Goal: Task Accomplishment & Management: Complete application form

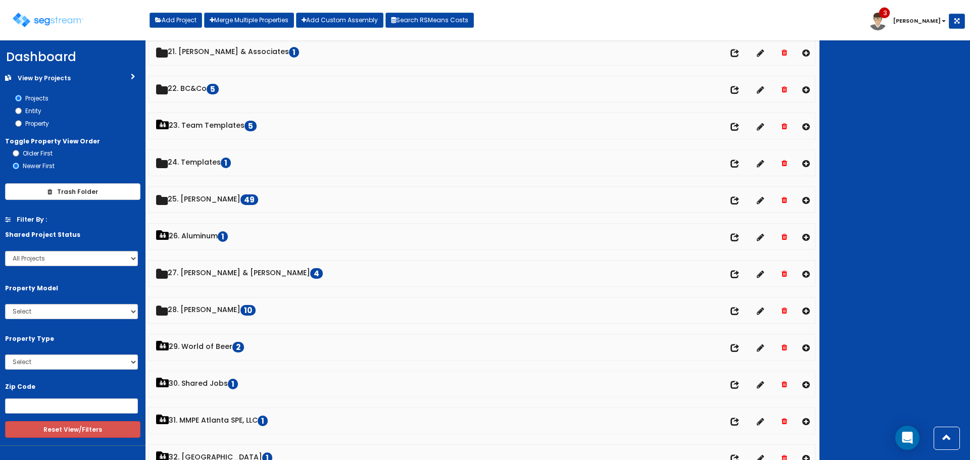
scroll to position [778, 0]
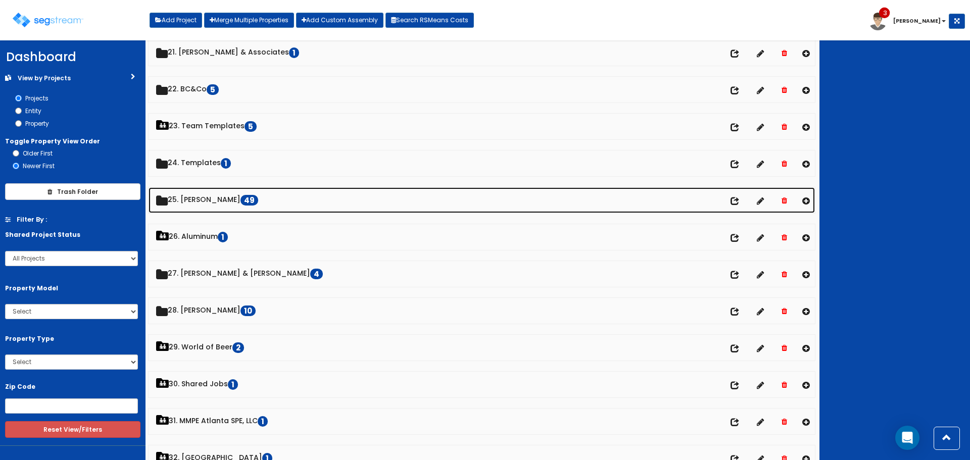
click at [213, 202] on link "25. Dawn Polin 49" at bounding box center [482, 200] width 666 height 26
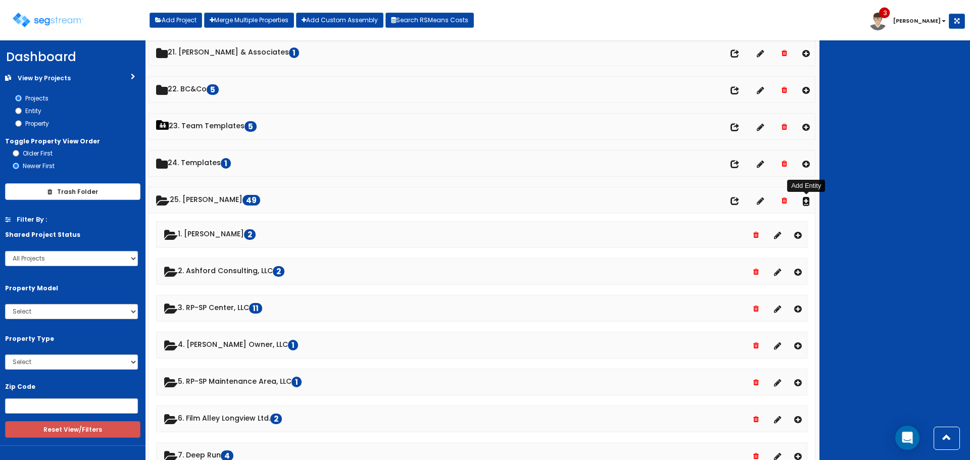
click at [807, 199] on icon at bounding box center [806, 201] width 8 height 9
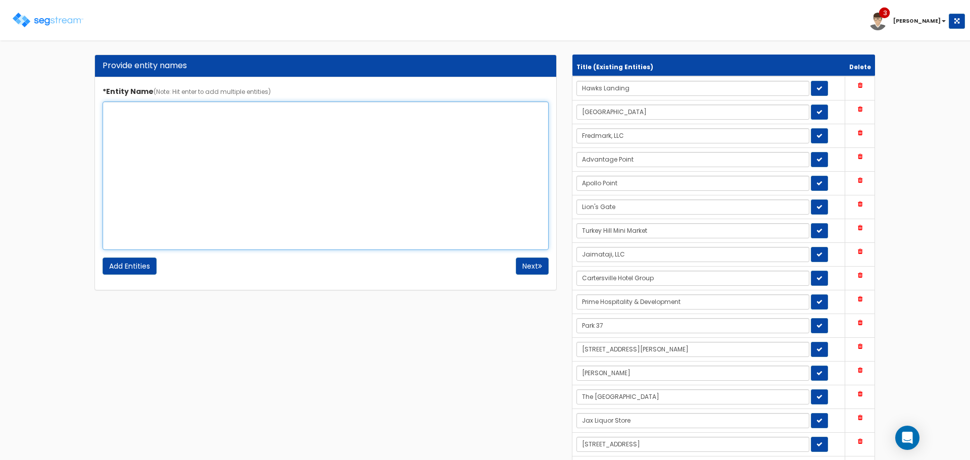
click at [347, 182] on textarea "*Entity Name (Note: Hit enter to add multiple entities)" at bounding box center [326, 176] width 446 height 149
type textarea "Dylan Holdings, LLC"
click at [136, 265] on input "Add Entities" at bounding box center [130, 266] width 54 height 17
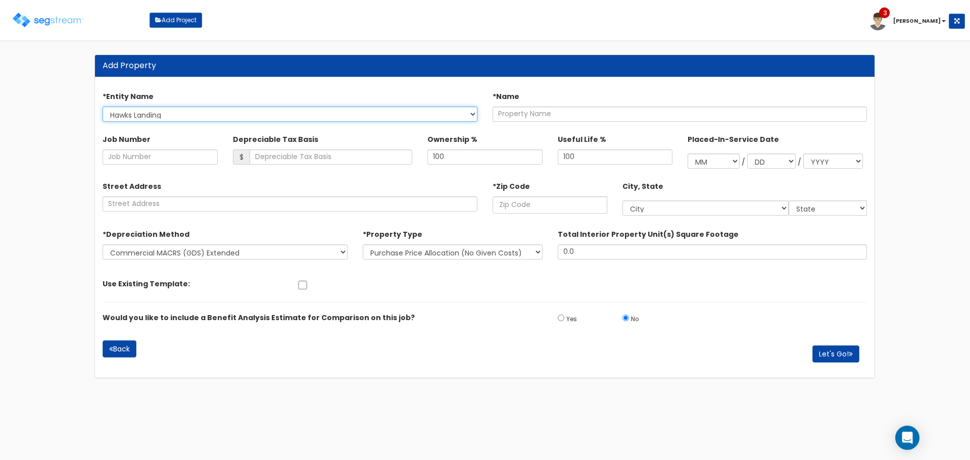
drag, startPoint x: 201, startPoint y: 111, endPoint x: 203, endPoint y: 120, distance: 9.3
click at [201, 111] on select "Hawks Landing North Circle Fredmark, LLC Advantage Point Apollo Point Lion's Ga…" at bounding box center [290, 114] width 375 height 15
click at [103, 107] on select "Hawks Landing North Circle Fredmark, LLC Advantage Point Apollo Point Lion's Ga…" at bounding box center [290, 114] width 375 height 15
select select "1716"
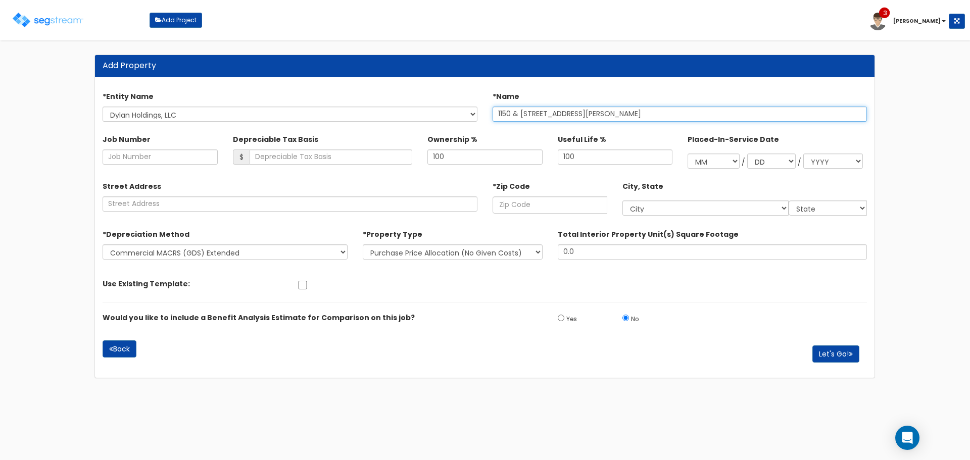
click at [564, 115] on input "1150 & 1160 Ali Babe Ave - Purchase" at bounding box center [680, 114] width 375 height 15
type input "1150 & [STREET_ADDRESS][PERSON_NAME]"
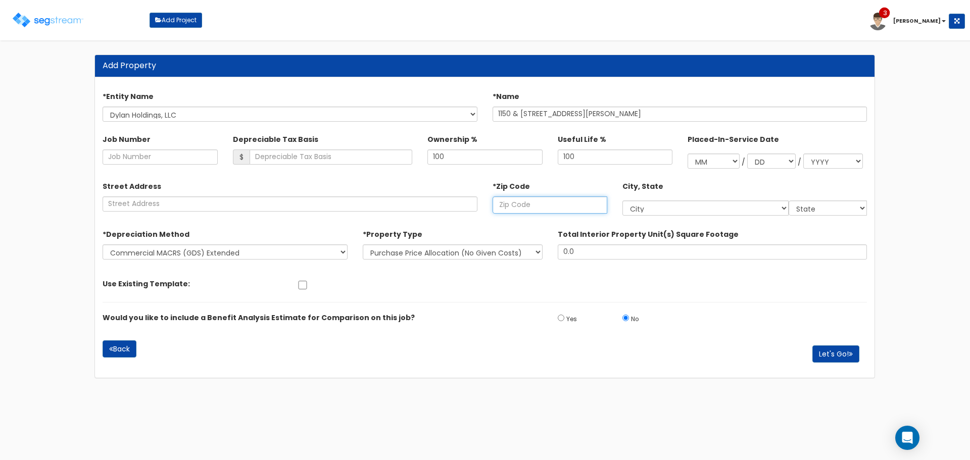
click at [561, 204] on input "text" at bounding box center [550, 205] width 115 height 17
type input "330"
select select "FL"
type input "33054"
click at [841, 356] on button "Let's Go!" at bounding box center [835, 354] width 47 height 17
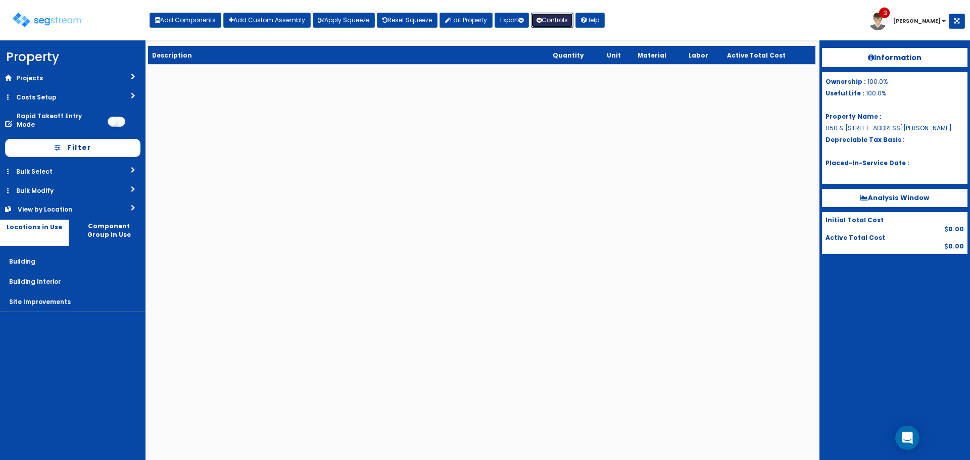
click at [556, 18] on button "Controls" at bounding box center [552, 20] width 42 height 15
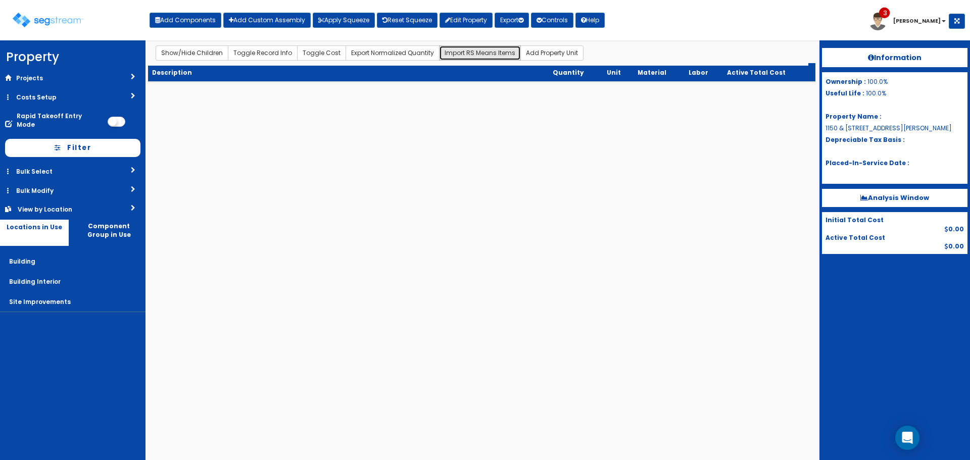
click at [466, 54] on button "Import RS Means Items" at bounding box center [480, 52] width 82 height 15
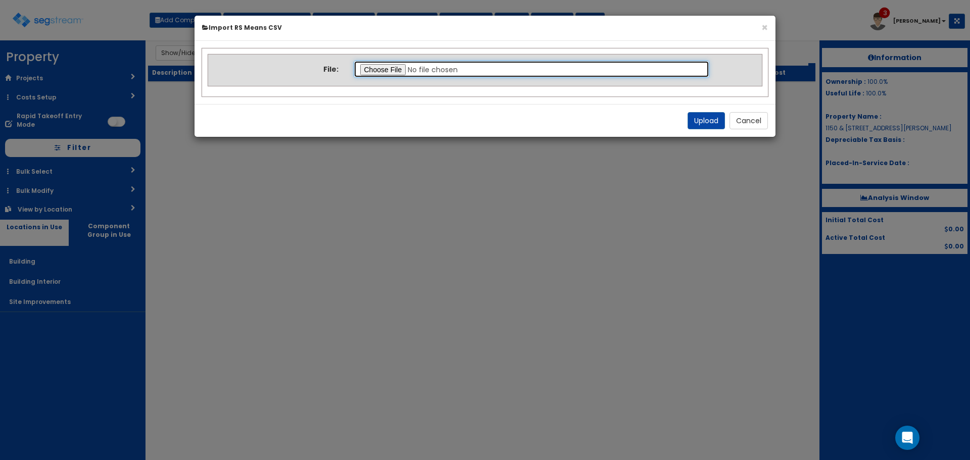
click at [384, 65] on input "file" at bounding box center [532, 69] width 356 height 17
type input "C:\fakepath\Final Takeoff Notes Building & Site.csv"
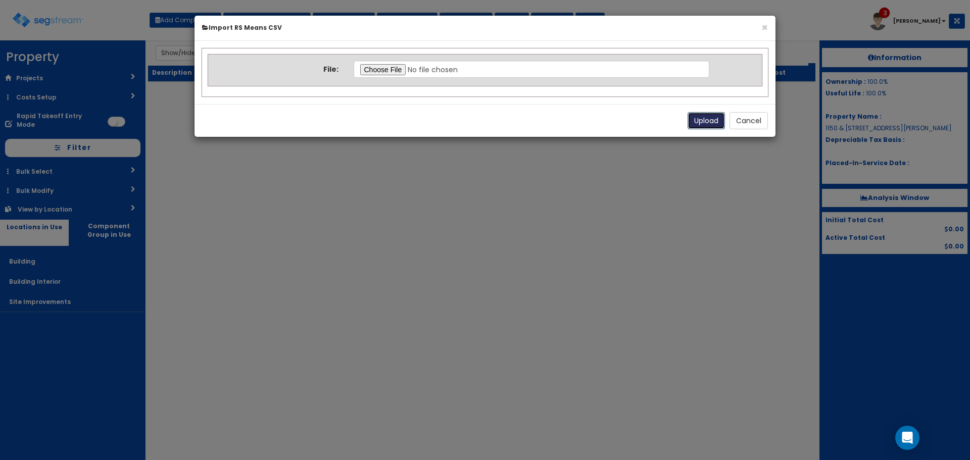
click at [714, 119] on button "Upload" at bounding box center [706, 120] width 37 height 17
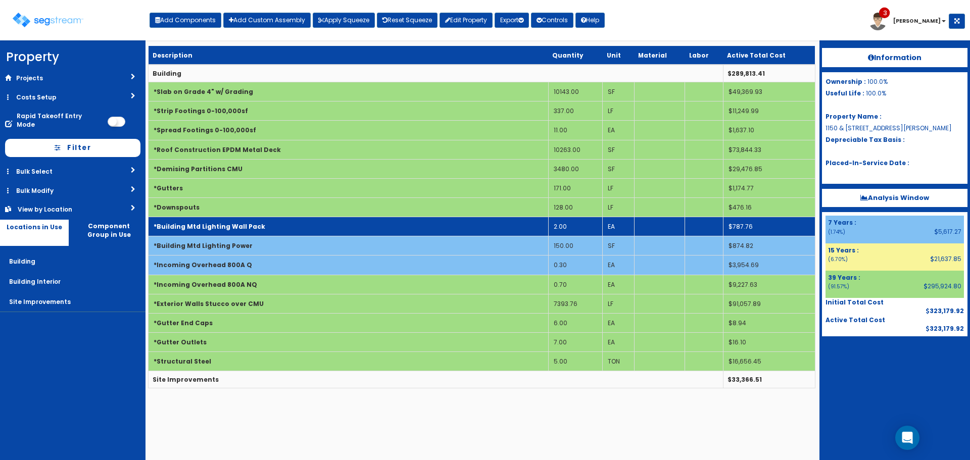
click at [359, 227] on td "*Building Mtd Lighting Wall Pack" at bounding box center [349, 226] width 400 height 19
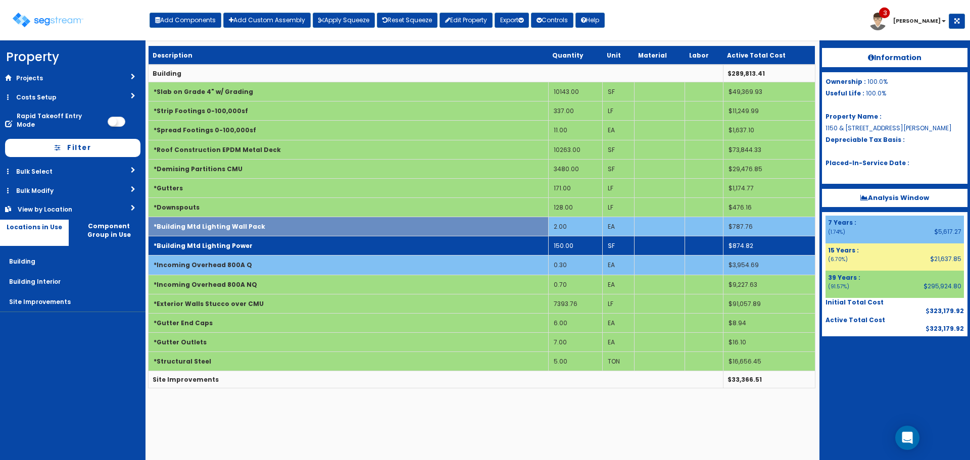
click at [360, 244] on td "*Building Mtd Lighting Power" at bounding box center [349, 245] width 400 height 19
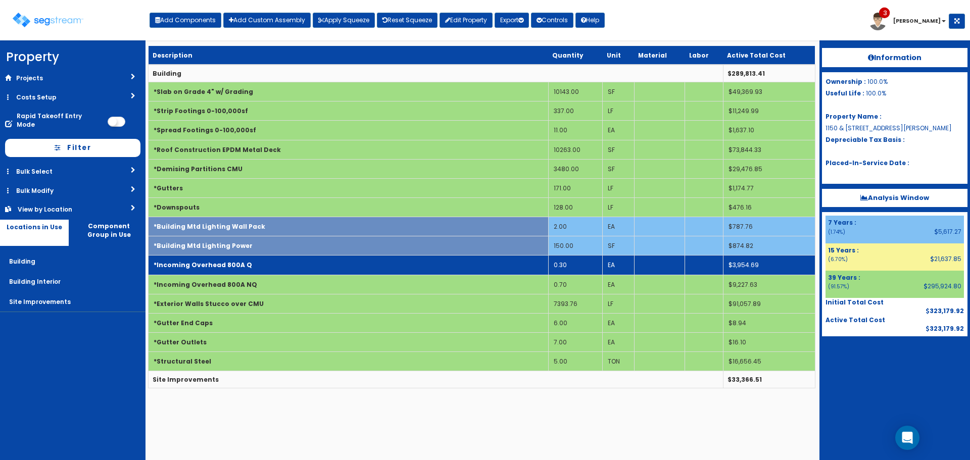
click at [357, 259] on td "*Incoming Overhead 800A Q" at bounding box center [349, 265] width 400 height 19
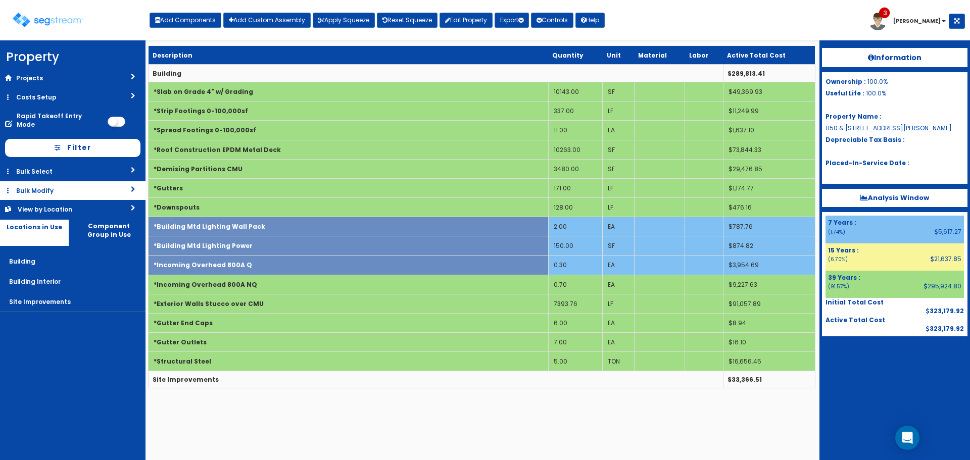
click at [92, 181] on link "Bulk Modify" at bounding box center [73, 190] width 146 height 19
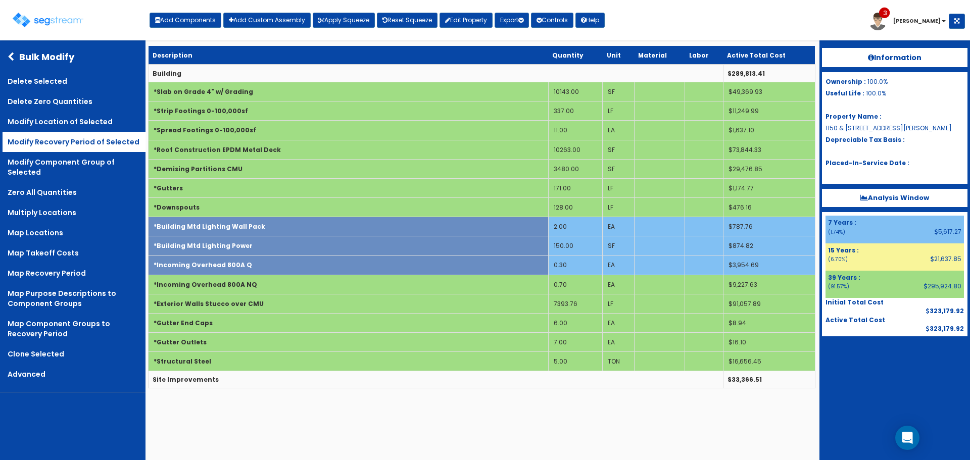
click at [99, 139] on link "Modify Recovery Period of Selected" at bounding box center [74, 142] width 143 height 20
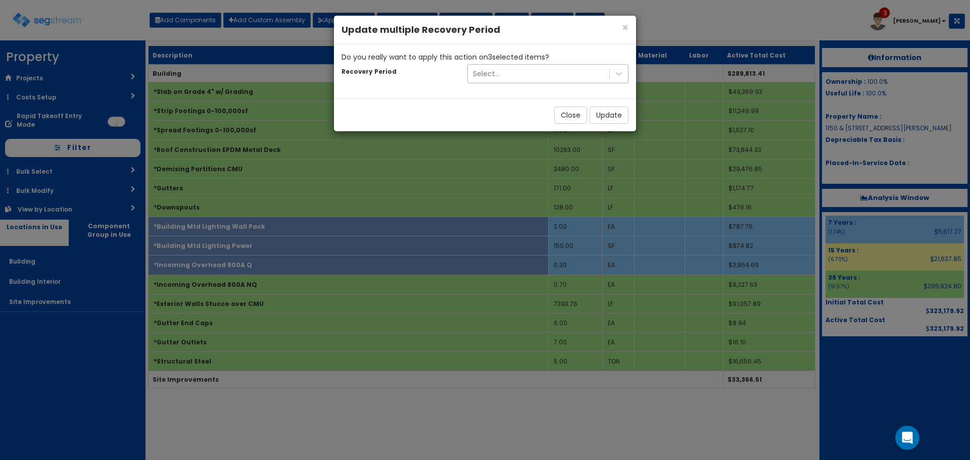
click at [553, 72] on div "Select..." at bounding box center [538, 74] width 141 height 16
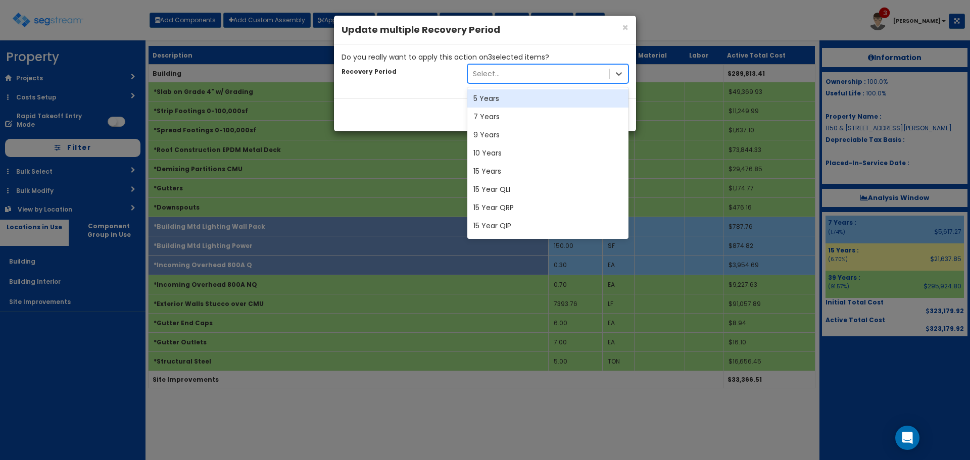
click at [549, 98] on div "5 Years" at bounding box center [547, 98] width 161 height 18
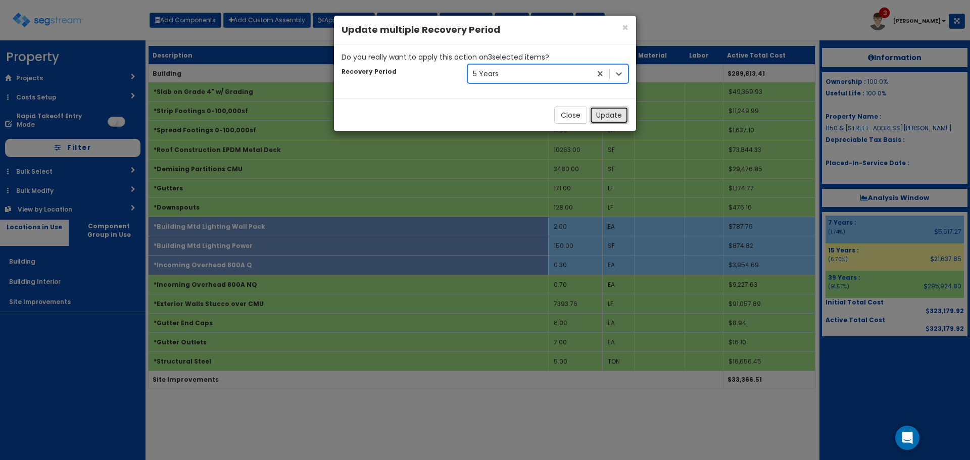
click at [605, 114] on button "Update" at bounding box center [609, 115] width 39 height 17
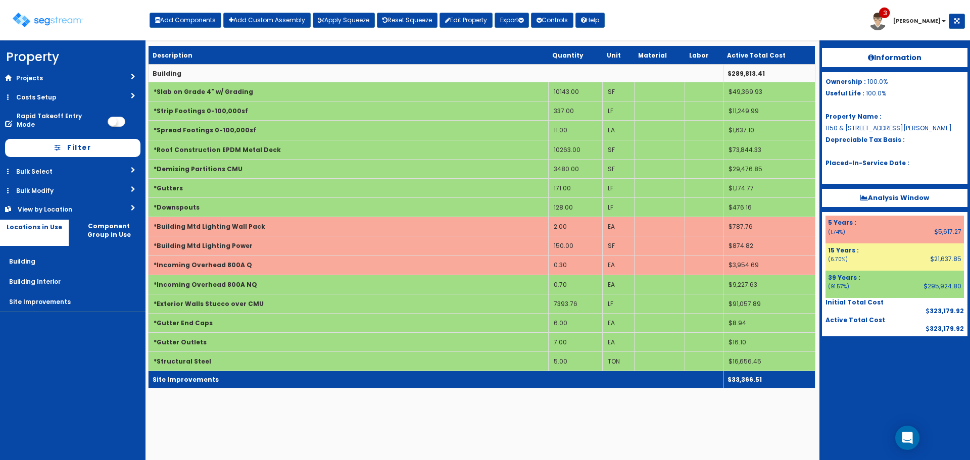
click at [360, 377] on td "Site Improvements" at bounding box center [436, 379] width 575 height 17
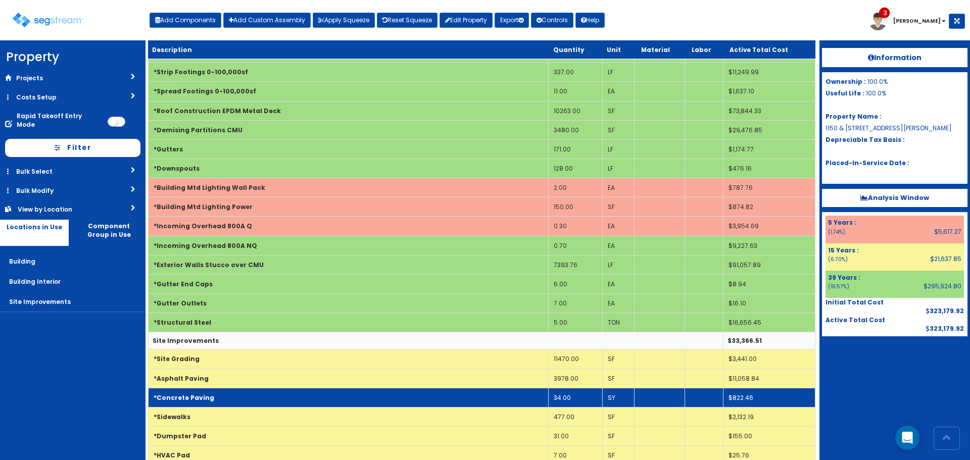
scroll to position [131, 0]
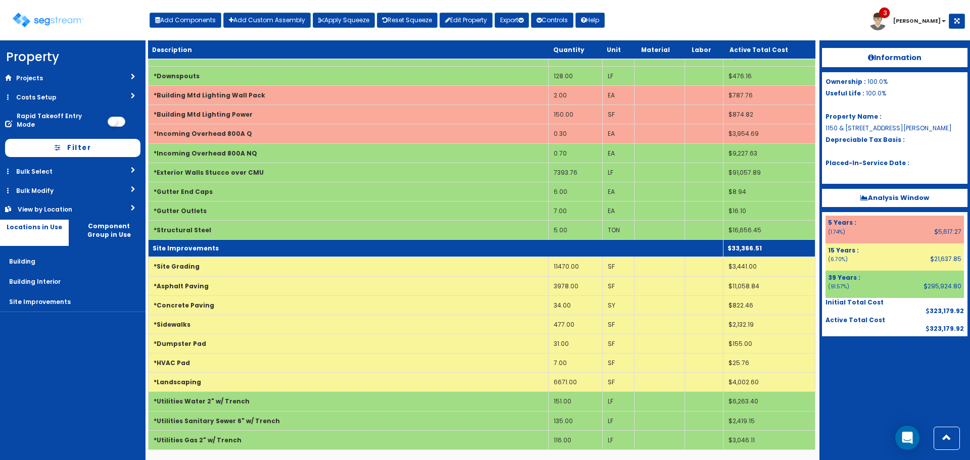
click at [398, 244] on td "Site Improvements" at bounding box center [436, 248] width 575 height 17
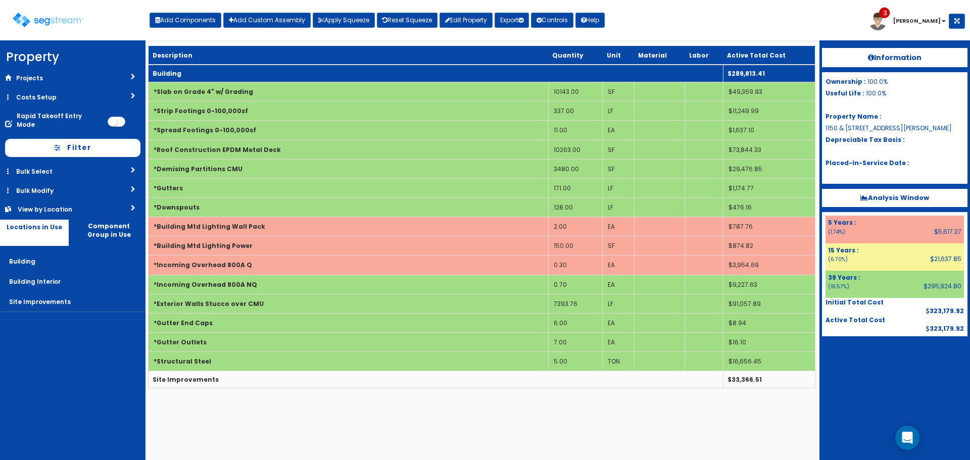
click at [398, 72] on td "Building" at bounding box center [436, 74] width 575 height 18
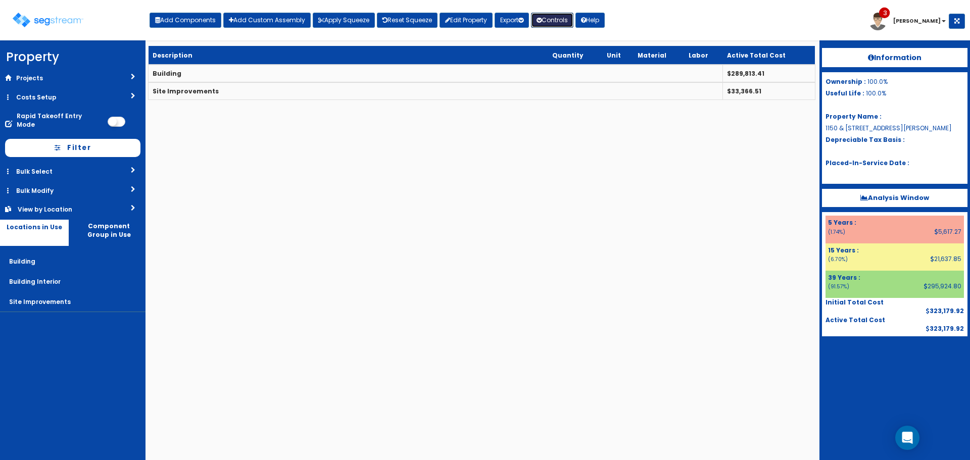
click at [564, 23] on button "Controls" at bounding box center [552, 20] width 42 height 15
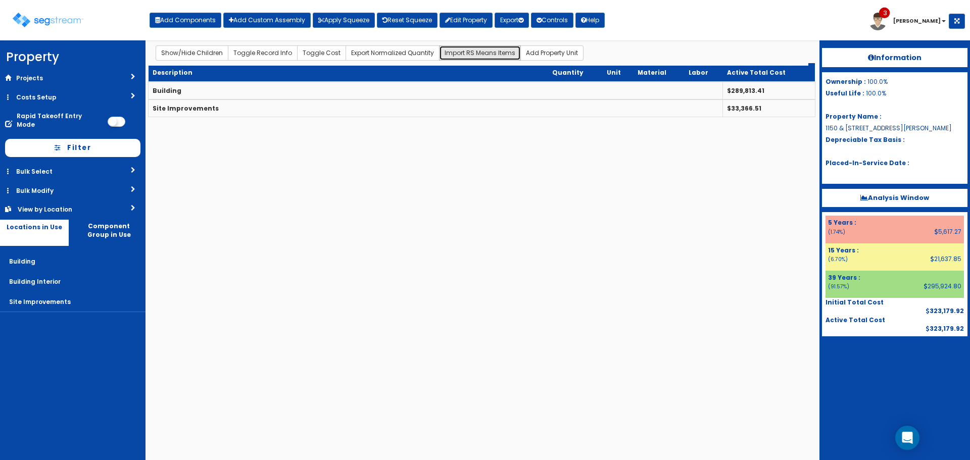
click at [439, 46] on button "Import RS Means Items" at bounding box center [480, 52] width 82 height 15
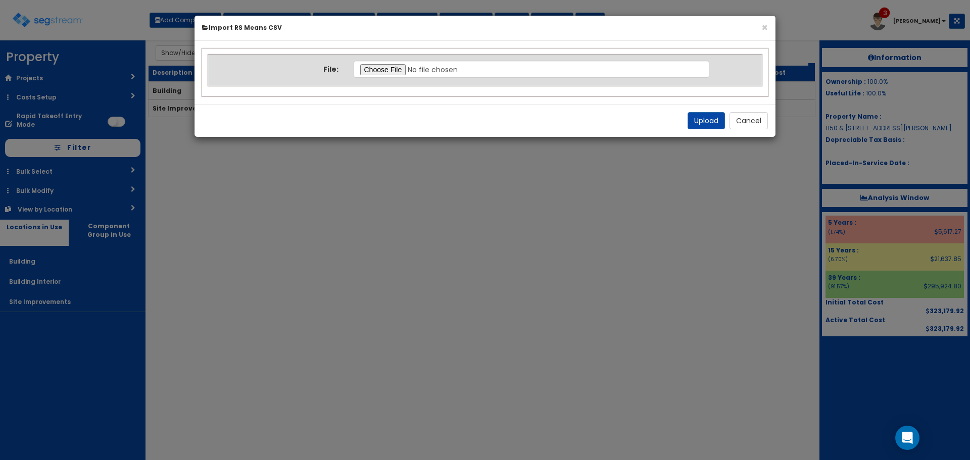
click at [400, 60] on div "File:" at bounding box center [485, 70] width 554 height 31
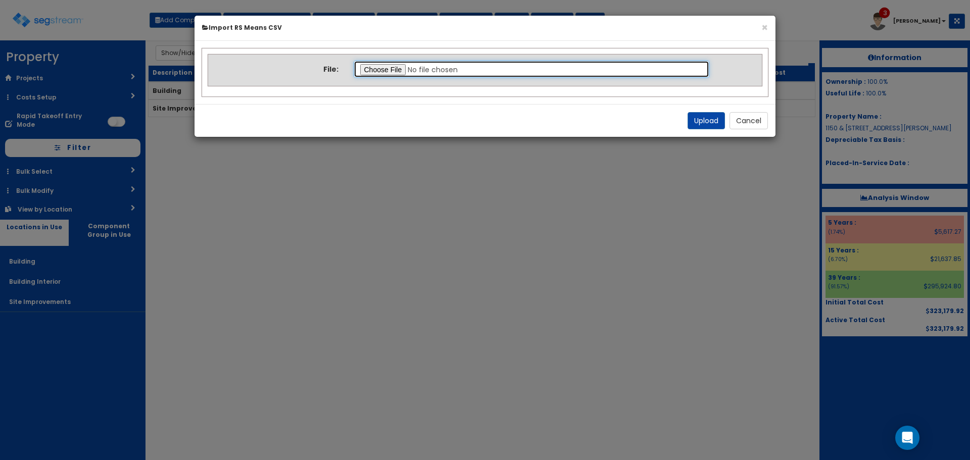
click at [396, 70] on input "file" at bounding box center [532, 69] width 356 height 17
type input "C:\fakepath\Final Takeoff Notes Building Interior.csv"
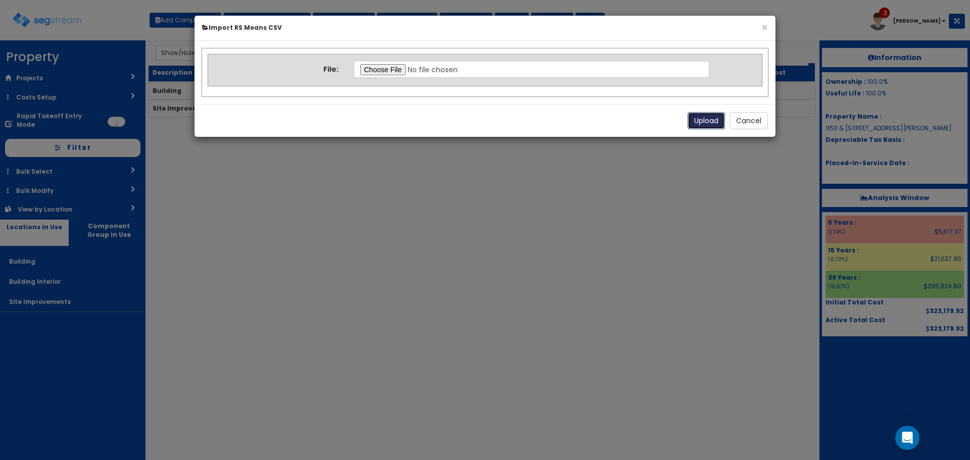
click at [705, 119] on button "Upload" at bounding box center [706, 120] width 37 height 17
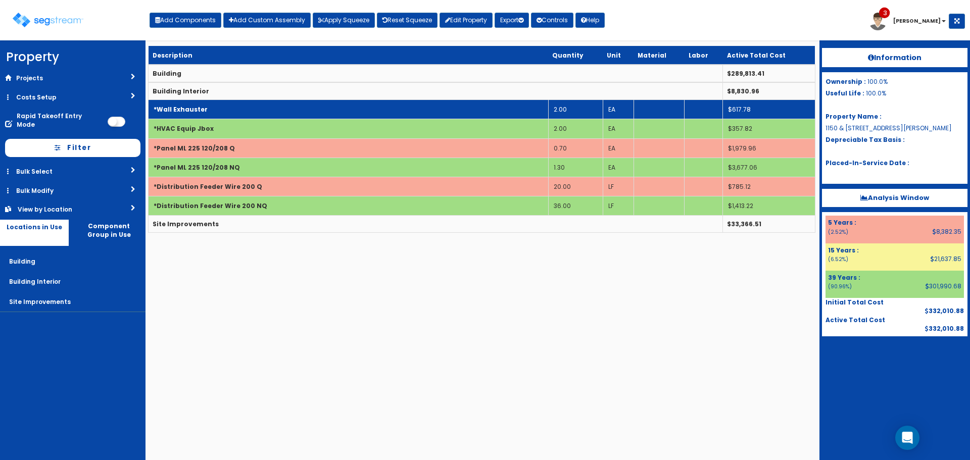
click at [388, 109] on td "*Wall Exhauster" at bounding box center [349, 109] width 400 height 19
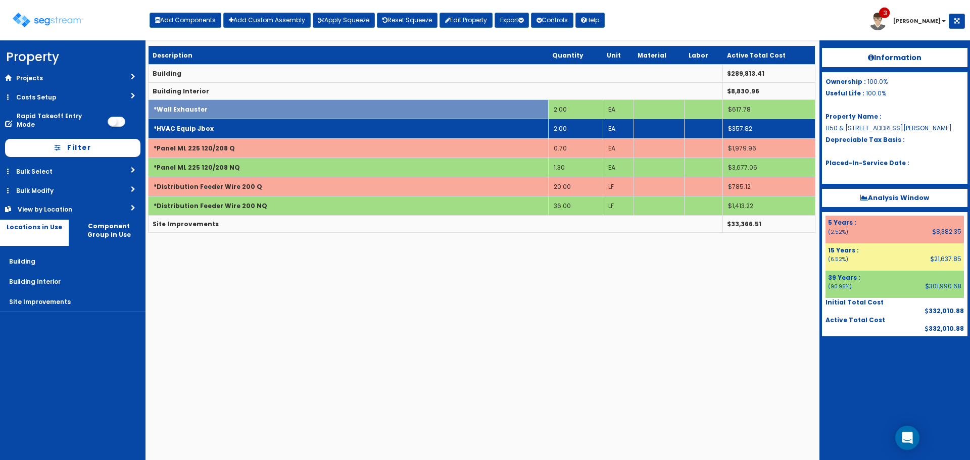
click at [395, 126] on td "*HVAC Equip Jbox" at bounding box center [349, 128] width 400 height 19
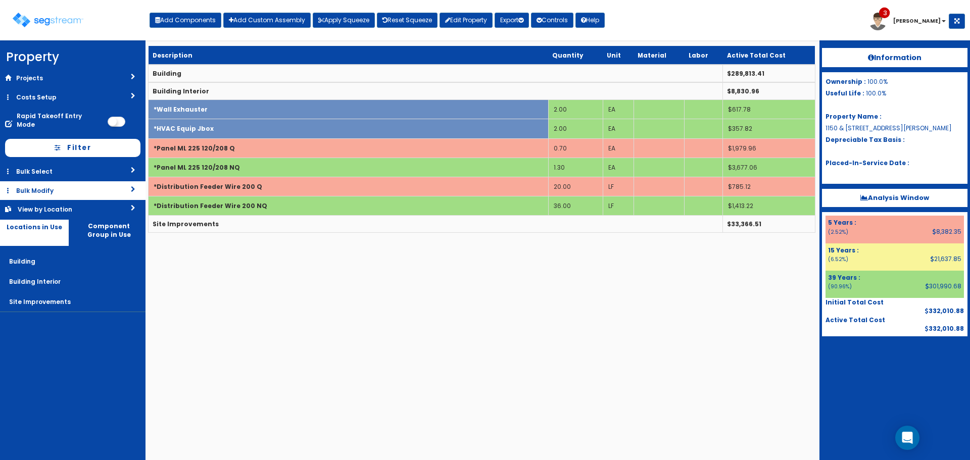
click at [107, 181] on link "Bulk Modify" at bounding box center [73, 190] width 146 height 19
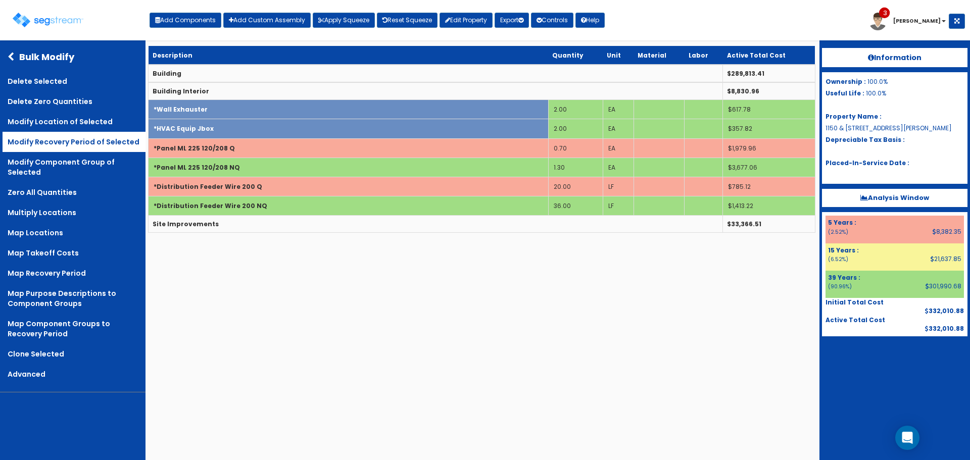
click at [92, 138] on link "Modify Recovery Period of Selected" at bounding box center [74, 142] width 143 height 20
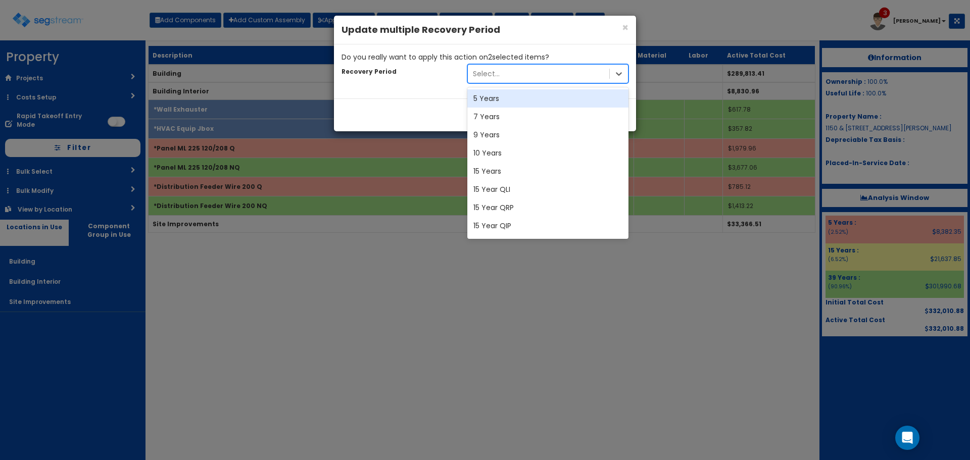
click at [572, 72] on div "Select..." at bounding box center [538, 74] width 141 height 16
click at [549, 97] on div "5 Years" at bounding box center [547, 98] width 161 height 18
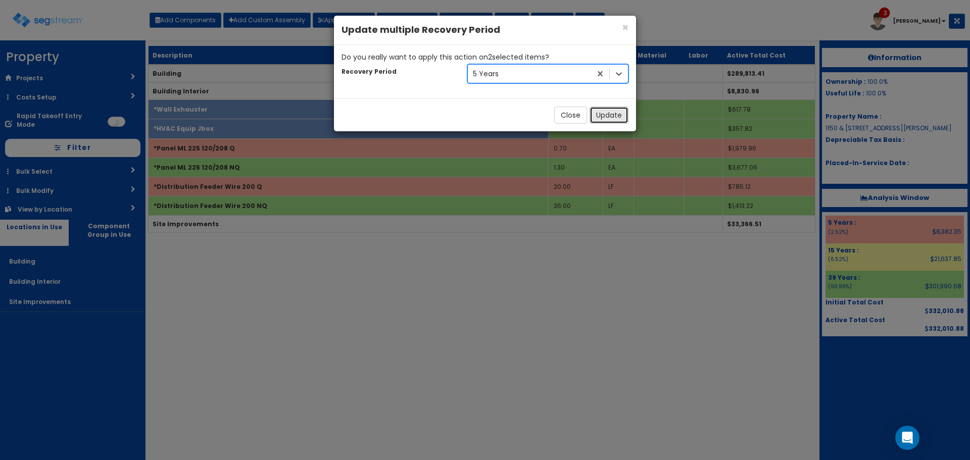
click at [614, 109] on button "Update" at bounding box center [609, 115] width 39 height 17
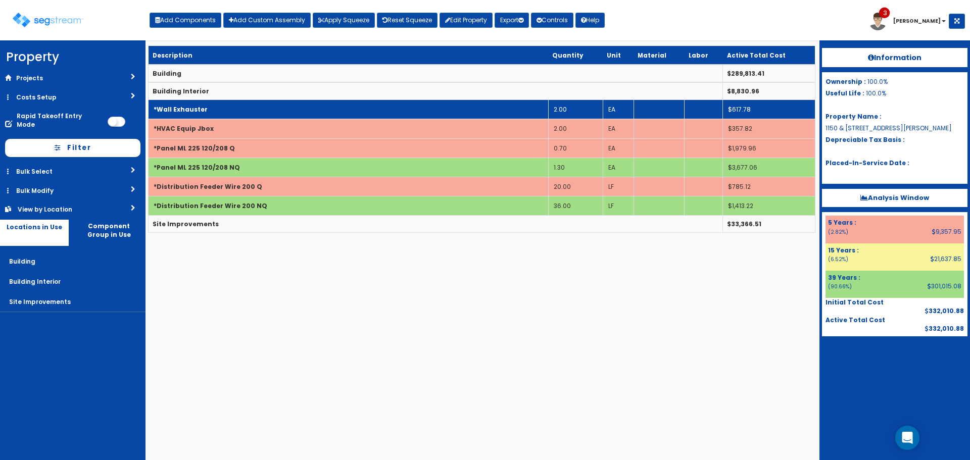
click at [227, 113] on td "*Wall Exhauster" at bounding box center [349, 109] width 400 height 19
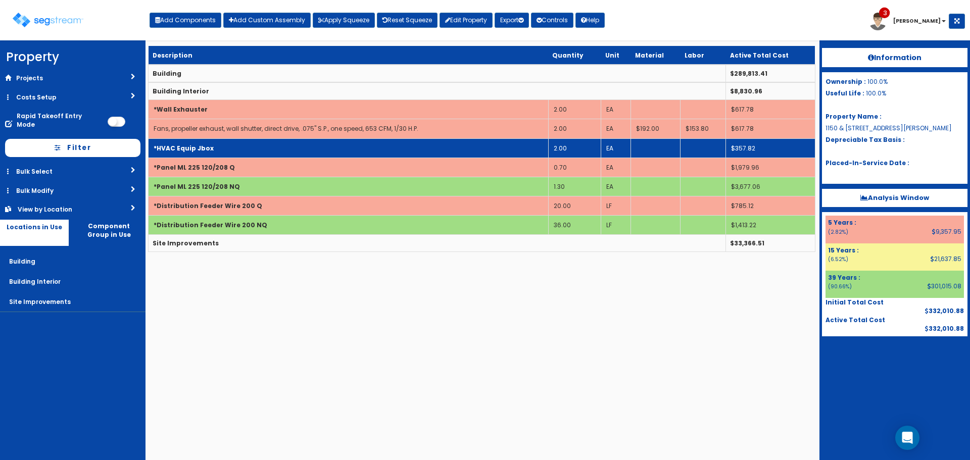
click at [248, 144] on td "*HVAC Equip Jbox" at bounding box center [349, 147] width 400 height 19
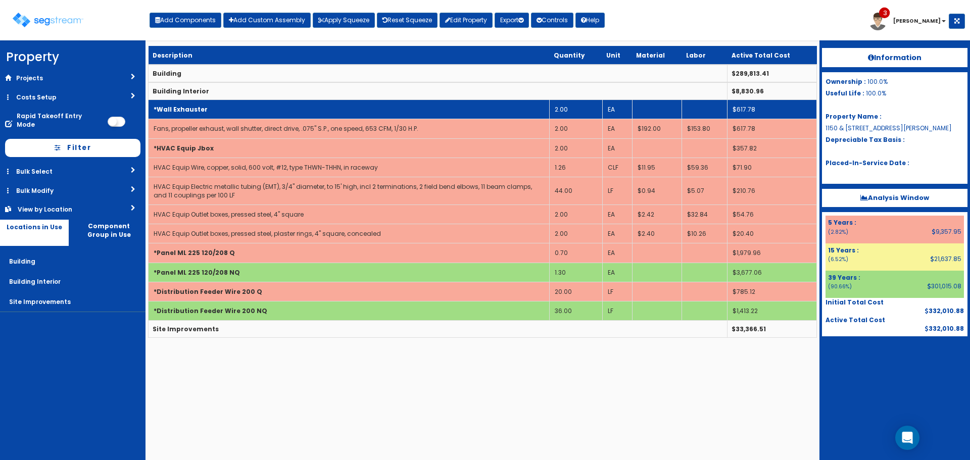
click at [290, 111] on td "*Wall Exhauster" at bounding box center [349, 109] width 401 height 19
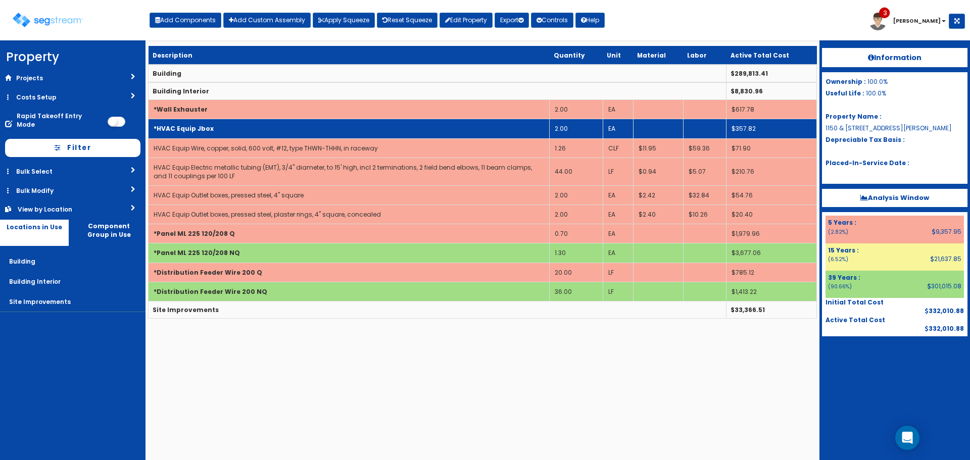
click at [293, 126] on td "*HVAC Equip Jbox" at bounding box center [349, 128] width 401 height 19
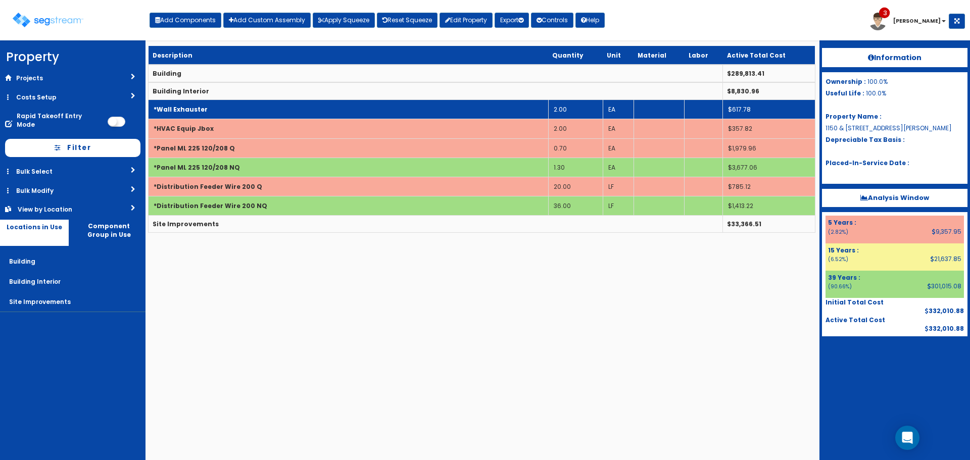
click at [292, 107] on td "*Wall Exhauster" at bounding box center [349, 109] width 400 height 19
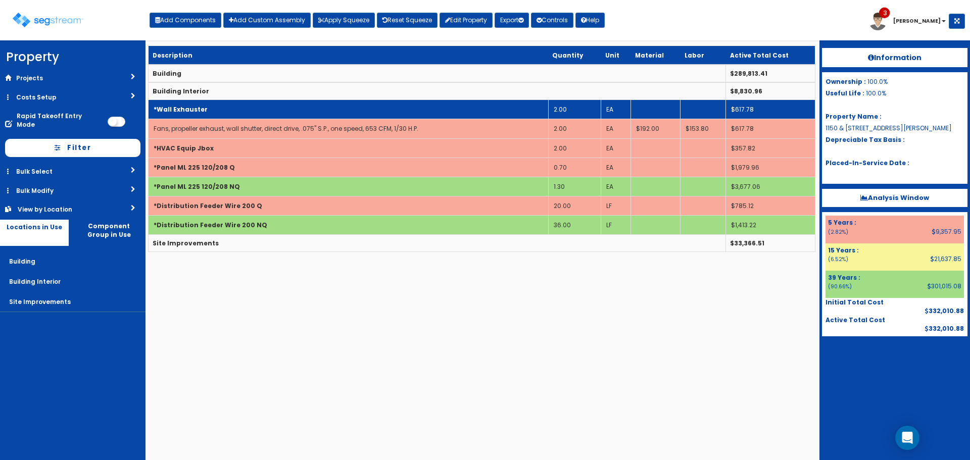
click at [292, 107] on td "*Wall Exhauster" at bounding box center [349, 109] width 400 height 19
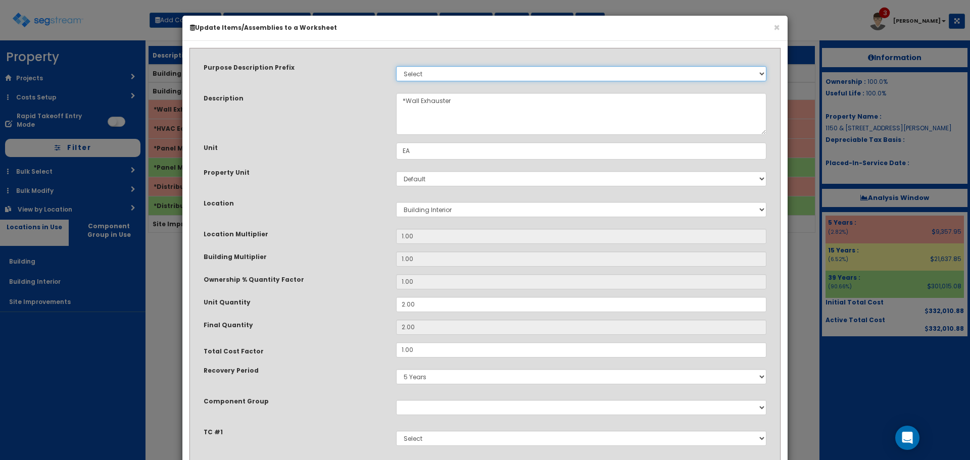
click at [491, 74] on select "Select Stair Construction, A/V System A/V System Equipment A/V System Equipment…" at bounding box center [581, 73] width 370 height 15
select select "5062"
click at [396, 66] on select "Select Stair Construction, A/V System A/V System Equipment A/V System Equipment…" at bounding box center [581, 73] width 370 height 15
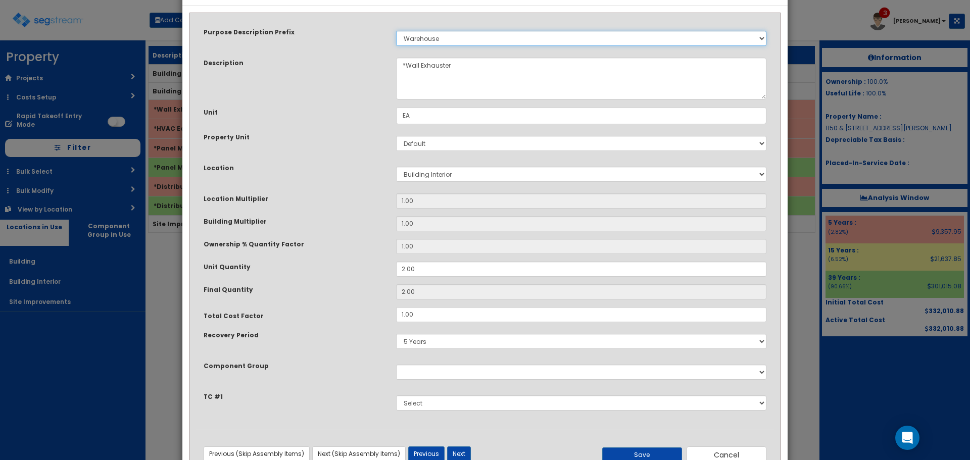
scroll to position [70, 0]
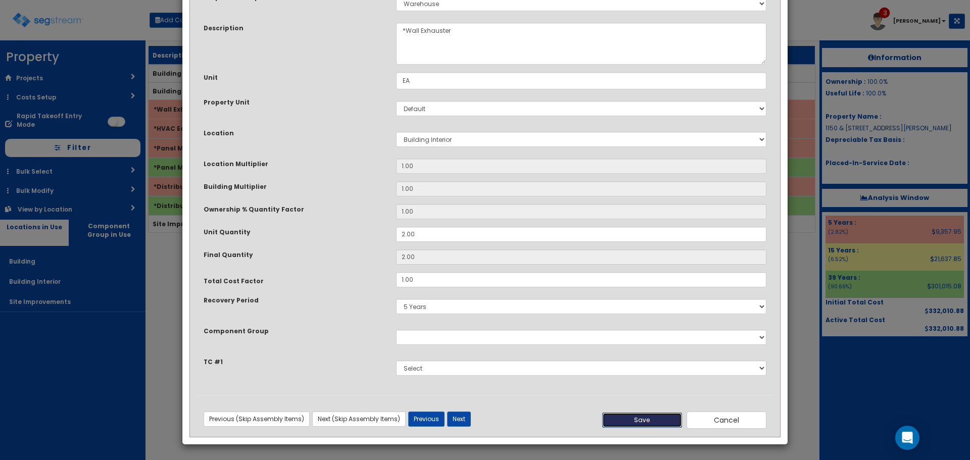
click at [622, 416] on button "Save" at bounding box center [642, 420] width 80 height 15
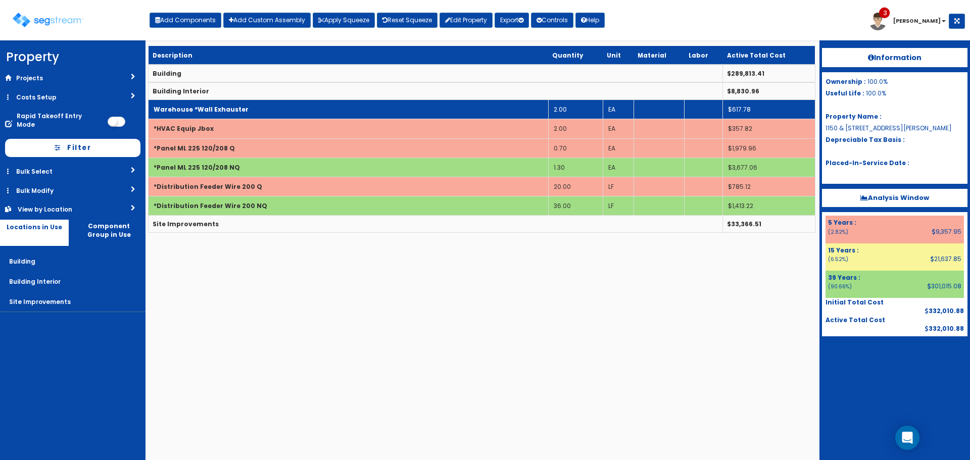
click at [268, 101] on td "Warehouse *Wall Exhauster" at bounding box center [349, 109] width 400 height 19
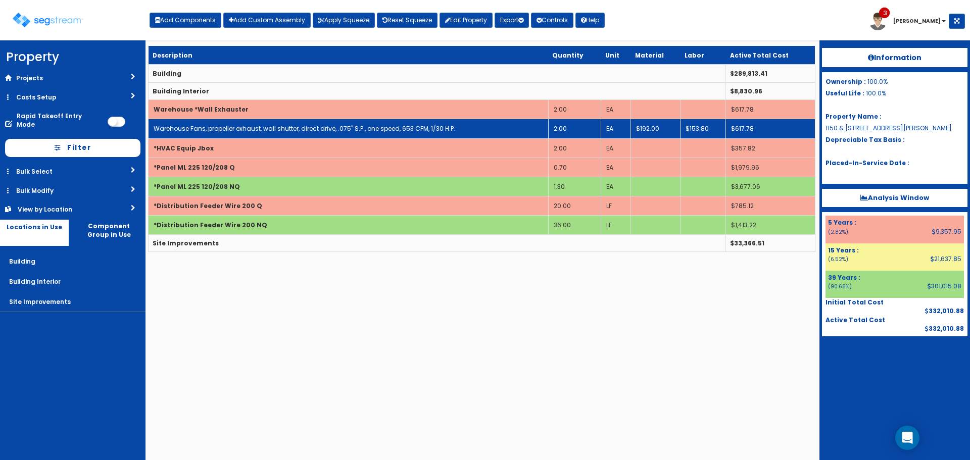
click at [270, 125] on link "Warehouse Fans, propeller exhaust, wall shutter, direct drive, .075" S.P., one …" at bounding box center [305, 128] width 302 height 9
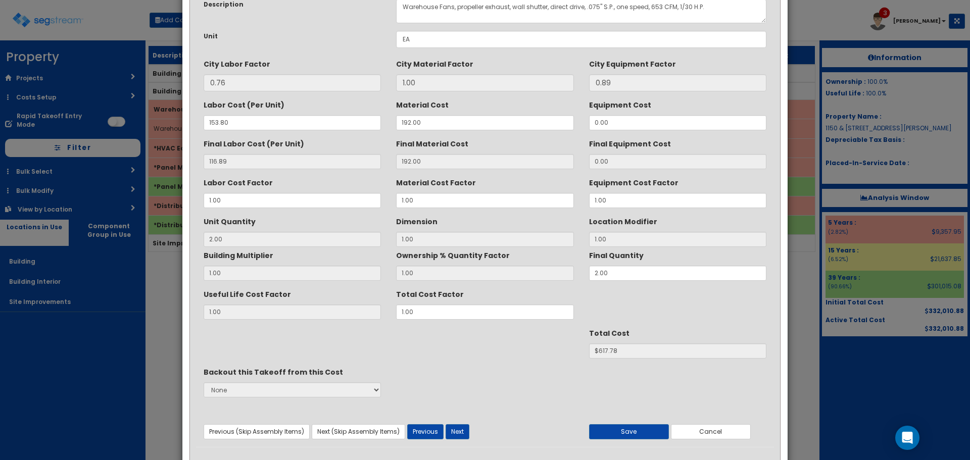
scroll to position [89, 0]
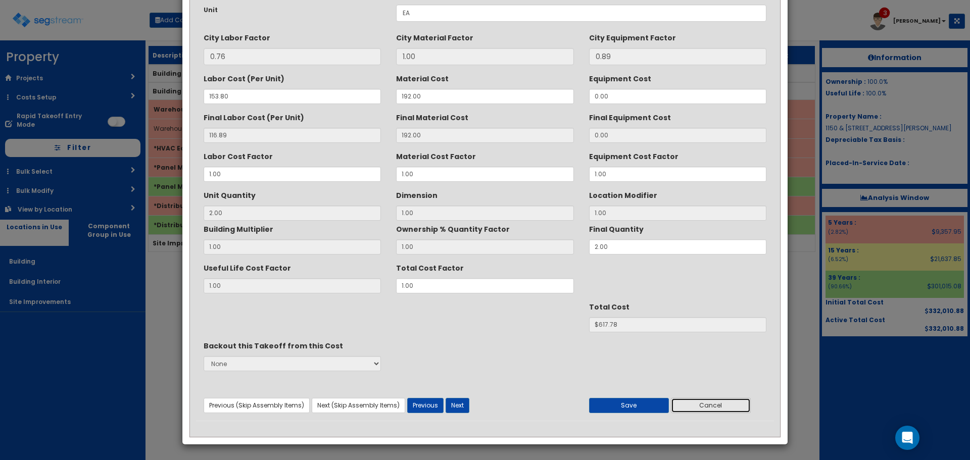
click at [728, 411] on button "Cancel" at bounding box center [711, 405] width 80 height 15
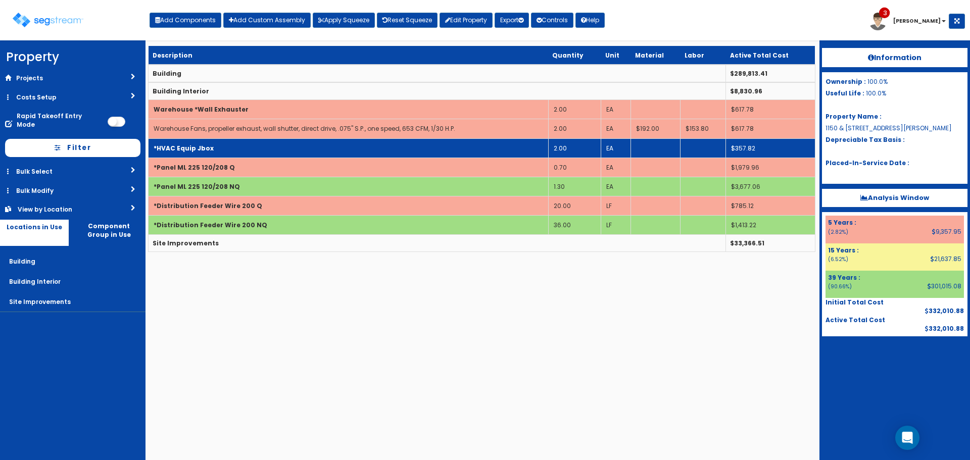
click at [269, 152] on td "*HVAC Equip Jbox" at bounding box center [349, 147] width 400 height 19
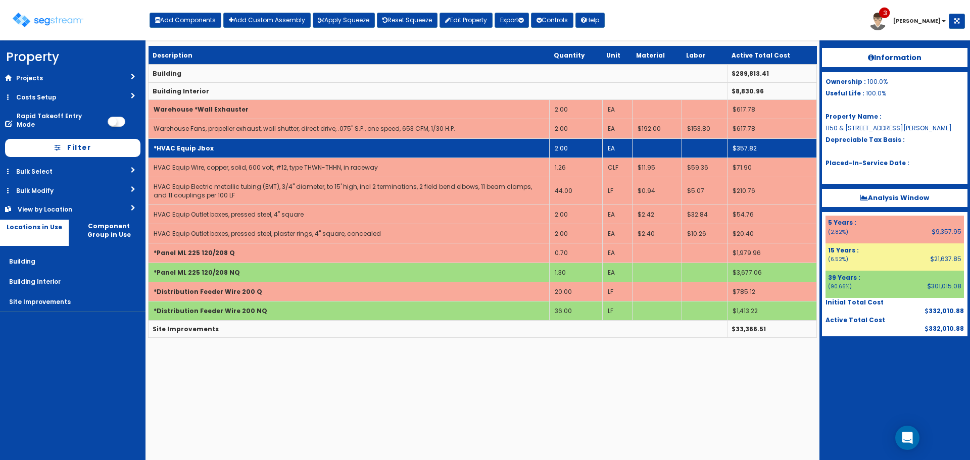
click at [271, 151] on td "*HVAC Equip Jbox" at bounding box center [349, 147] width 401 height 19
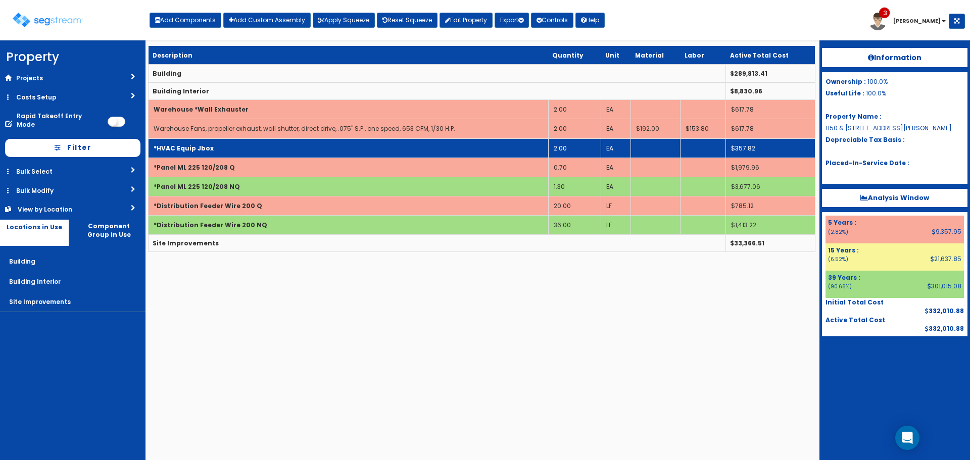
click at [271, 151] on td "*HVAC Equip Jbox" at bounding box center [349, 147] width 400 height 19
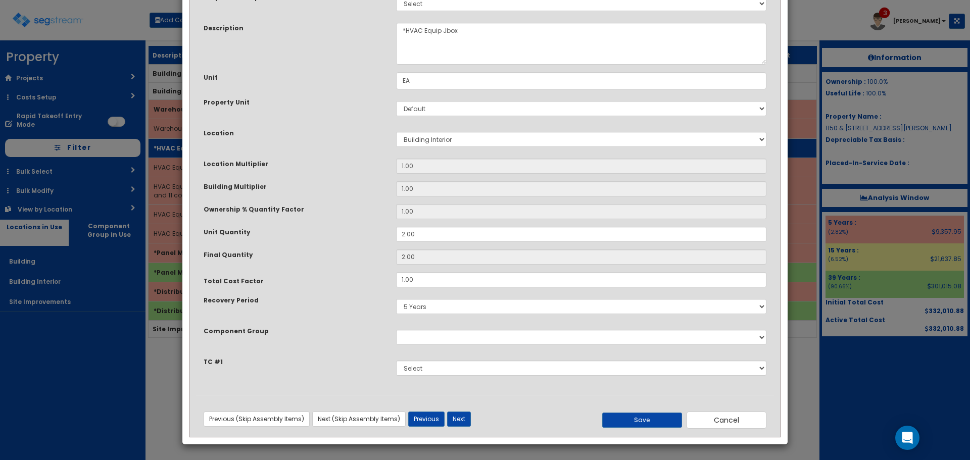
scroll to position [0, 0]
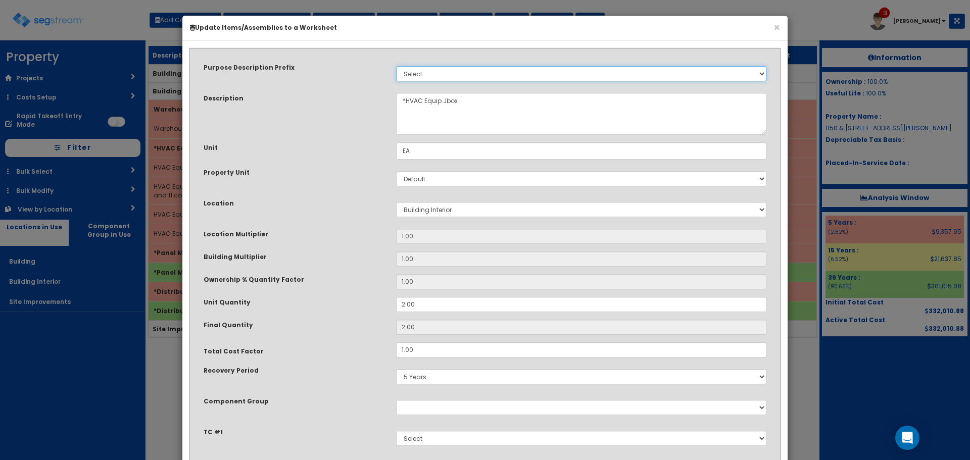
click at [516, 69] on select "Select Stair Construction, A/V System A/V System Equipment A/V System Equipment…" at bounding box center [581, 73] width 370 height 15
select select "5062"
click at [396, 66] on select "Select Stair Construction, A/V System A/V System Equipment A/V System Equipment…" at bounding box center [581, 73] width 370 height 15
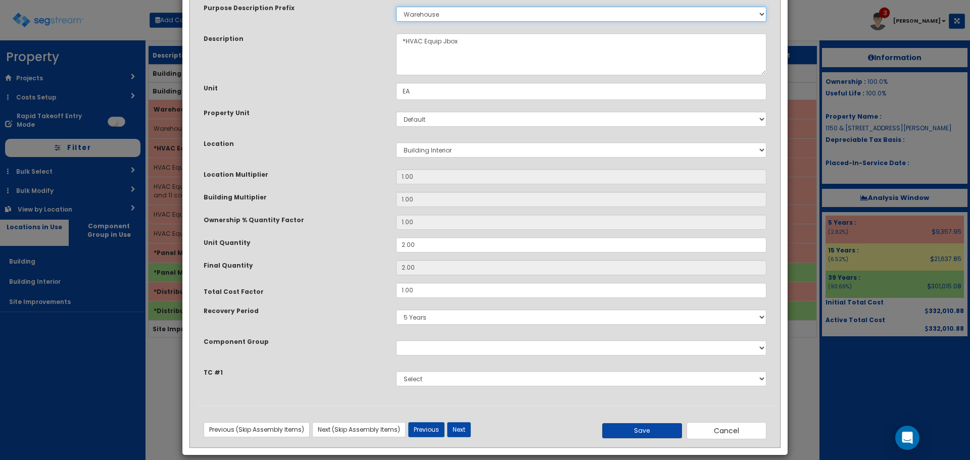
scroll to position [70, 0]
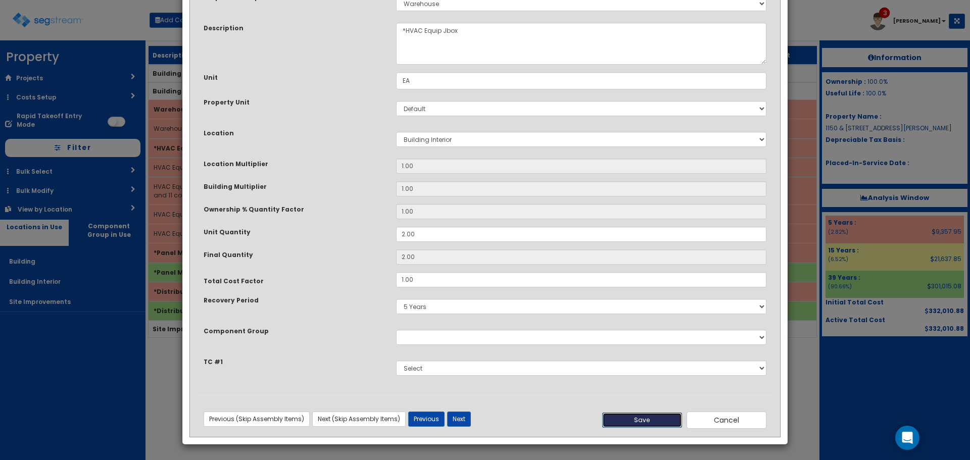
click at [653, 422] on button "Save" at bounding box center [642, 420] width 80 height 15
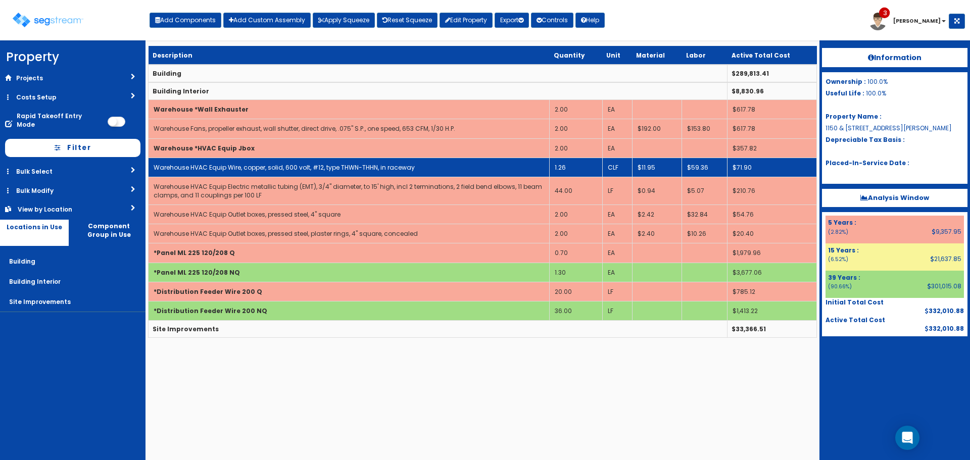
click at [260, 171] on link "Warehouse HVAC Equip Wire, copper, solid, 600 volt, #12, type THWN-THHN, in rac…" at bounding box center [284, 167] width 261 height 9
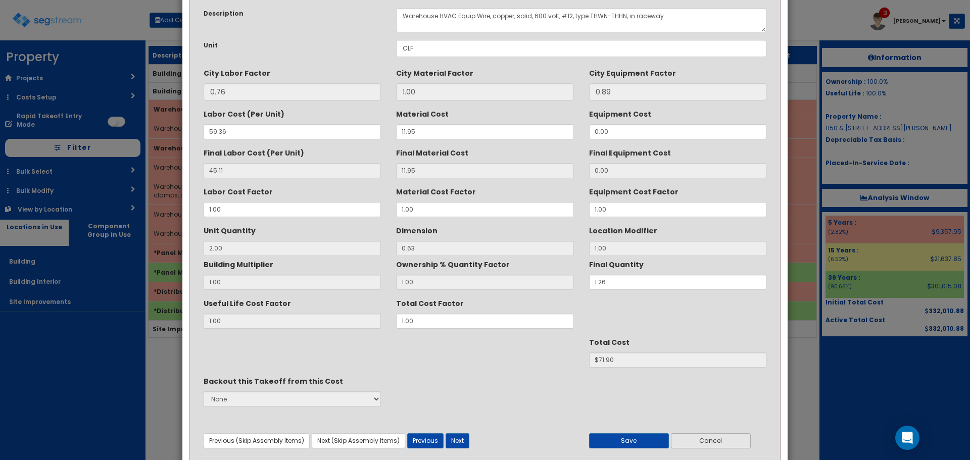
scroll to position [89, 0]
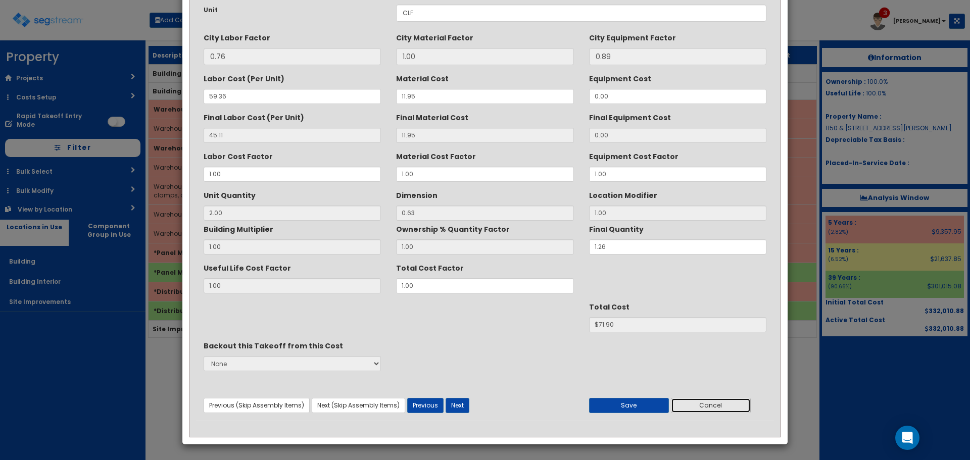
click at [700, 404] on button "Cancel" at bounding box center [711, 405] width 80 height 15
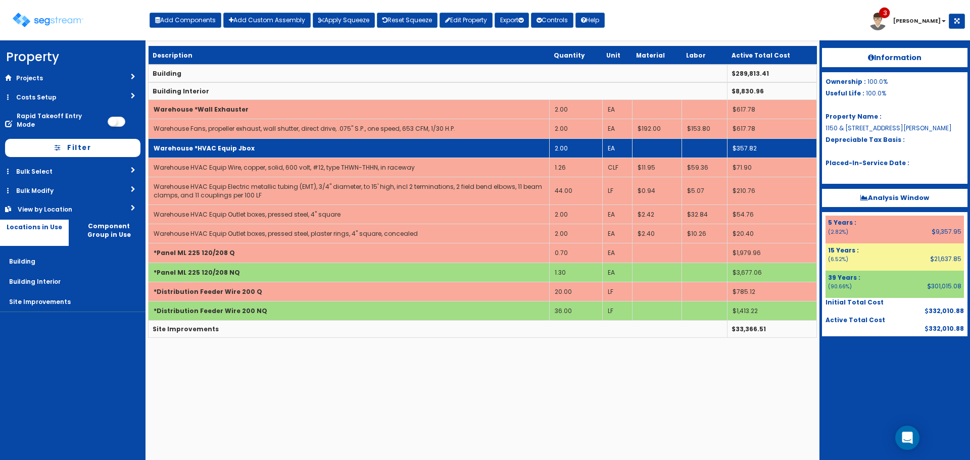
click at [237, 144] on b "Warehouse *HVAC Equip Jbox" at bounding box center [204, 148] width 101 height 9
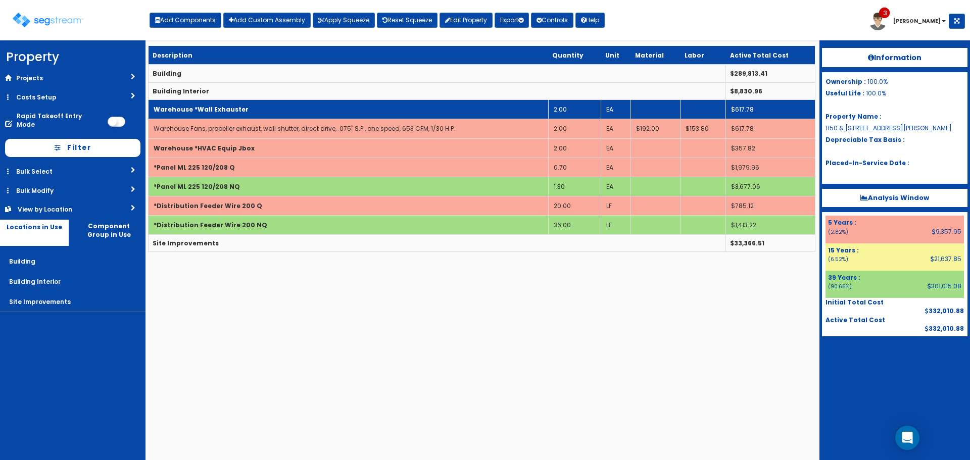
click at [242, 111] on td "Warehouse *Wall Exhauster" at bounding box center [349, 109] width 400 height 19
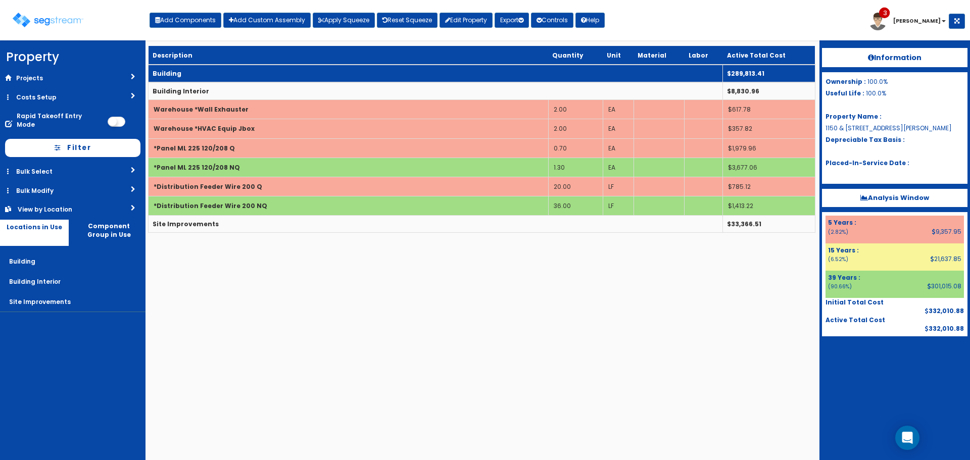
click at [336, 75] on td "Building" at bounding box center [436, 74] width 574 height 18
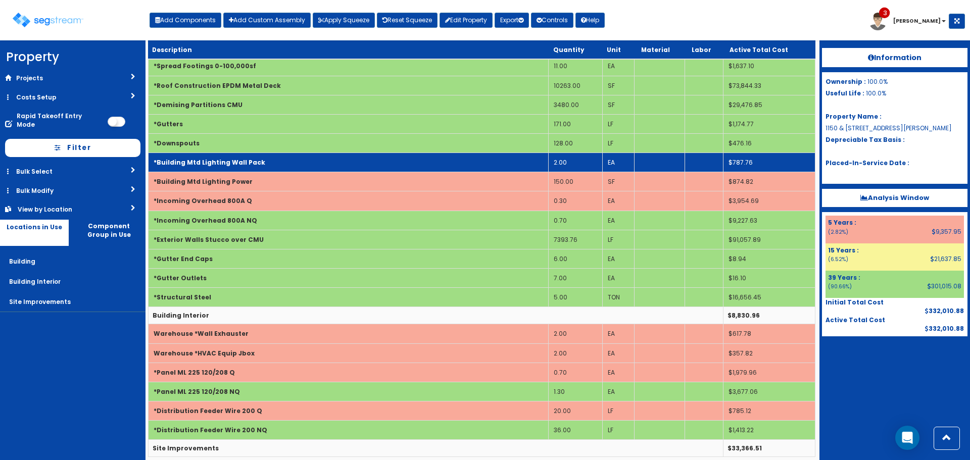
scroll to position [71, 0]
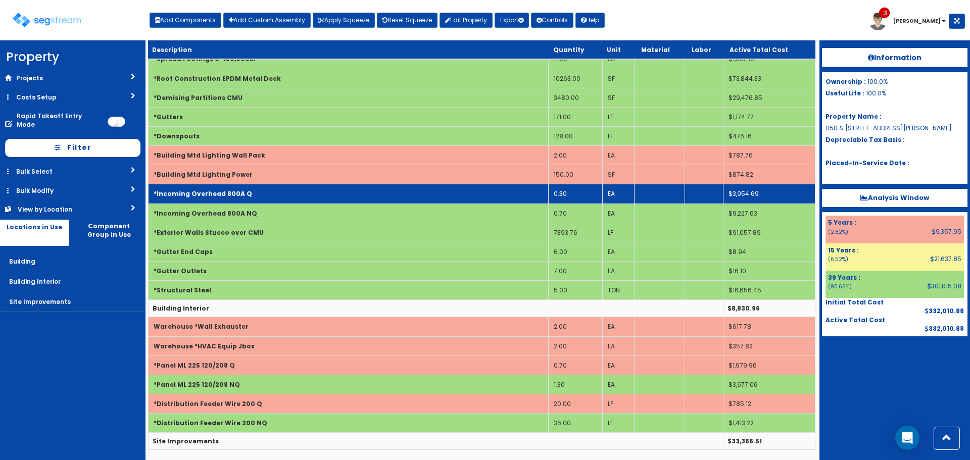
click at [556, 194] on td "0.30" at bounding box center [575, 193] width 55 height 19
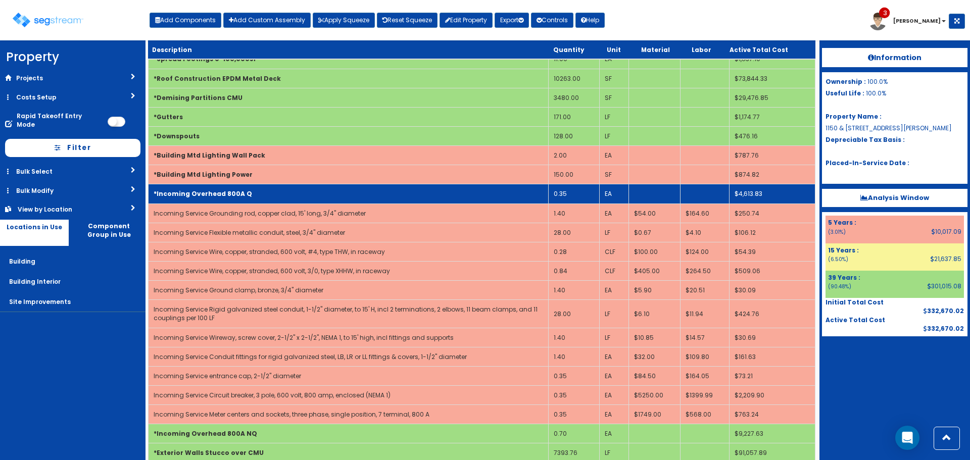
click at [472, 194] on td "*Incoming Overhead 800A Q" at bounding box center [349, 193] width 400 height 19
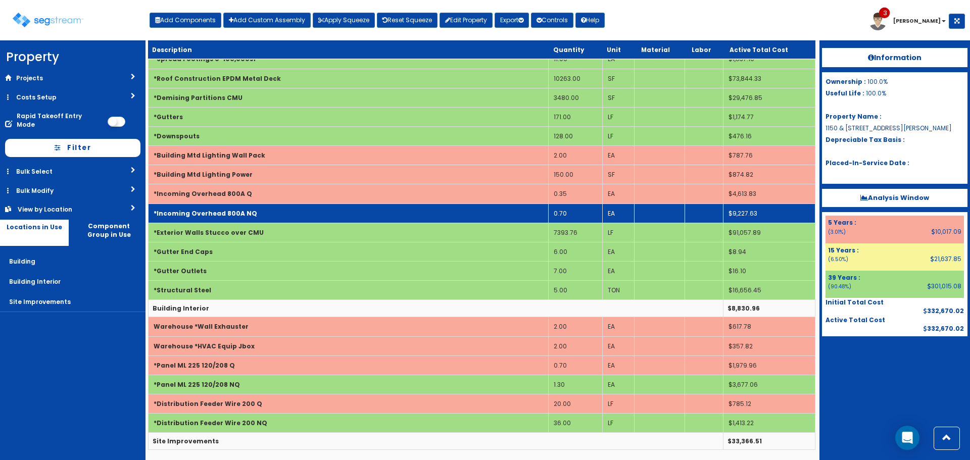
click at [563, 216] on td "0.70" at bounding box center [575, 213] width 55 height 19
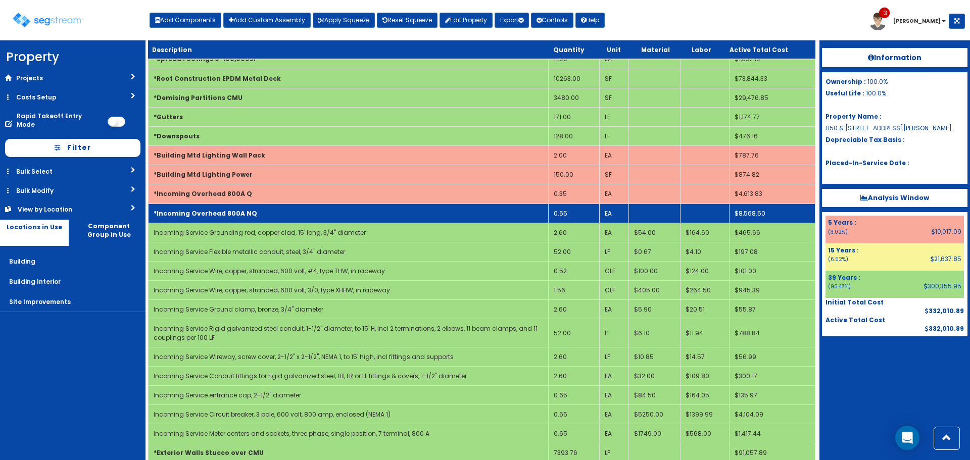
click at [463, 215] on td "*Incoming Overhead 800A NQ" at bounding box center [349, 213] width 400 height 19
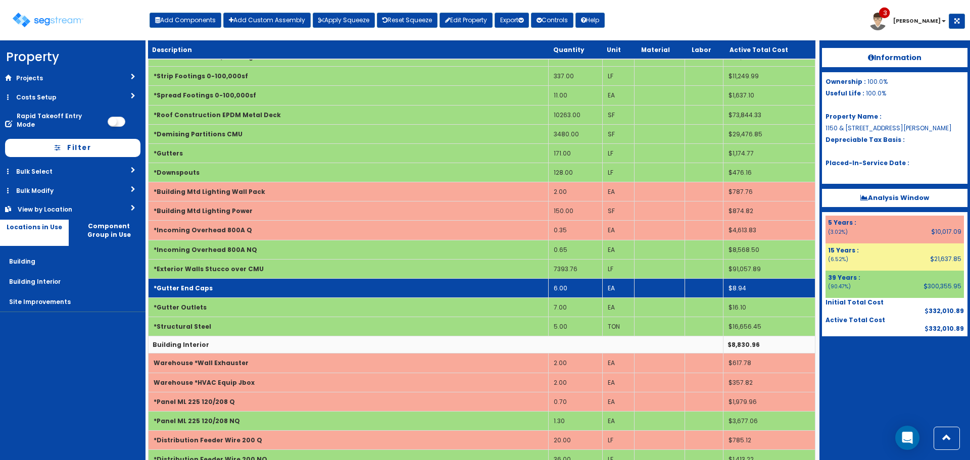
scroll to position [0, 0]
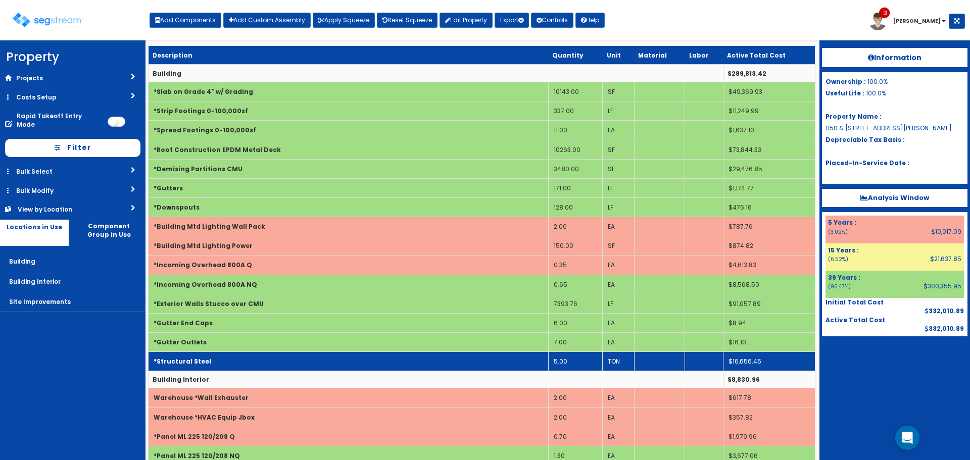
click at [563, 361] on td "5.00" at bounding box center [575, 361] width 55 height 19
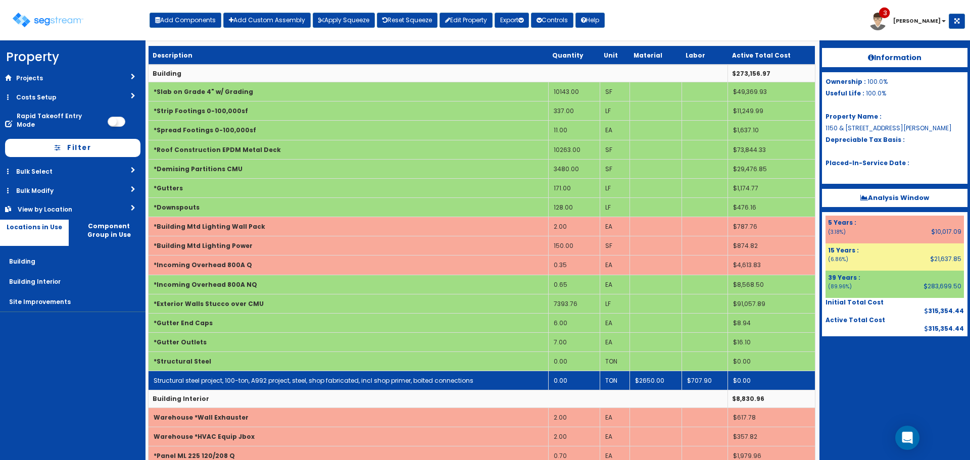
click at [562, 381] on td "0.00" at bounding box center [574, 380] width 52 height 19
drag, startPoint x: 578, startPoint y: 379, endPoint x: 551, endPoint y: 378, distance: 27.3
click at [551, 378] on td "0.00" at bounding box center [574, 380] width 52 height 19
click at [559, 377] on td "7.00" at bounding box center [574, 380] width 52 height 19
click at [559, 377] on td "3.00" at bounding box center [574, 380] width 52 height 19
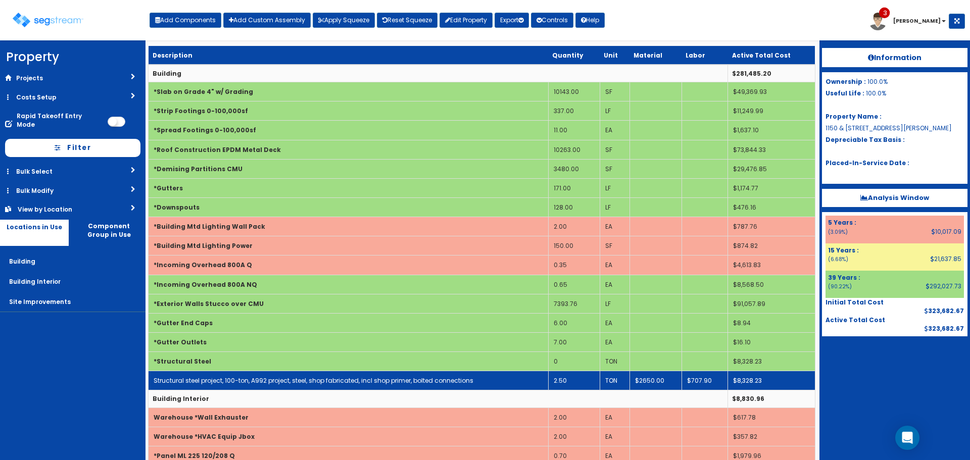
click at [558, 378] on td "2.50" at bounding box center [574, 380] width 52 height 19
click at [587, 385] on td "1.75" at bounding box center [574, 380] width 52 height 19
click at [574, 379] on td "1.92" at bounding box center [574, 380] width 52 height 19
click at [574, 379] on td "2.10" at bounding box center [574, 380] width 52 height 19
click at [574, 379] on td "2.30" at bounding box center [574, 380] width 52 height 19
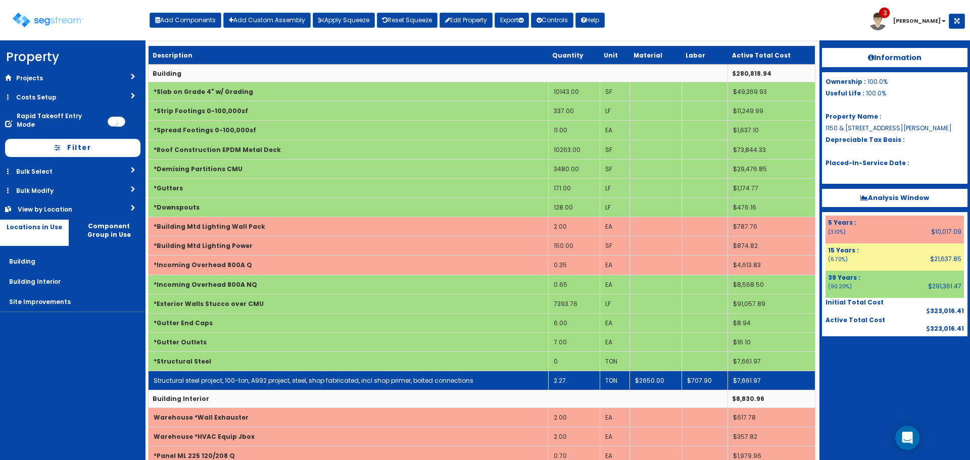
click at [576, 380] on td "2.27." at bounding box center [574, 380] width 52 height 19
click at [576, 380] on td "2.24" at bounding box center [574, 380] width 52 height 19
click at [576, 380] on td "2.21" at bounding box center [574, 380] width 52 height 19
click at [577, 380] on td "2.209" at bounding box center [574, 380] width 52 height 19
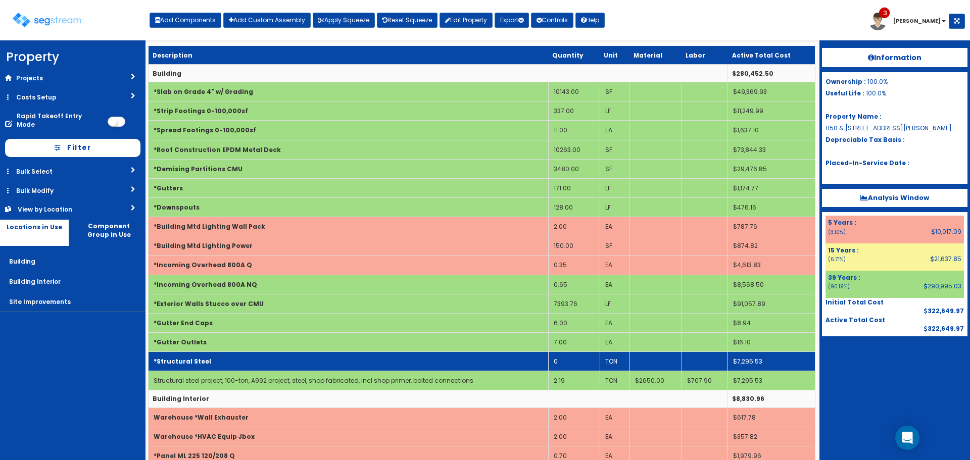
click at [568, 360] on td "0" at bounding box center [574, 361] width 52 height 19
click at [524, 367] on td "*Structural Steel" at bounding box center [349, 361] width 400 height 19
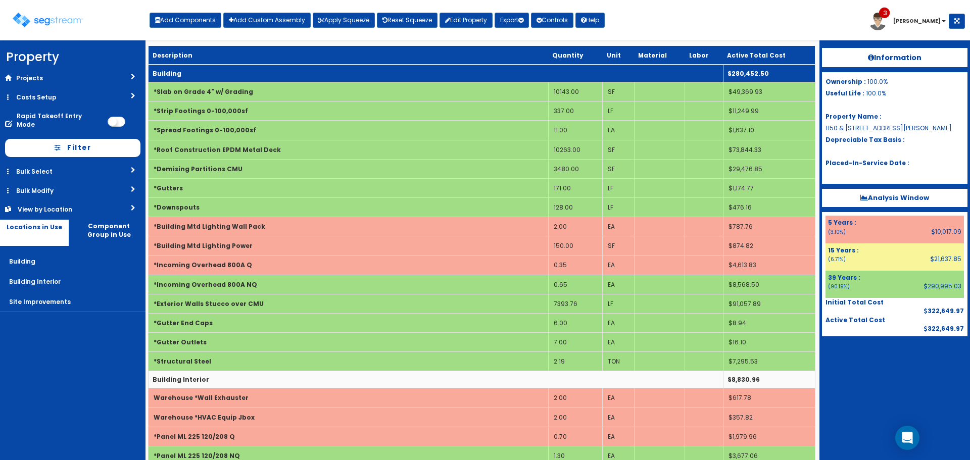
click at [368, 73] on td "Building" at bounding box center [436, 74] width 575 height 18
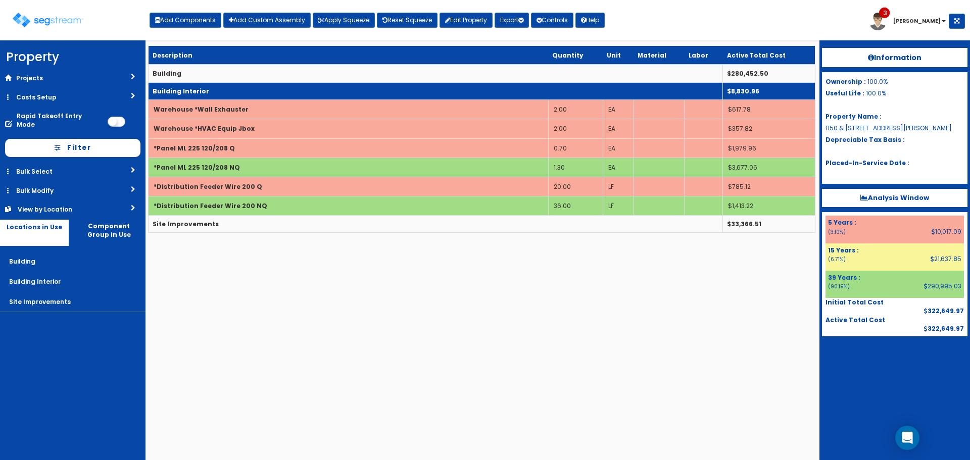
click at [368, 86] on td "Building Interior" at bounding box center [436, 91] width 574 height 18
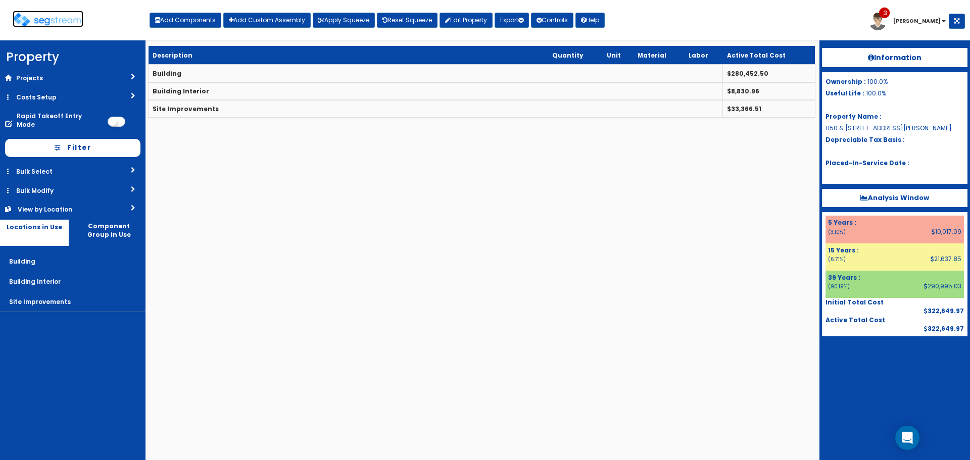
click at [53, 19] on img at bounding box center [48, 20] width 71 height 15
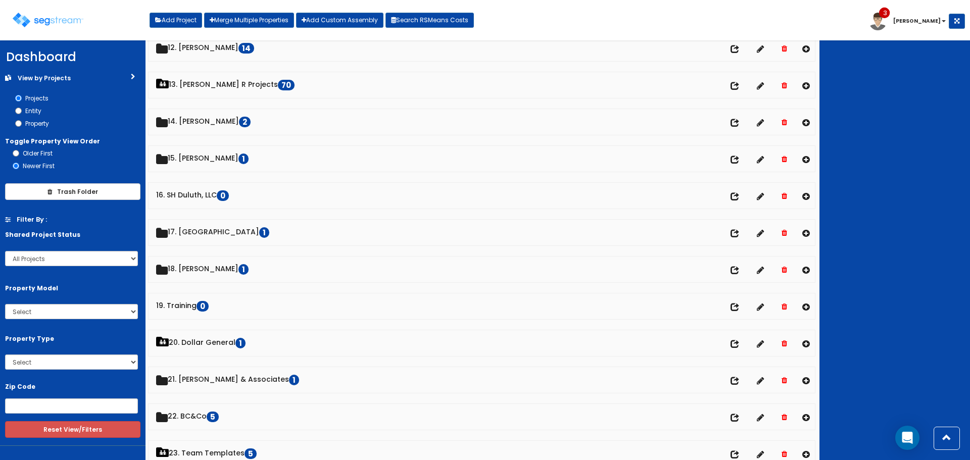
scroll to position [808, 0]
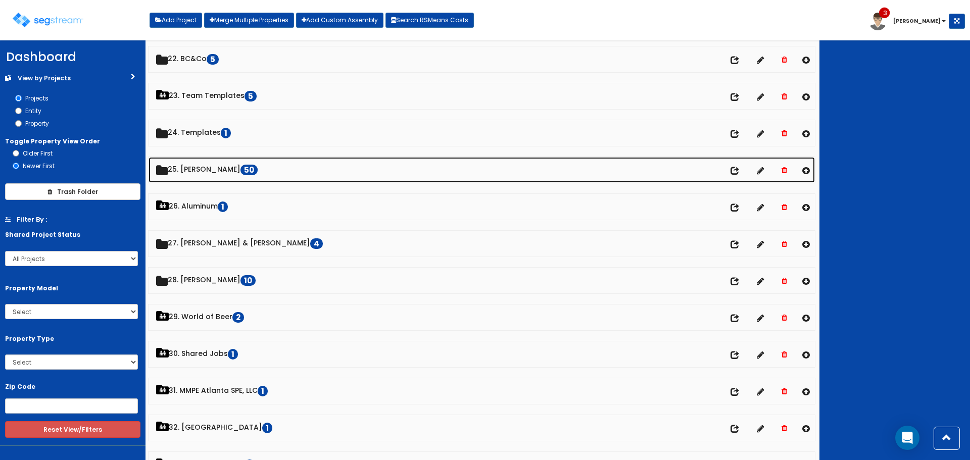
click at [201, 168] on link "25. [PERSON_NAME] 50" at bounding box center [482, 170] width 666 height 26
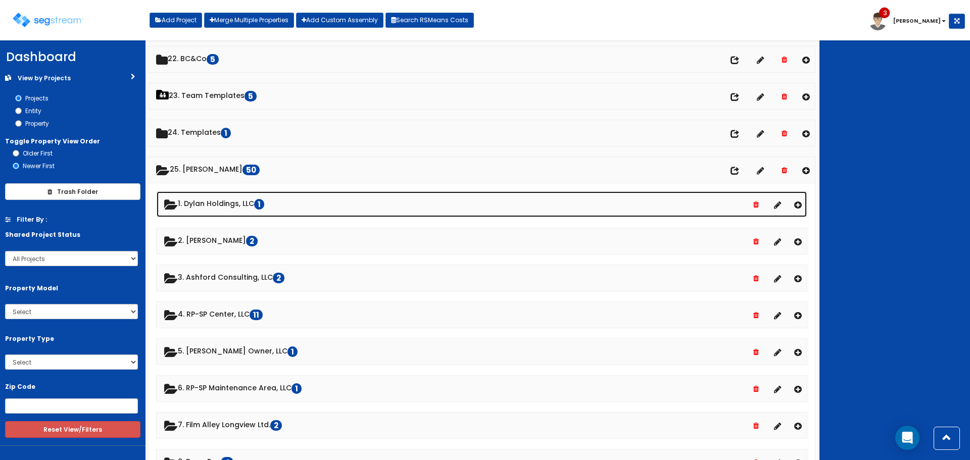
click at [214, 202] on link "1. Dylan Holdings, LLC 1" at bounding box center [482, 204] width 650 height 26
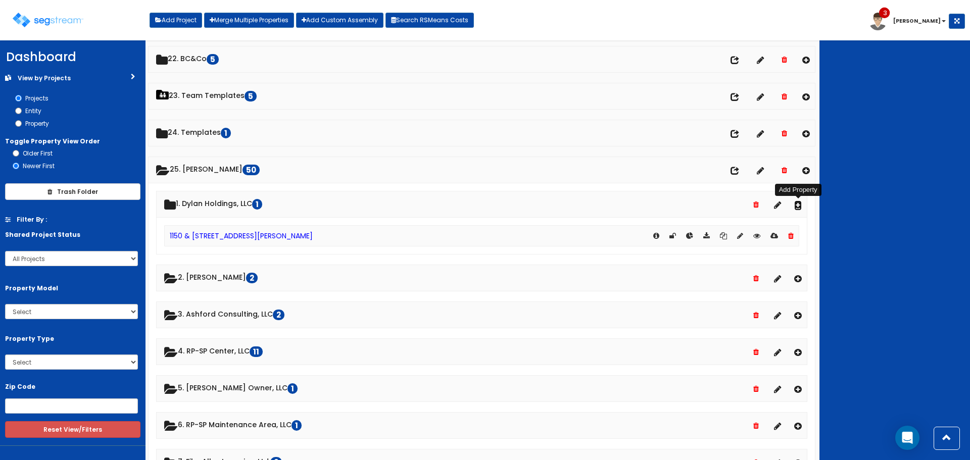
click at [798, 203] on icon at bounding box center [798, 205] width 8 height 9
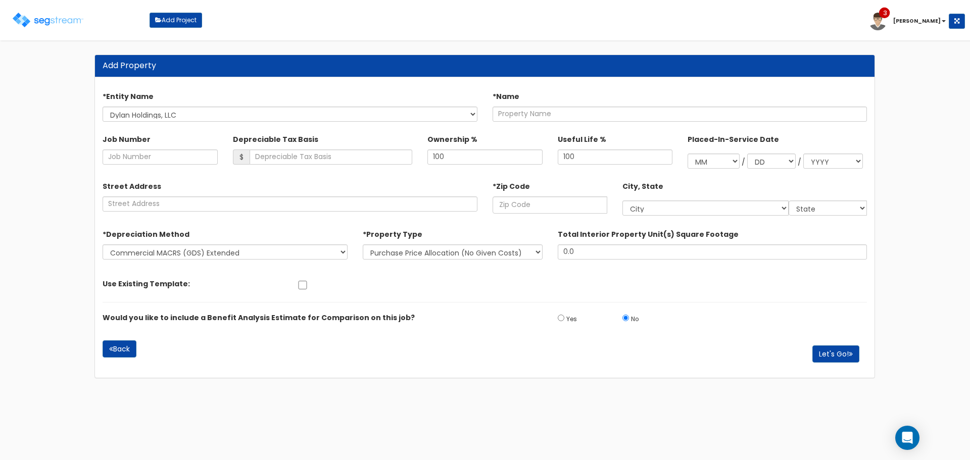
select select "1716"
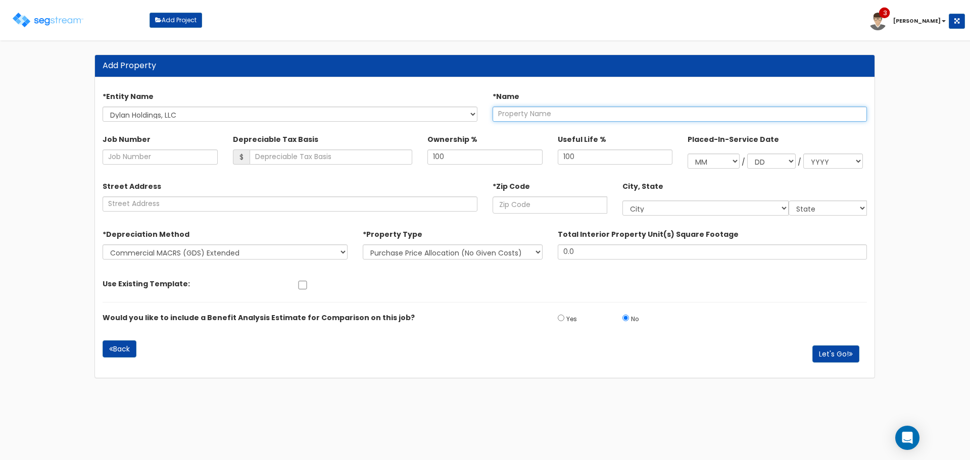
click at [546, 113] on input "text" at bounding box center [680, 114] width 375 height 15
type input "1150"
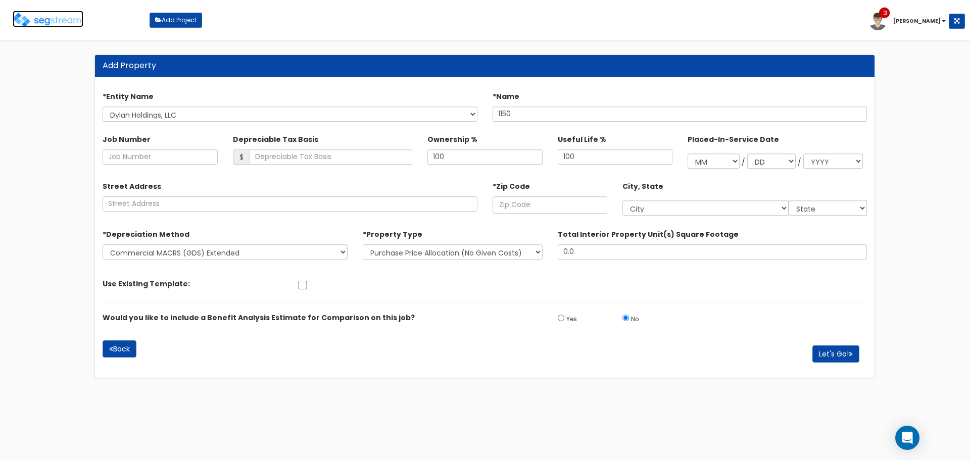
click at [56, 25] on img at bounding box center [48, 20] width 71 height 15
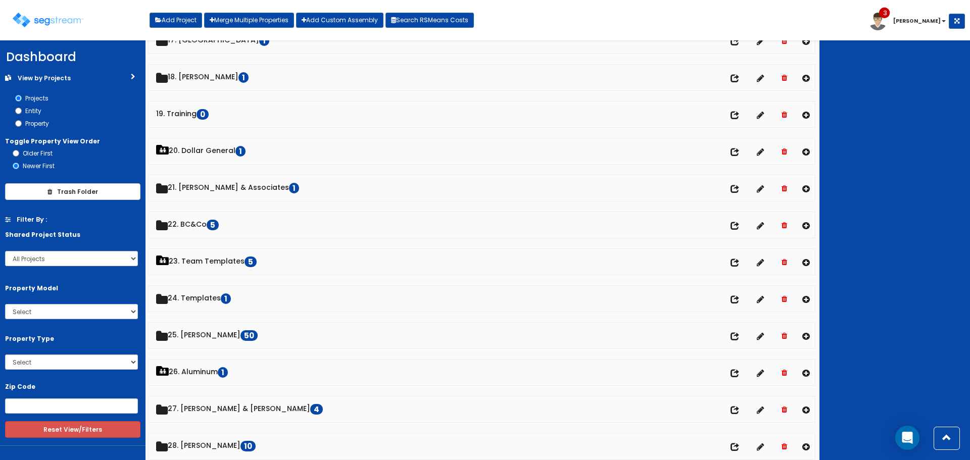
scroll to position [758, 0]
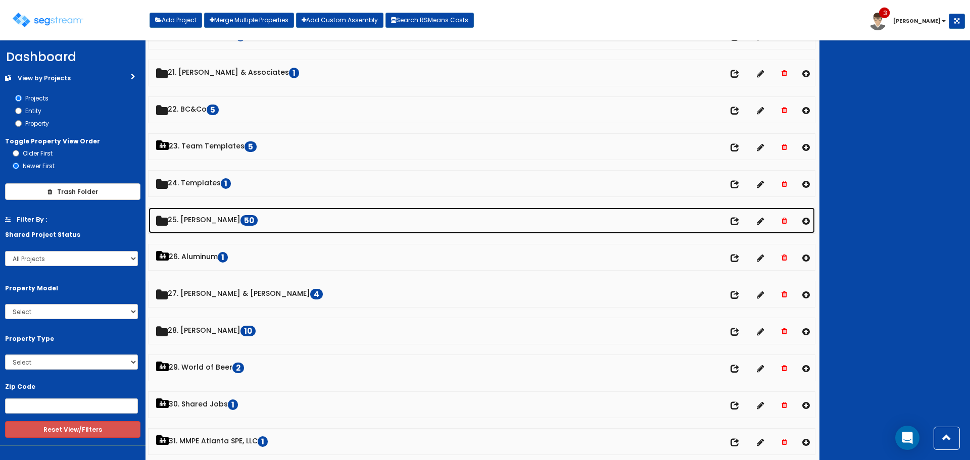
click at [213, 222] on link "25. Dawn Polin 50" at bounding box center [482, 221] width 666 height 26
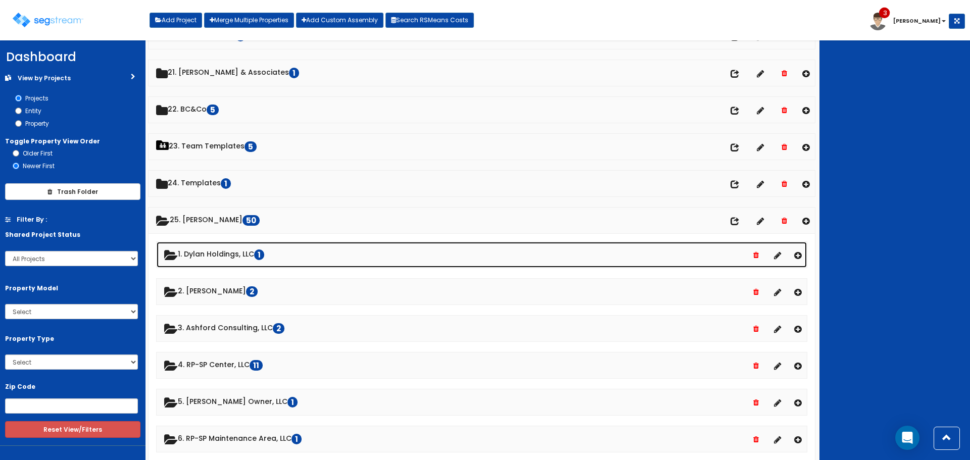
click at [220, 253] on link "1. Dylan Holdings, LLC 1" at bounding box center [482, 255] width 650 height 26
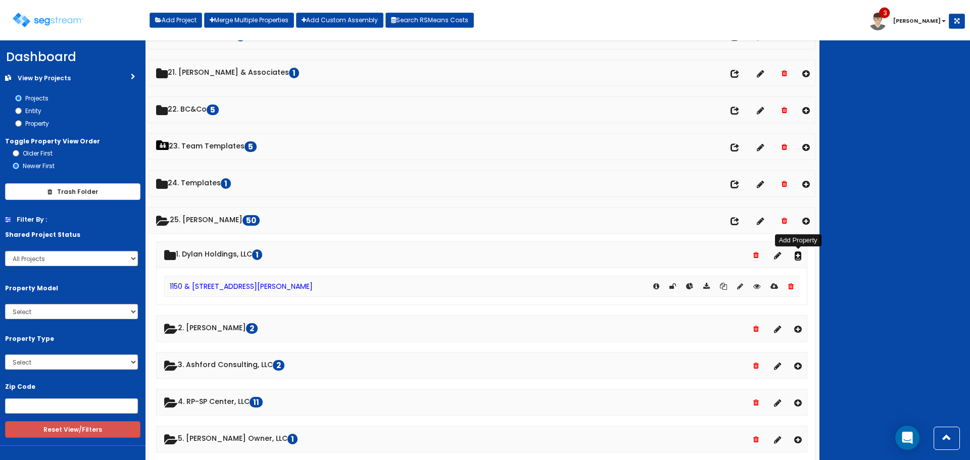
click at [796, 253] on icon at bounding box center [798, 255] width 8 height 9
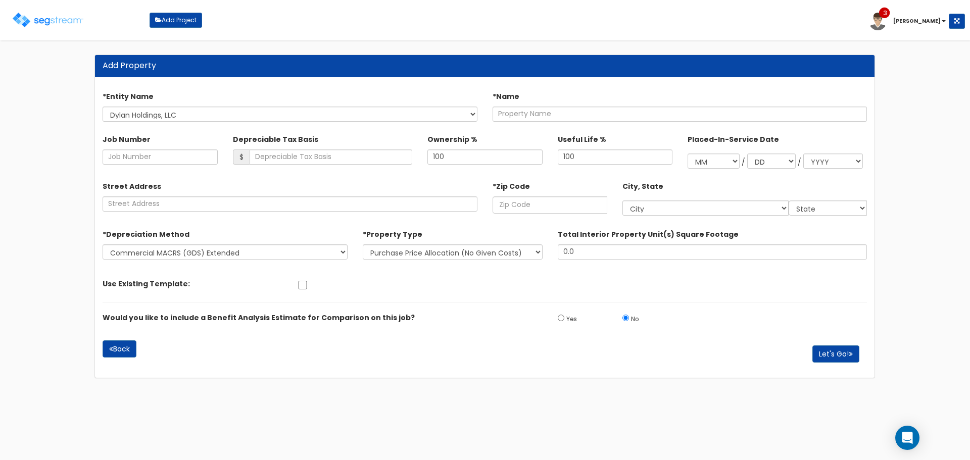
select select "1716"
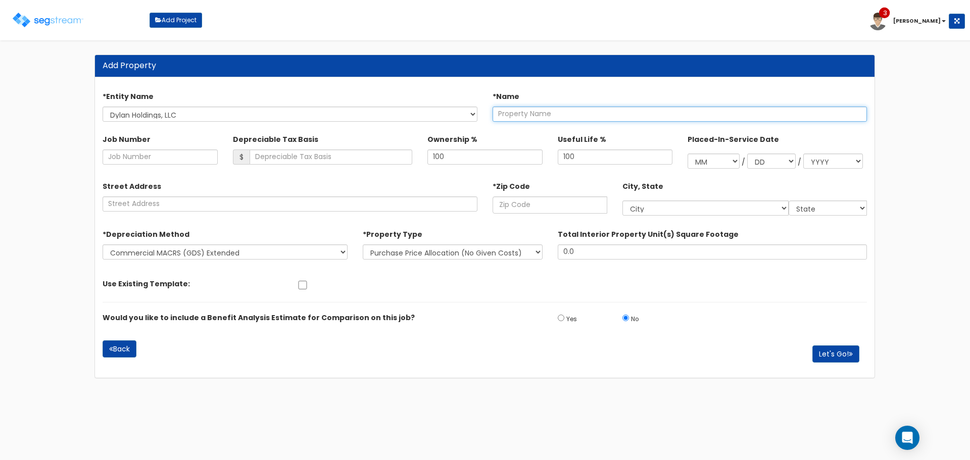
click at [556, 113] on input "text" at bounding box center [680, 114] width 375 height 15
type input "1150 & [STREET_ADDRESS][PERSON_NAME]"
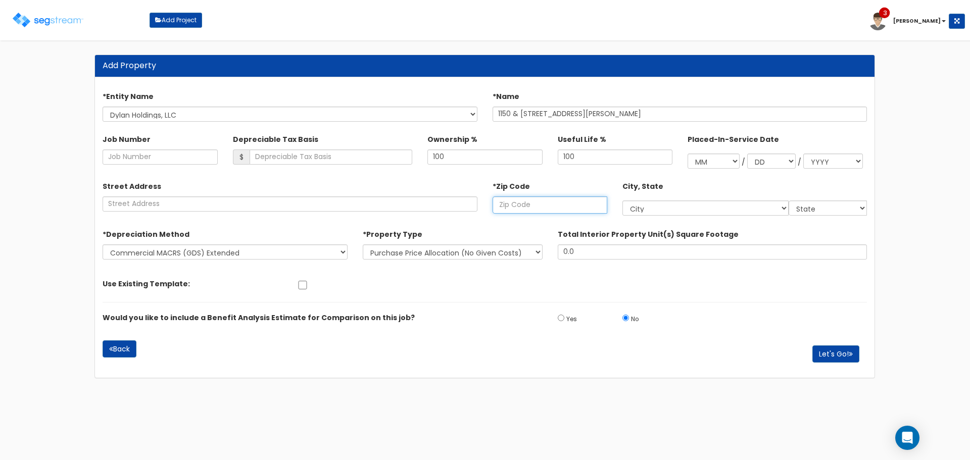
click at [528, 210] on input "text" at bounding box center [550, 205] width 115 height 17
type input "33"
select select "GA"
type input "330"
select select "FL"
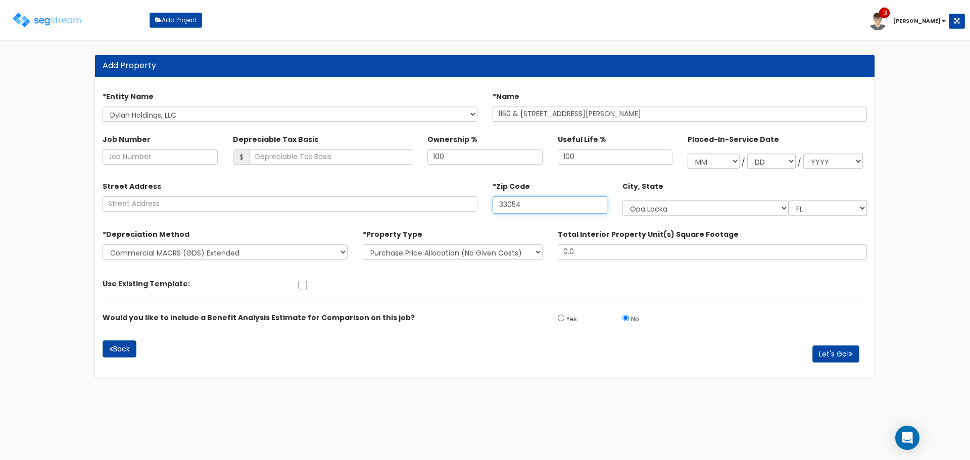
type input "33054"
click at [513, 251] on select "New Construction / Reno / TI's (Given Costs) Purchase Price Allocation (No Give…" at bounding box center [453, 252] width 180 height 15
select select "NEW"
click at [363, 245] on select "New Construction / Reno / TI's (Given Costs) Purchase Price Allocation (No Give…" at bounding box center [453, 252] width 180 height 15
click at [825, 348] on button "Let's Go!" at bounding box center [835, 354] width 47 height 17
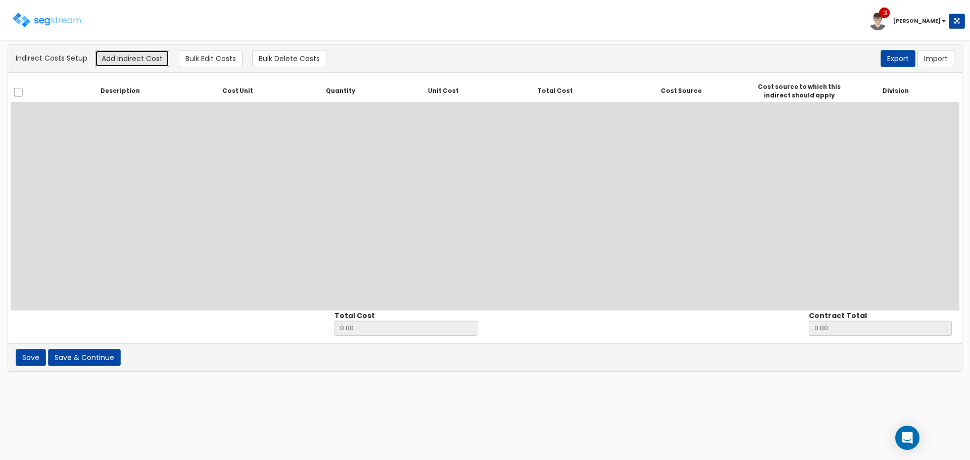
drag, startPoint x: 140, startPoint y: 59, endPoint x: 133, endPoint y: 83, distance: 24.8
click at [140, 59] on button "Add Indirect Cost" at bounding box center [132, 58] width 74 height 17
select select
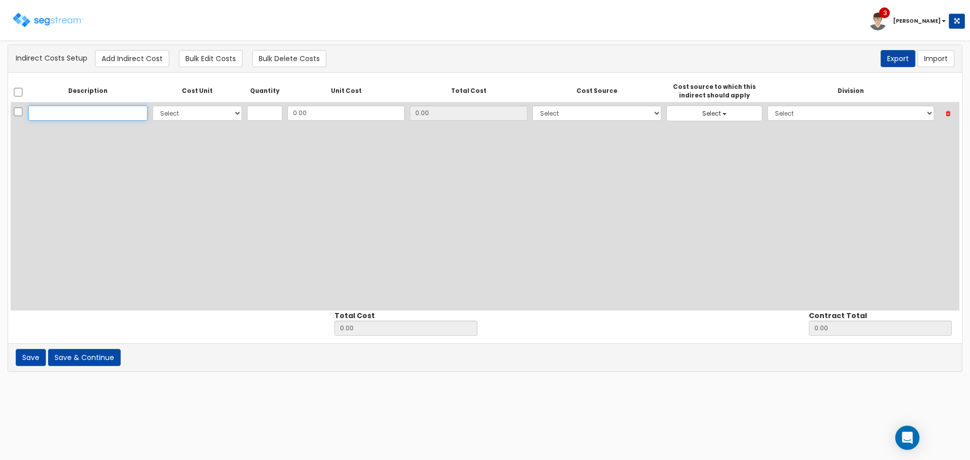
click at [100, 116] on input "text" at bounding box center [87, 113] width 119 height 15
type input "Post Construction Cleaning"
select select "10"
type input "1"
type input "6"
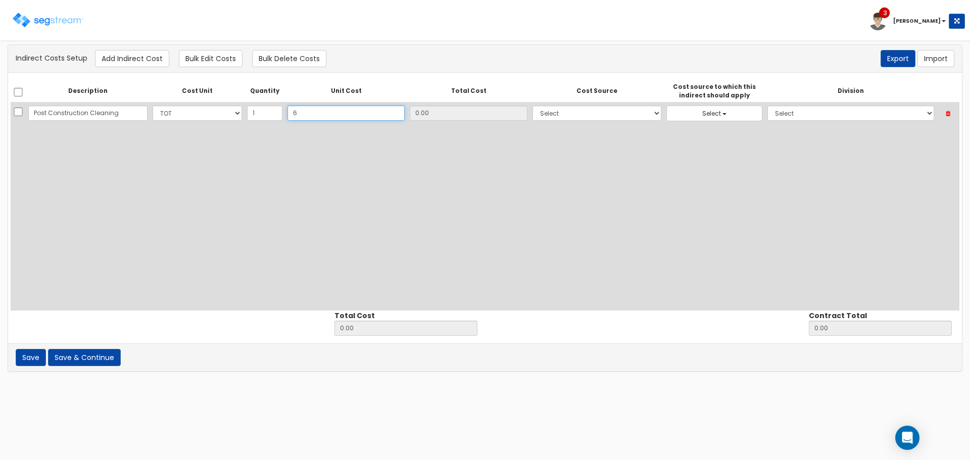
type input "6.00"
type input "640"
type input "640.00"
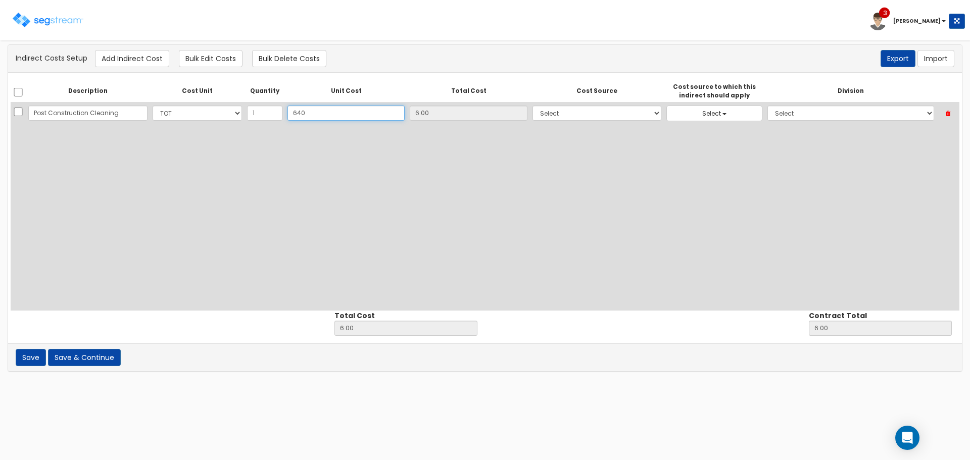
type input "640.00"
type input "640"
select select "6"
click at [722, 115] on b "button" at bounding box center [724, 114] width 4 height 2
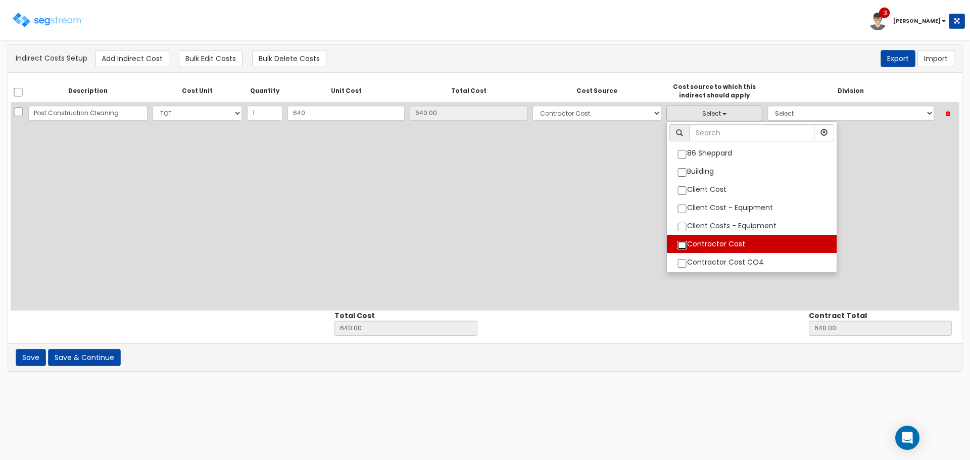
click at [677, 246] on input "Contractor Cost" at bounding box center [682, 245] width 10 height 9
checkbox input "true"
select select "6"
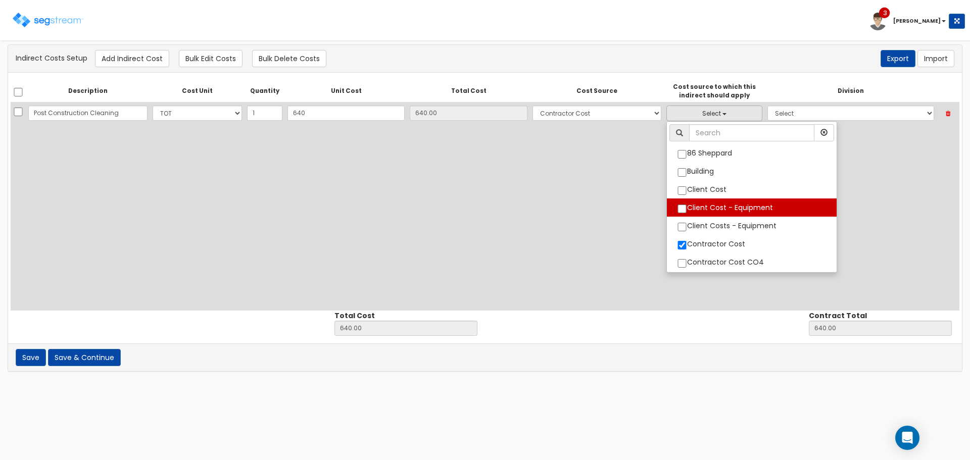
scroll to position [48, 0]
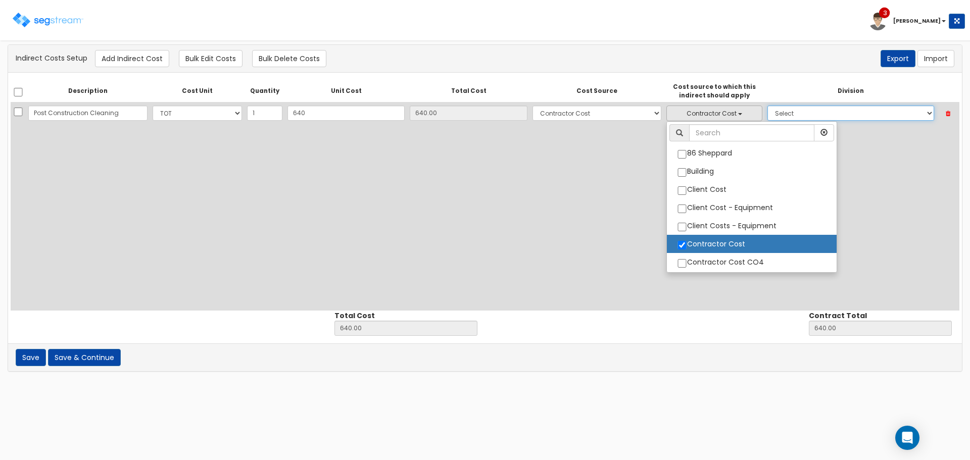
click at [842, 118] on select "Select 1. General Requirements 2. Existing Conditions 3. Concrete 4. Masonry 5.…" at bounding box center [850, 113] width 167 height 15
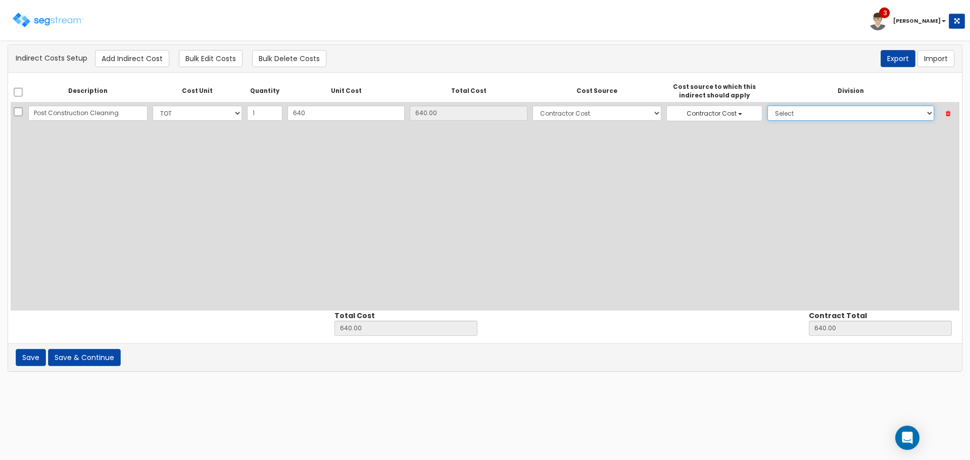
select select "1"
click at [767, 106] on select "Select 1. General Requirements 2. Existing Conditions 3. Concrete 4. Masonry 5.…" at bounding box center [850, 113] width 167 height 15
click at [94, 358] on button "Save & Continue" at bounding box center [84, 357] width 73 height 17
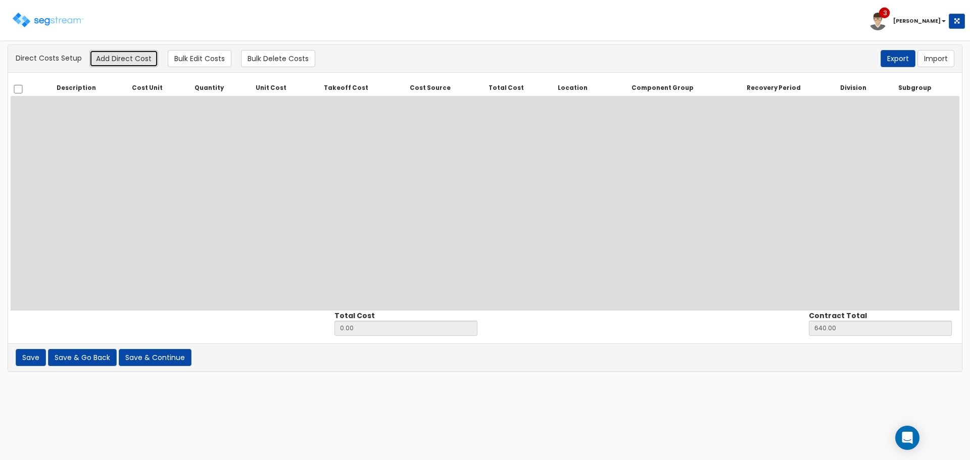
click at [126, 63] on button "Add Direct Cost" at bounding box center [123, 58] width 69 height 17
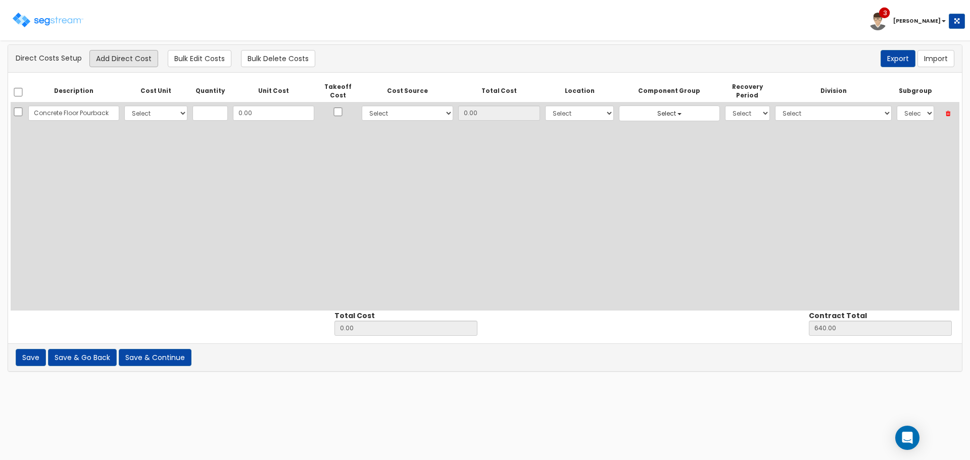
scroll to position [0, 12]
type input "Concrete Floor Pourback"
select select "10"
type input "1"
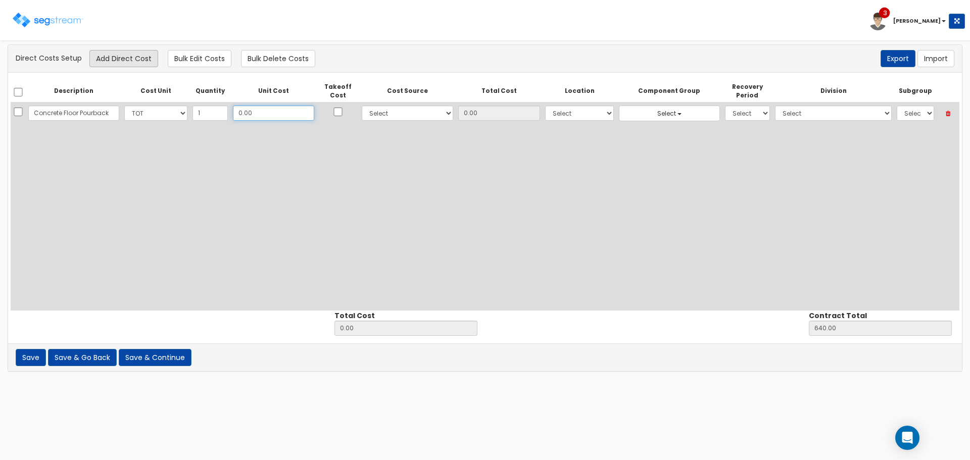
type input "8"
type input "8.00"
type input "648.00"
type input "8.00"
type input "83"
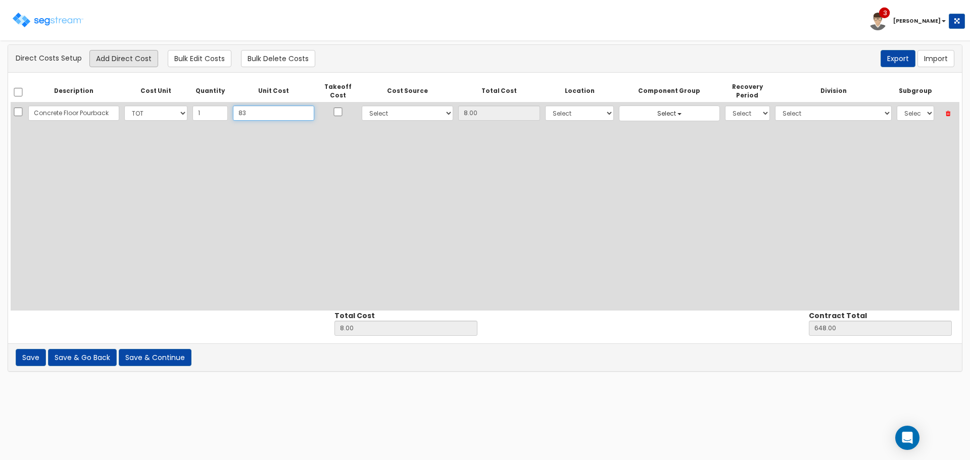
type input "83.00"
type input "723.00"
type input "83.00"
type input "8320"
type input "8,320.00"
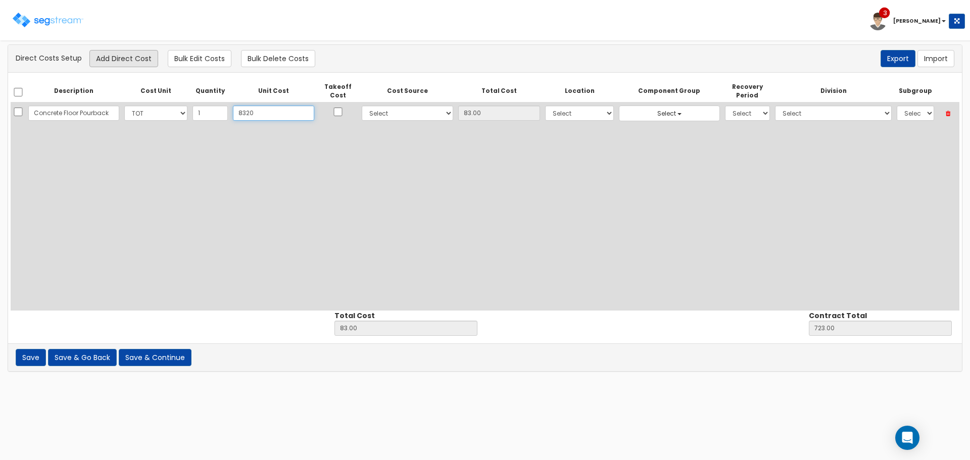
type input "8,960.00"
type input "8,320"
type input "8,320.00"
type input "8,320"
click at [362, 117] on select "Select 86 Sheppard Building Client Cost Client Cost - Equipment Client Costs - …" at bounding box center [407, 113] width 91 height 15
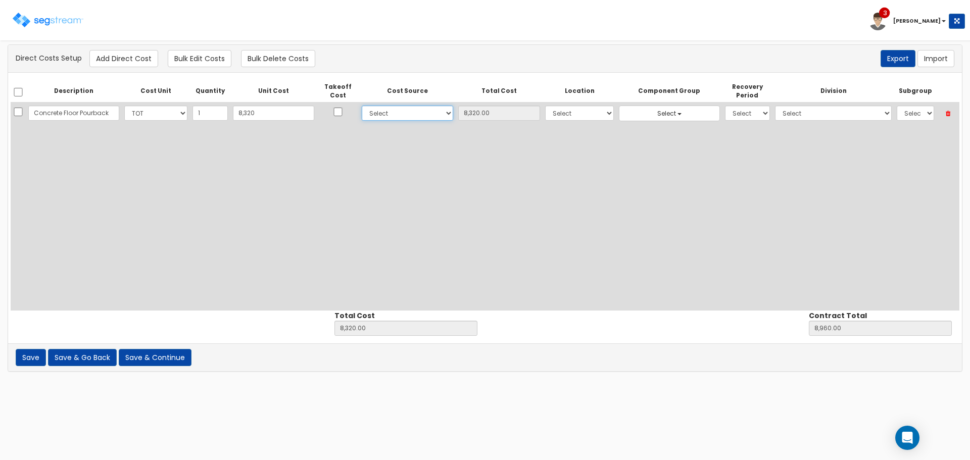
select select "6"
click at [362, 106] on select "Select 86 Sheppard Building Client Cost Client Cost - Equipment Client Costs - …" at bounding box center [407, 113] width 91 height 15
click at [572, 112] on select "Select Building Building Interior Site Improvements Add Additional Location" at bounding box center [579, 113] width 69 height 15
select select "6"
click at [545, 106] on select "Select Building Building Interior Site Improvements Add Additional Location" at bounding box center [579, 113] width 69 height 15
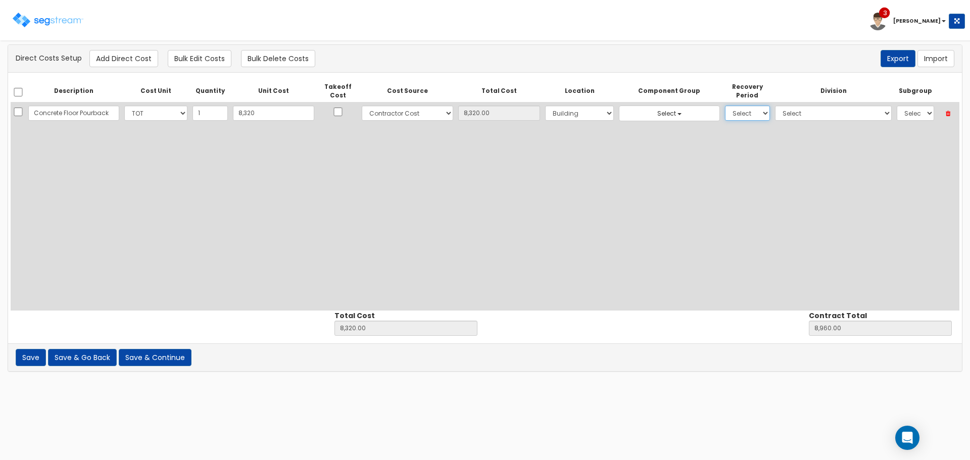
click at [725, 115] on select "Select 5 Years 7 Years 9 Years 10 Years 15 Years 15 Year QLI 15 Year QRP 15 Yea…" at bounding box center [747, 113] width 45 height 15
select select "39Y"
click at [725, 106] on select "Select 5 Years 7 Years 9 Years 10 Years 15 Years 15 Year QLI 15 Year QRP 15 Yea…" at bounding box center [747, 113] width 45 height 15
click at [842, 111] on select "Select 1. General Requirements 2. Existing Conditions 3. Concrete 4. Masonry 5.…" at bounding box center [833, 113] width 117 height 15
select select "3"
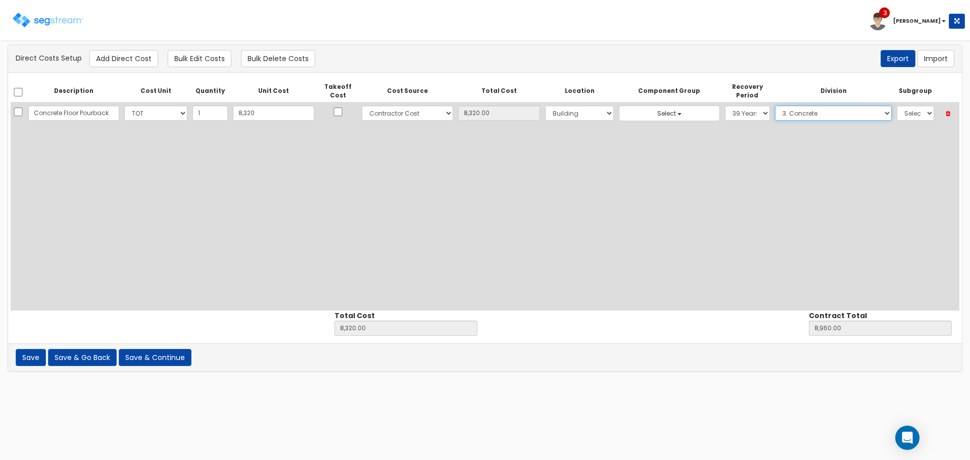
click at [775, 106] on select "Select 1. General Requirements 2. Existing Conditions 3. Concrete 4. Masonry 5.…" at bounding box center [833, 113] width 117 height 15
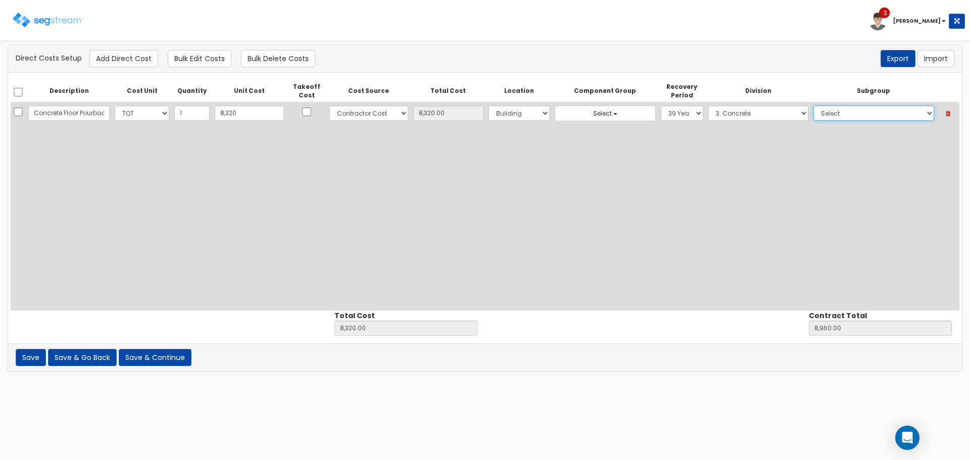
click at [877, 109] on select "Select 1. Concrete Patching (3013062) 2. Selective Demolition, Concrete (305051…" at bounding box center [873, 113] width 121 height 15
select select "3051330"
click at [813, 106] on select "Select 1. Concrete Patching (3013062) 2. Selective Demolition, Concrete (305051…" at bounding box center [873, 113] width 121 height 15
click at [113, 58] on button "Add Direct Cost" at bounding box center [123, 58] width 69 height 17
select select "10"
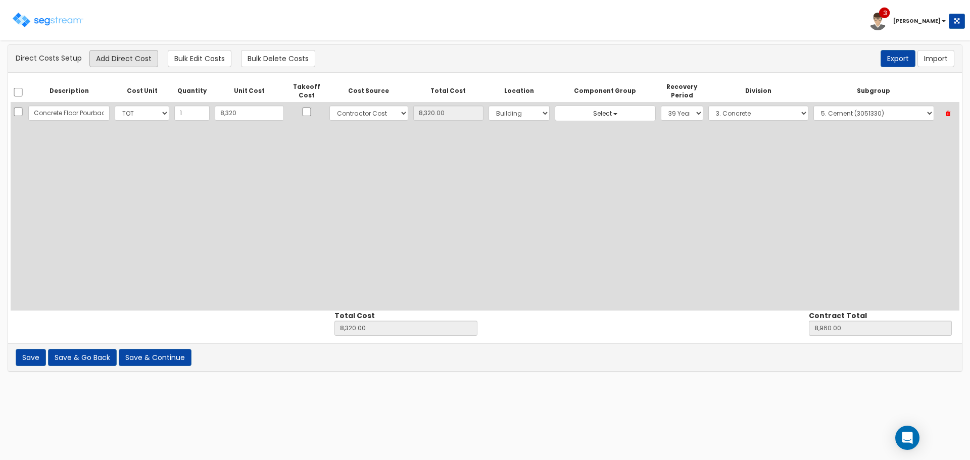
select select "6"
select select "39Y"
select select "3"
select select "3051330"
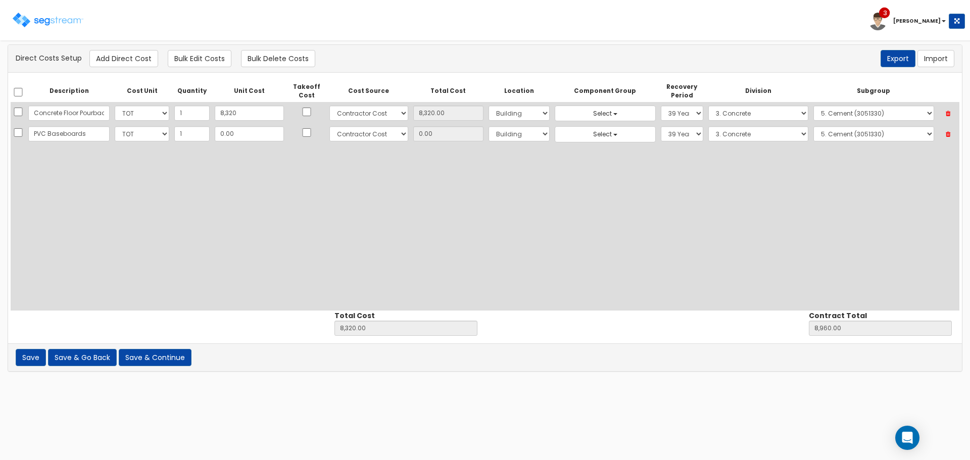
type input "PVC Baseboards"
type input "9"
type input "8,329.00"
type input "8,969.00"
type input "9.00"
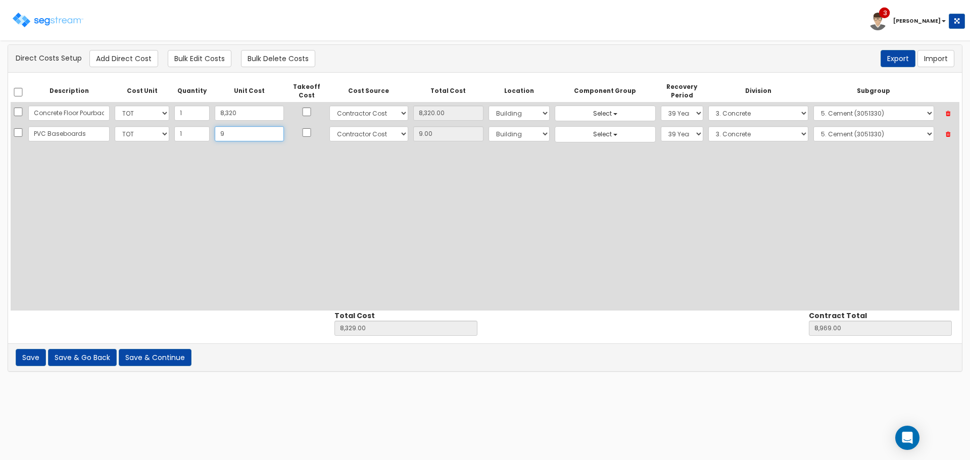
type input "91"
type input "8,411.00"
type input "9,051.00"
type input "91.00"
type input "919"
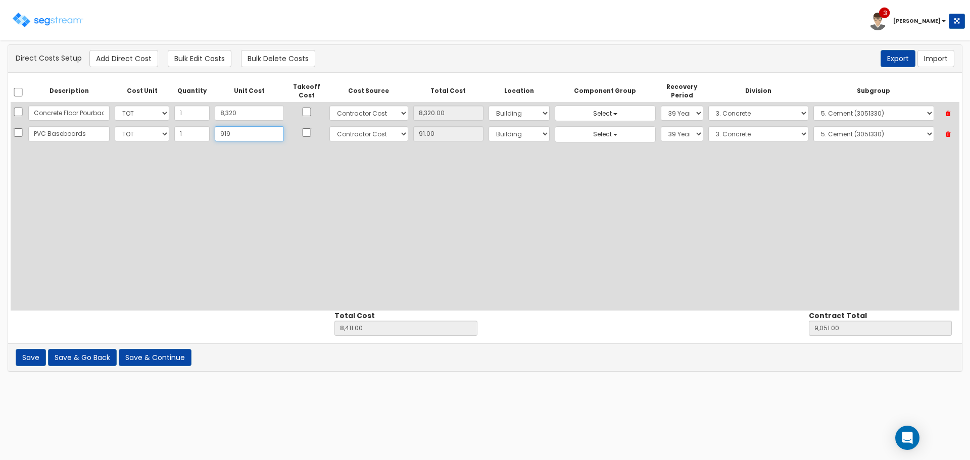
type input "9,239.00"
type input "9,879.00"
type input "919.00"
type input "9195"
type input "17,515.00"
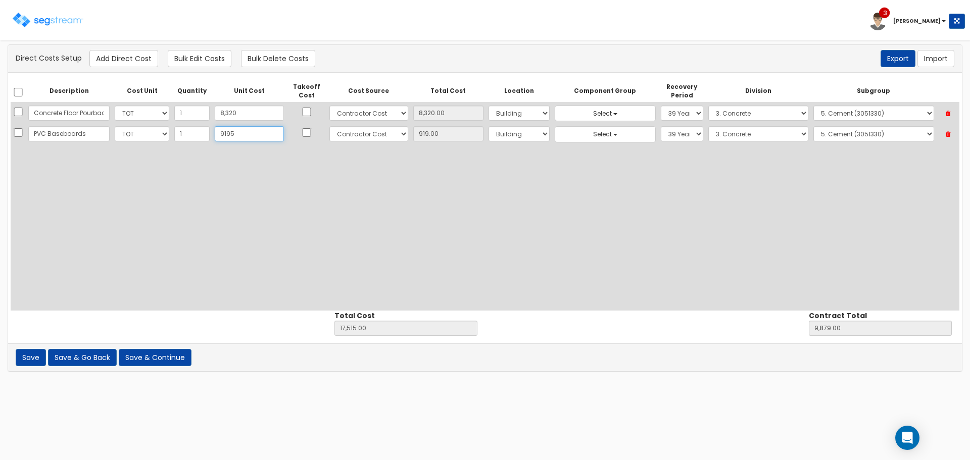
type input "18,155.00"
type input "9,195"
type input "9,195.00"
type input "9,195.2"
type input "17,515.20"
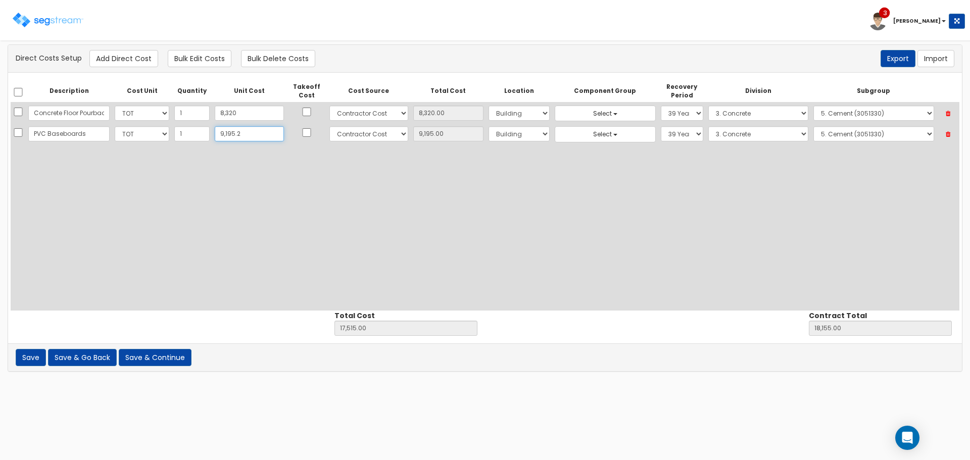
type input "18,155.20"
type input "9,195.20"
type input "9,195.24"
type input "17,515.24"
type input "18,155.24"
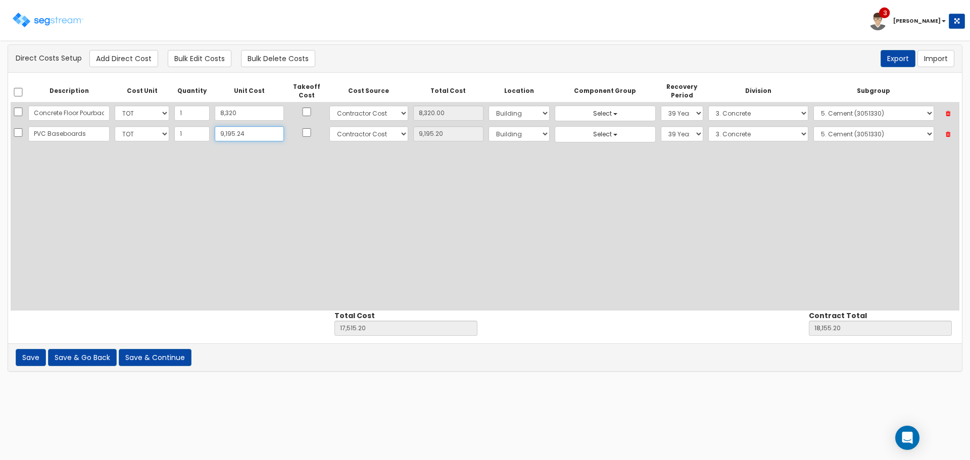
type input "9,195.24"
click at [489, 136] on select "Select Building Building Interior Site Improvements Add Additional Location" at bounding box center [519, 133] width 61 height 15
select select "7"
click at [489, 126] on select "Select Building Building Interior Site Improvements Add Additional Location" at bounding box center [519, 133] width 61 height 15
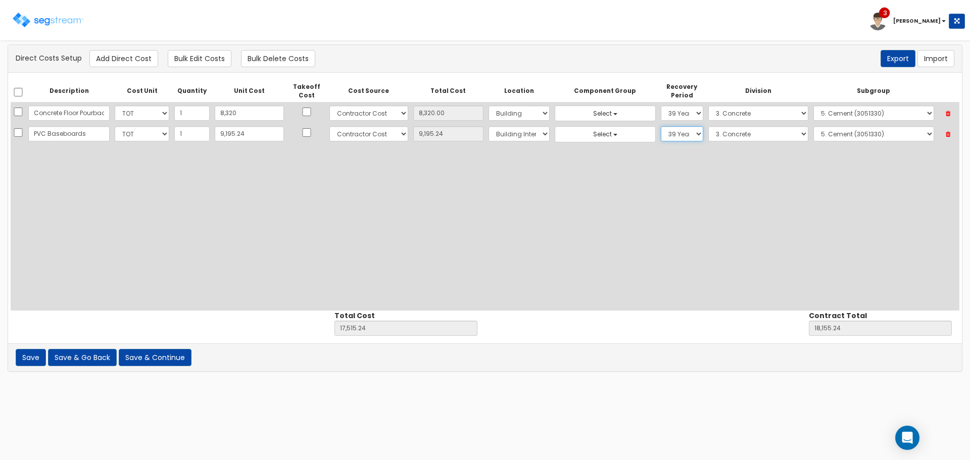
click at [661, 138] on select "Select 5 Years 7 Years 9 Years 10 Years 15 Years 15 Year QLI 15 Year QRP 15 Yea…" at bounding box center [682, 133] width 42 height 15
select select "5Y"
click at [661, 126] on select "Select 5 Years 7 Years 9 Years 10 Years 15 Years 15 Year QLI 15 Year QRP 15 Yea…" at bounding box center [682, 133] width 42 height 15
click at [720, 133] on select "Select 1. General Requirements 2. Existing Conditions 3. Concrete 4. Masonry 5.…" at bounding box center [758, 133] width 100 height 15
select select "6"
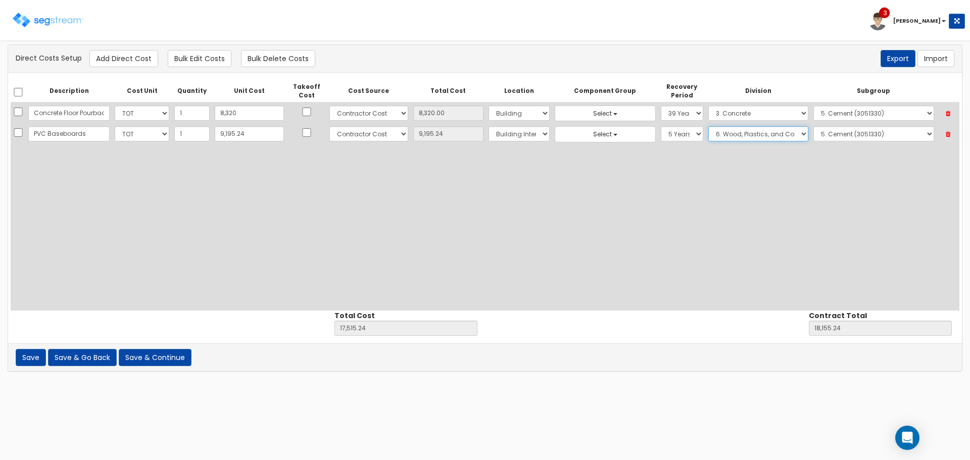
click at [708, 126] on select "Select 1. General Requirements 2. Existing Conditions 3. Concrete 4. Masonry 5.…" at bounding box center [758, 133] width 100 height 15
drag, startPoint x: 855, startPoint y: 132, endPoint x: 850, endPoint y: 137, distance: 7.1
click at [855, 132] on select "Select 1. Selective Demolition Wood Framing (6050510) 2. Selective Demolition M…" at bounding box center [873, 133] width 121 height 15
select select "6221315"
click at [813, 126] on select "Select 1. Selective Demolition Wood Framing (6050510) 2. Selective Demolition M…" at bounding box center [873, 133] width 121 height 15
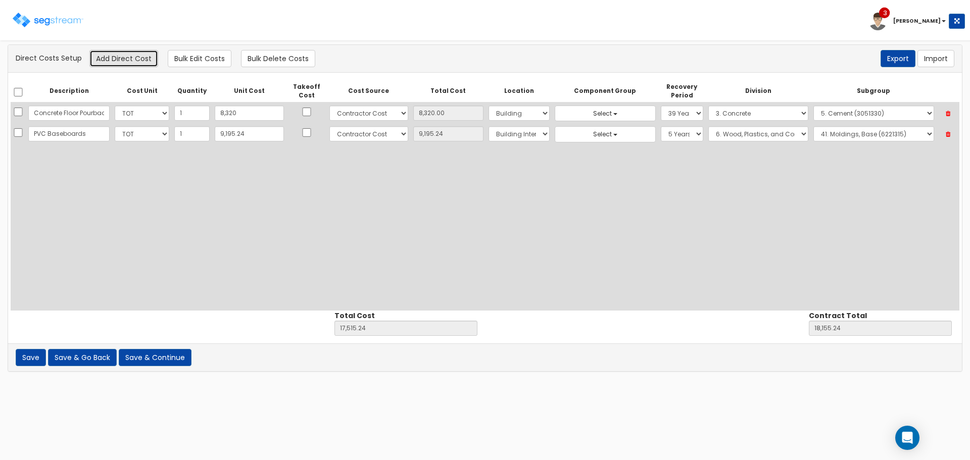
click at [110, 59] on button "Add Direct Cost" at bounding box center [123, 58] width 69 height 17
select select "10"
select select "6"
select select "7"
select select "5Y"
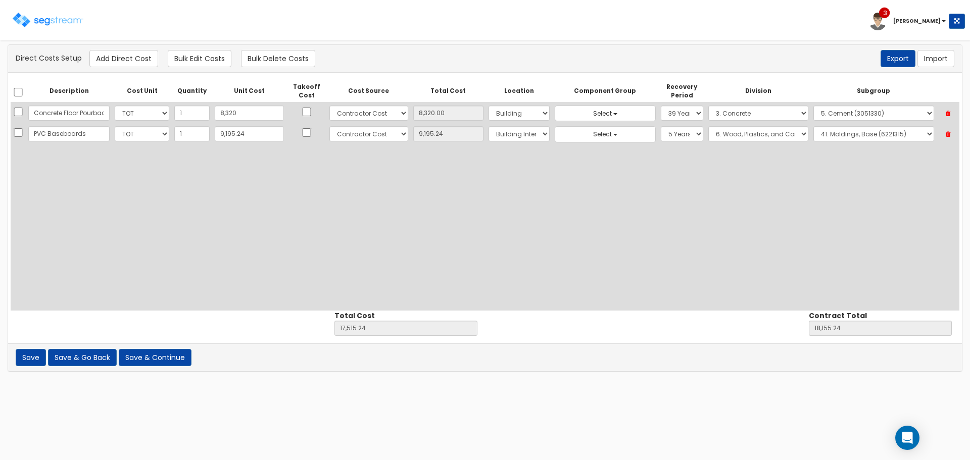
select select "6"
select select "6221315"
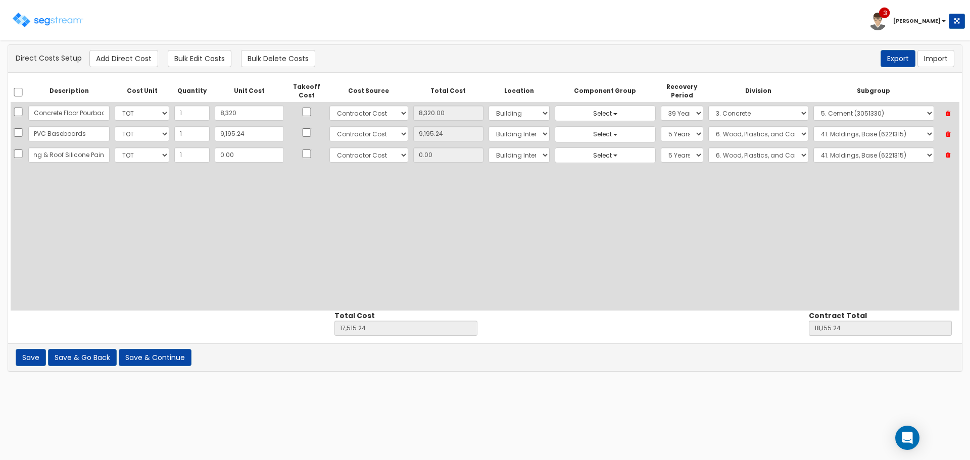
scroll to position [0, 31]
type input "Roofing & Roof Silicone Paint"
type input "8"
type input "17,523.24"
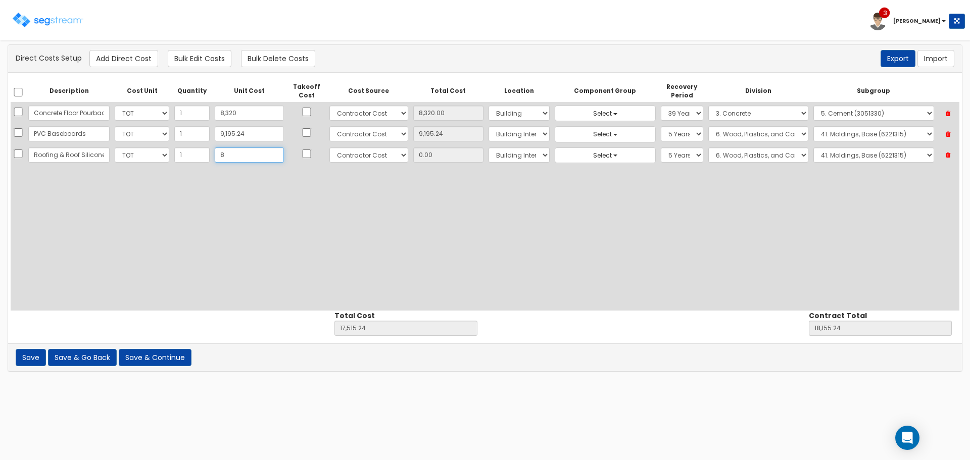
type input "18,163.24"
type input "8.00"
type input "88"
type input "17,603.24"
type input "18,243.24"
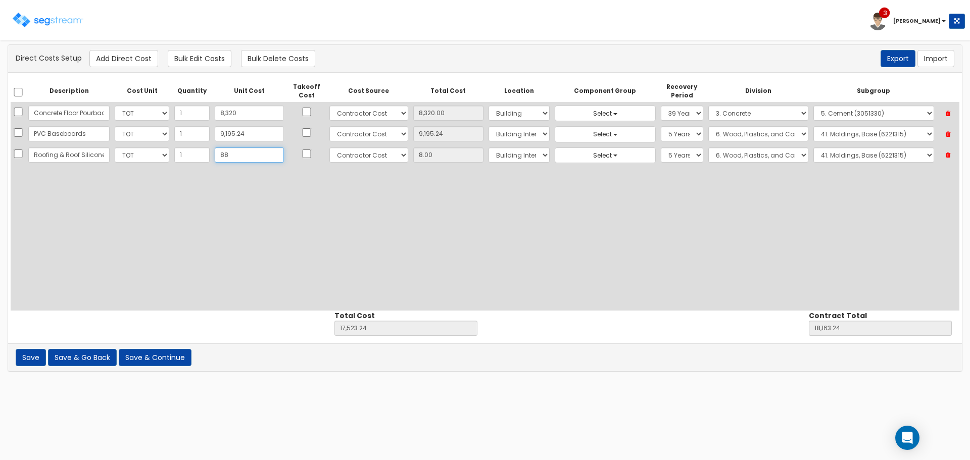
type input "88.00"
type input "881"
type input "18,396.24"
type input "19,036.24"
type input "881.00"
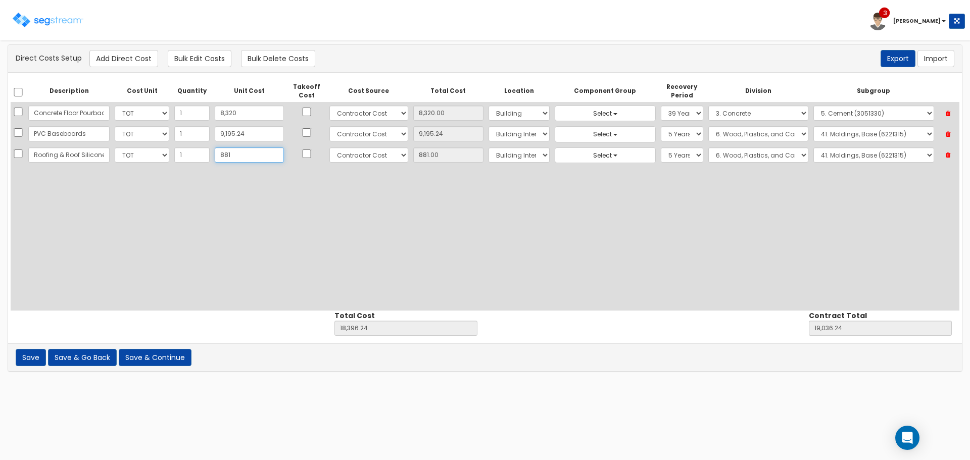
type input "8812"
type input "26,327.24"
type input "26,967.24"
type input "8,812"
type input "8,812.00"
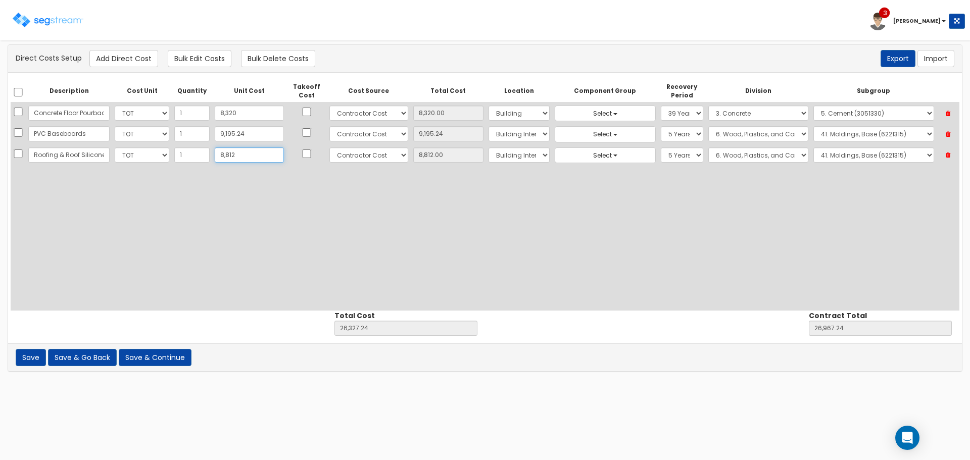
type input "8,8125"
type input "105,640.24"
type input "106,280.24"
type input "88,125"
type input "88,125.00"
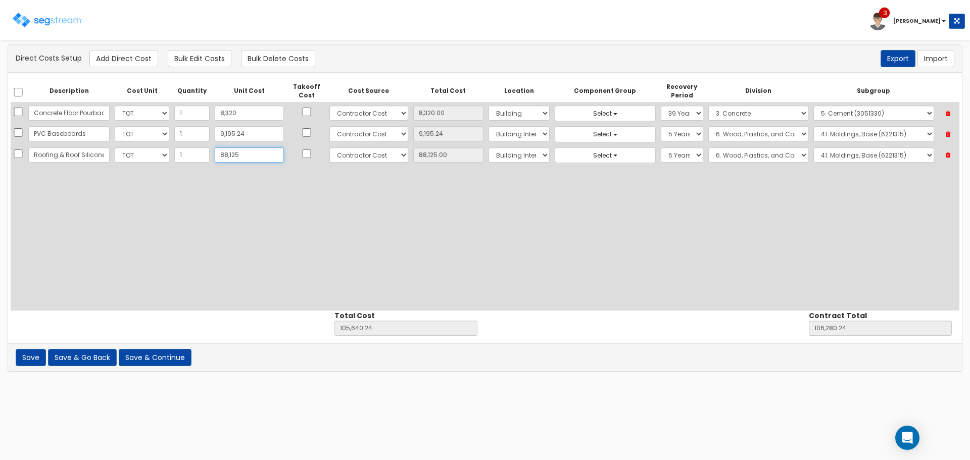
type input "88,125"
click at [495, 157] on select "Select Building Building Interior Site Improvements Add Additional Location" at bounding box center [519, 155] width 61 height 15
select select "6"
click at [489, 148] on select "Select Building Building Interior Site Improvements Add Additional Location" at bounding box center [519, 155] width 61 height 15
click at [661, 154] on select "Select 5 Years 7 Years 9 Years 10 Years 15 Years 15 Year QLI 15 Year QRP 15 Yea…" at bounding box center [682, 155] width 42 height 15
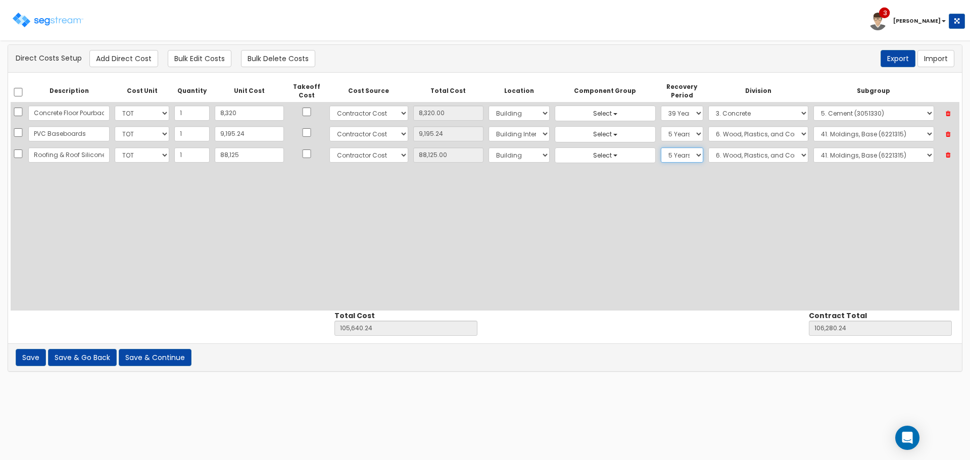
select select "39Y"
click at [661, 148] on select "Select 5 Years 7 Years 9 Years 10 Years 15 Years 15 Year QLI 15 Year QRP 15 Yea…" at bounding box center [682, 155] width 42 height 15
click at [713, 152] on select "Select 1. General Requirements 2. Existing Conditions 3. Concrete 4. Masonry 5.…" at bounding box center [758, 155] width 100 height 15
select select "7"
click at [708, 148] on select "Select 1. General Requirements 2. Existing Conditions 3. Concrete 4. Masonry 5.…" at bounding box center [758, 155] width 100 height 15
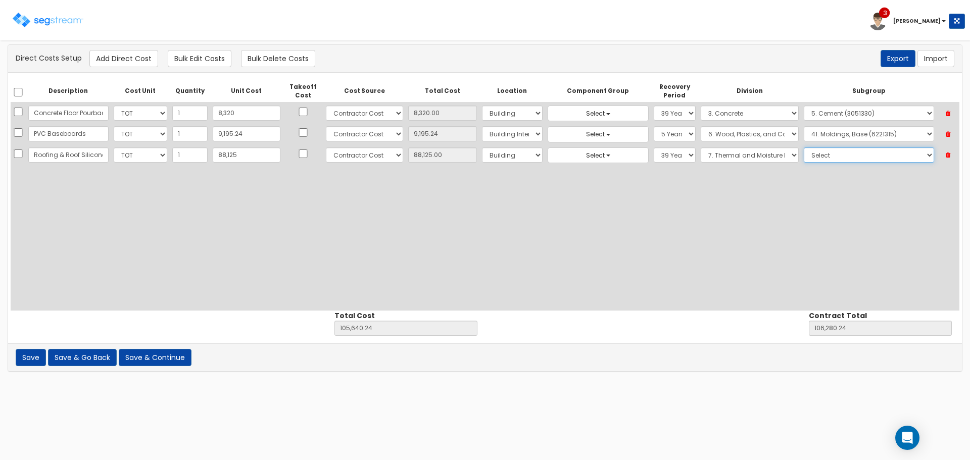
click at [822, 155] on select "Select 1. Roof Coatings (7015010) 2. Joint Sealant Replacement (7019081) 3. Sel…" at bounding box center [869, 155] width 130 height 15
select select "7311310"
click at [804, 148] on select "Select 1. Roof Coatings (7015010) 2. Joint Sealant Replacement (7019081) 3. Sel…" at bounding box center [869, 155] width 130 height 15
click at [115, 63] on button "Add Direct Cost" at bounding box center [123, 58] width 69 height 17
select select "10"
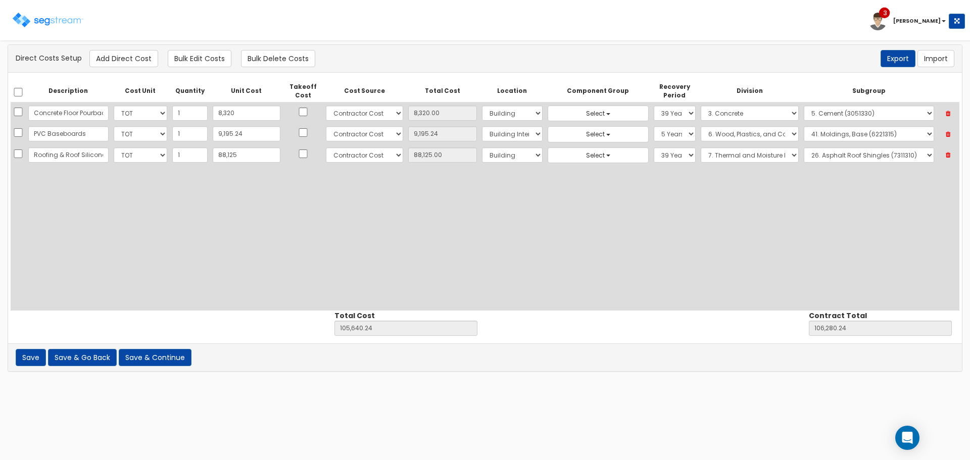
select select "6"
select select "39Y"
select select "7"
select select "7311310"
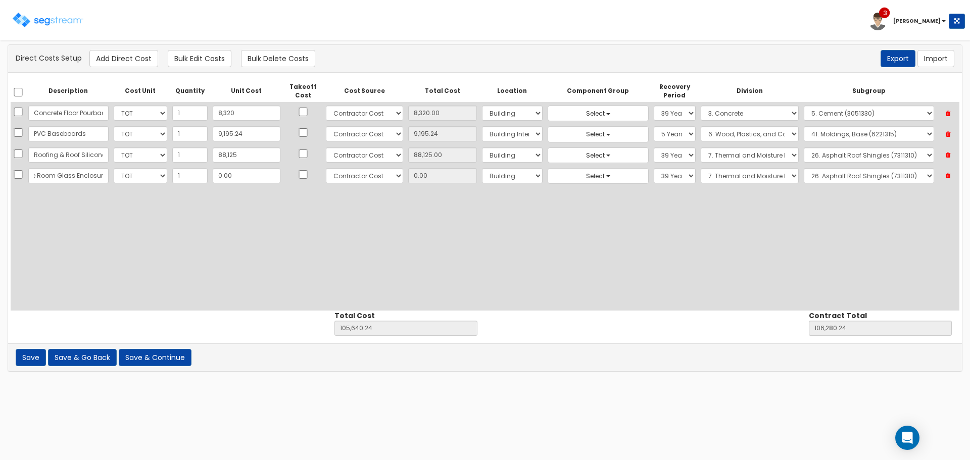
scroll to position [0, 50]
type input "Conference Room Glass Enclosure"
type input "5"
type input "105,645.24"
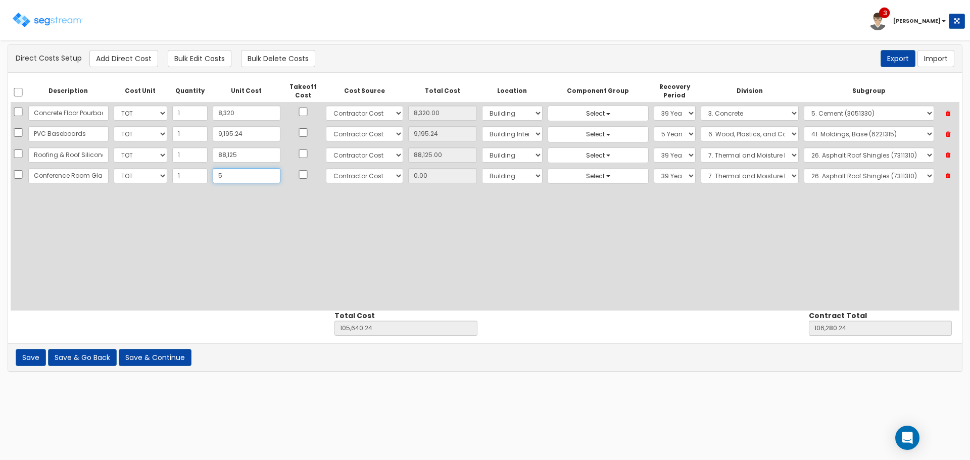
type input "106,285.24"
type input "5.00"
type input "58"
type input "105,698.24"
type input "106,338.24"
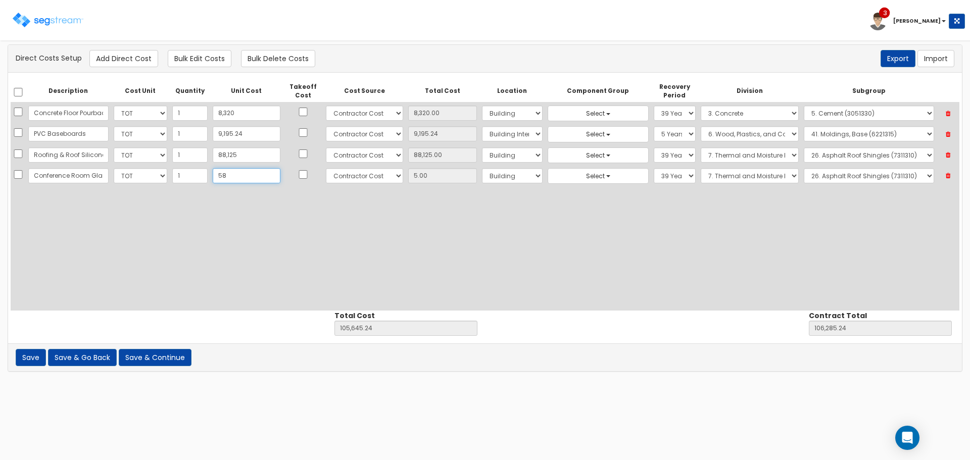
type input "58.00"
type input "584"
type input "106,224.24"
type input "106,864.24"
type input "584.00"
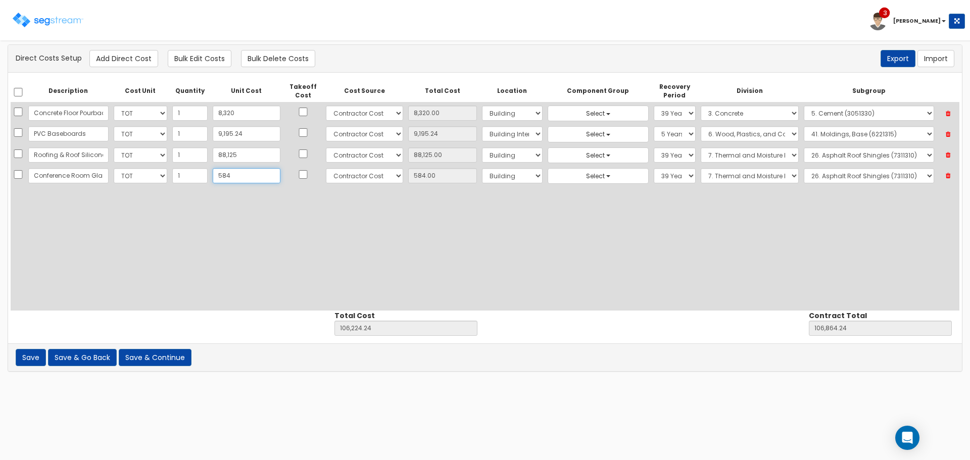
type input "5842"
type input "111,482.24"
type input "112,122.24"
type input "5,842"
type input "5,842.00"
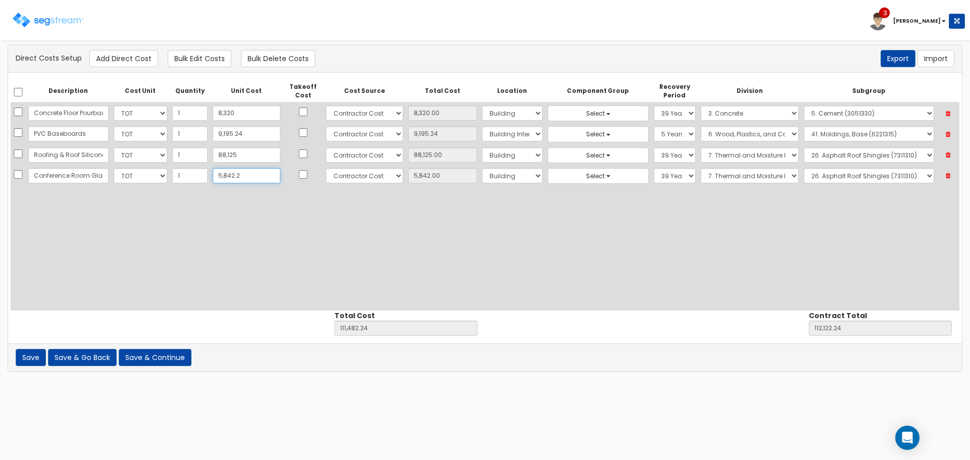
type input "5,842.20"
type input "111,482.44"
type input "112,122.44"
type input "5,842.20"
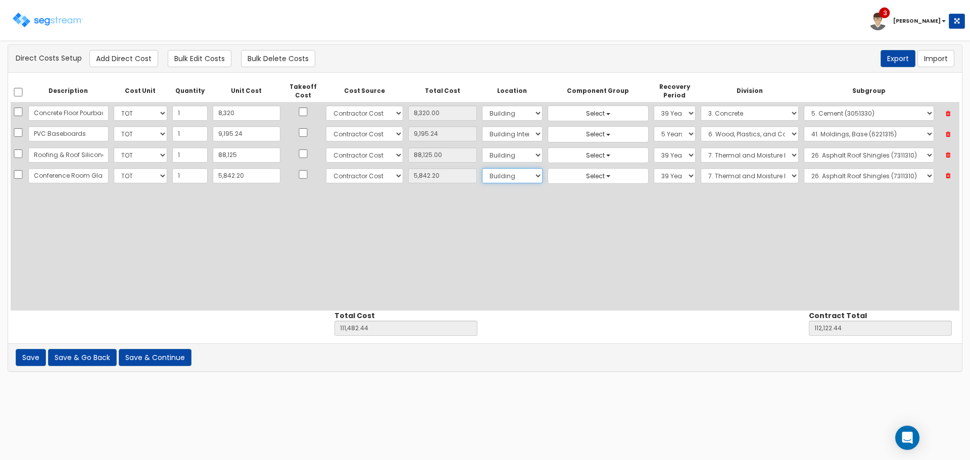
click at [482, 174] on select "Select Building Building Interior Site Improvements Add Additional Location" at bounding box center [512, 175] width 61 height 15
select select "7"
click at [482, 168] on select "Select Building Building Interior Site Improvements Add Additional Location" at bounding box center [512, 175] width 61 height 15
click at [654, 174] on select "Select 5 Years 7 Years 9 Years 10 Years 15 Years 15 Year QLI 15 Year QRP 15 Yea…" at bounding box center [675, 175] width 42 height 15
select select "5Y"
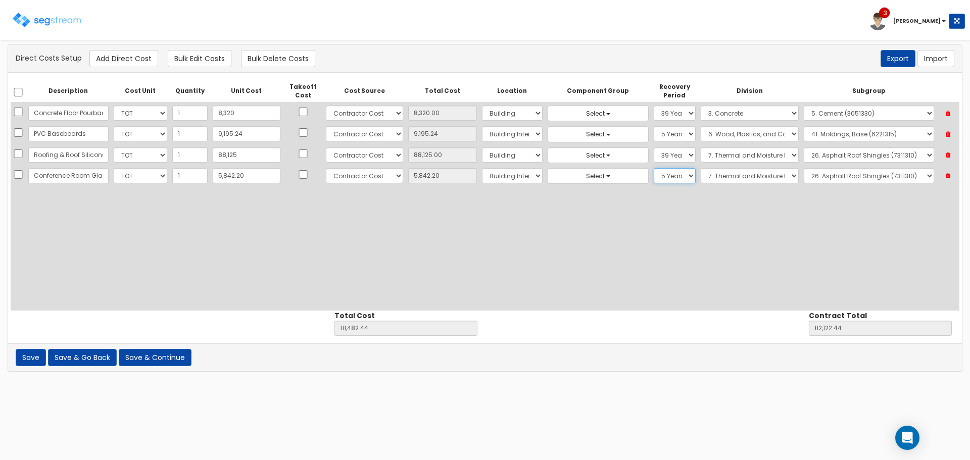
click at [654, 168] on select "Select 5 Years 7 Years 9 Years 10 Years 15 Years 15 Year QLI 15 Year QRP 15 Yea…" at bounding box center [675, 175] width 42 height 15
click at [718, 174] on select "Select 1. General Requirements 2. Existing Conditions 3. Concrete 4. Masonry 5.…" at bounding box center [750, 175] width 98 height 15
select select "8"
click at [701, 168] on select "Select 1. General Requirements 2. Existing Conditions 3. Concrete 4. Masonry 5.…" at bounding box center [750, 175] width 98 height 15
click at [861, 175] on select "Select 1. Selective Demolition Doors (8050510) 2. Selective Demolition Of Windo…" at bounding box center [869, 175] width 130 height 15
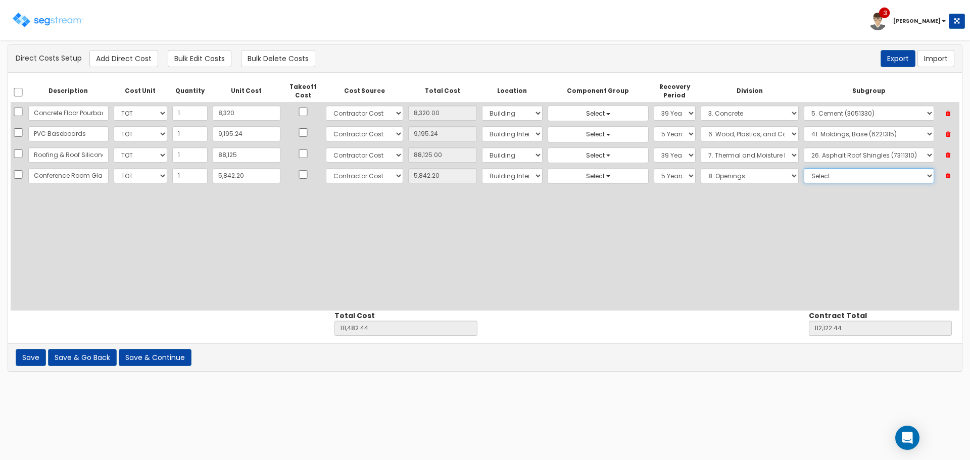
select select "8521070"
click at [804, 168] on select "Select 1. Selective Demolition Doors (8050510) 2. Selective Demolition Of Windo…" at bounding box center [869, 175] width 130 height 15
click at [106, 63] on button "Add Direct Cost" at bounding box center [123, 58] width 69 height 17
select select "10"
select select "6"
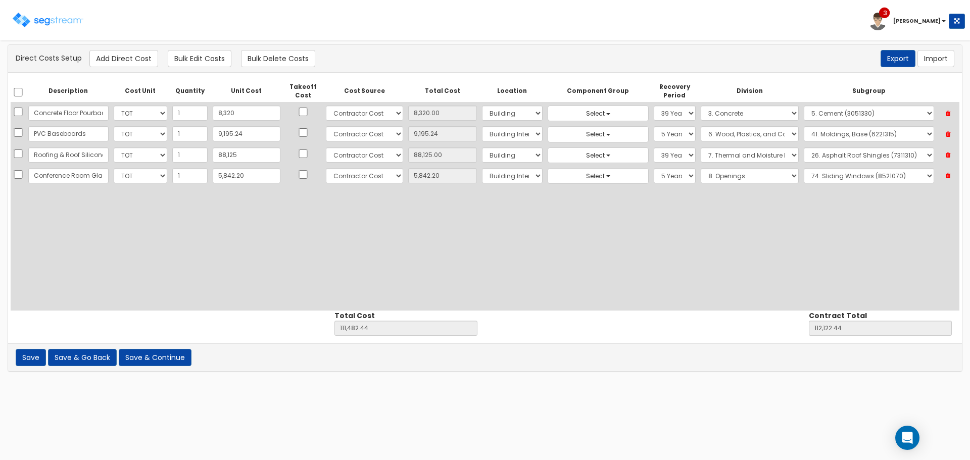
select select "7"
select select "5Y"
select select "8"
select select "8521070"
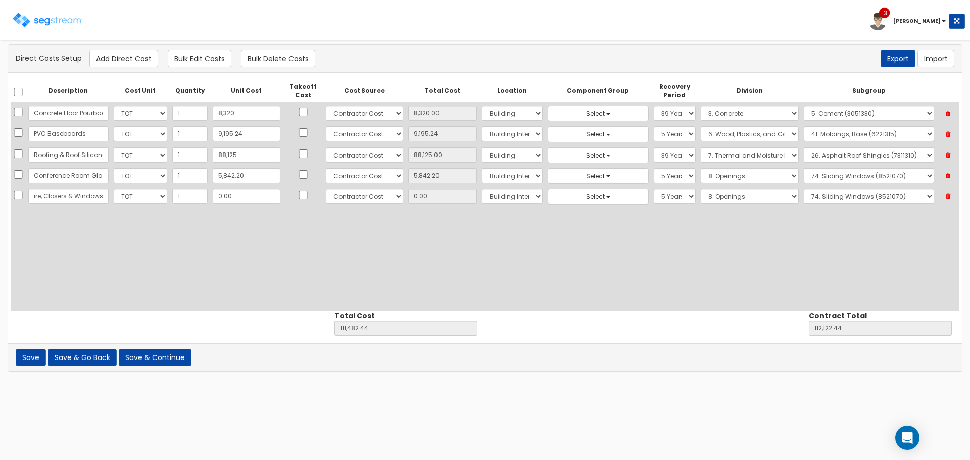
scroll to position [0, 80]
type input "Exterior Doors, Hardware, Closers & Windows"
type input "7"
type input "111,489.44"
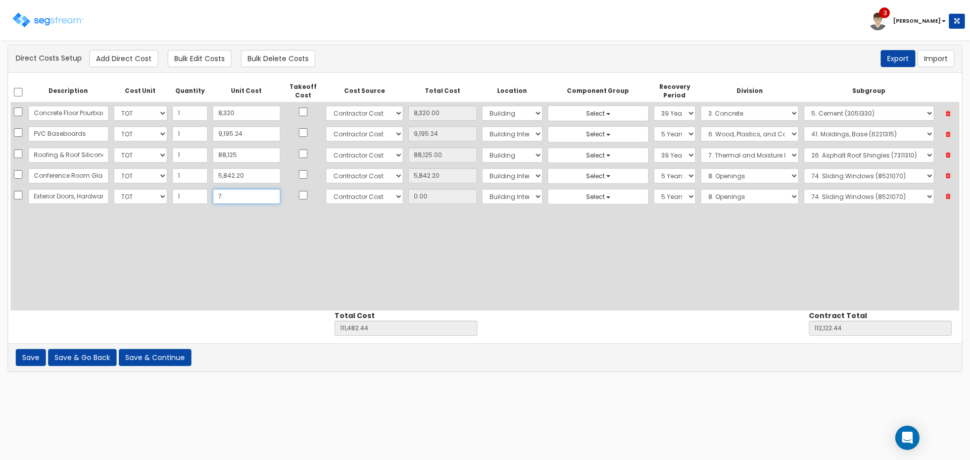
type input "112,129.44"
type input "7.00"
type input "76"
type input "111,558.44"
type input "112,198.44"
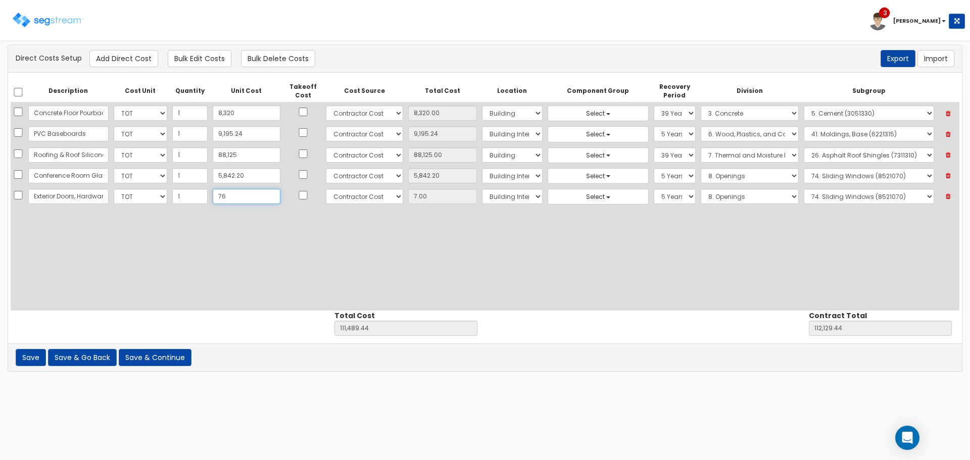
type input "76.00"
type input "767"
type input "112,249.44"
type input "112,889.44"
type input "767.00"
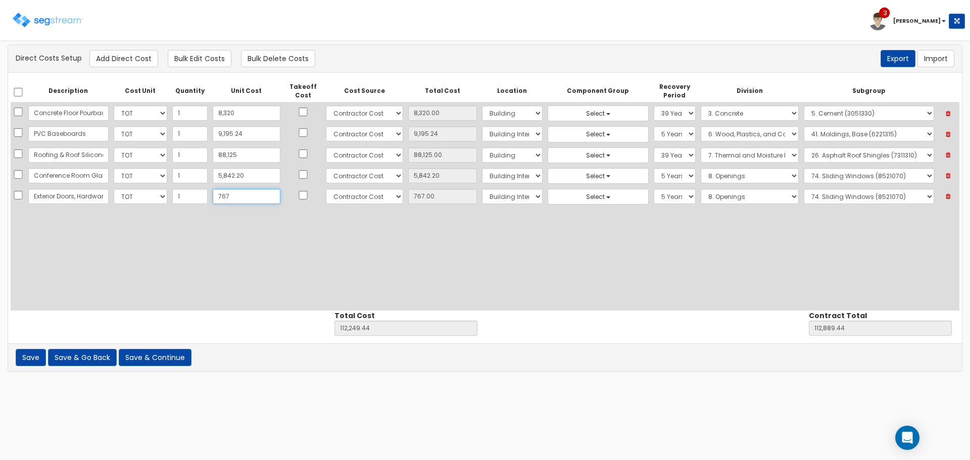
type input "7677"
type input "119,159.44"
type input "119,799.44"
type input "7,677"
type input "7,677.00"
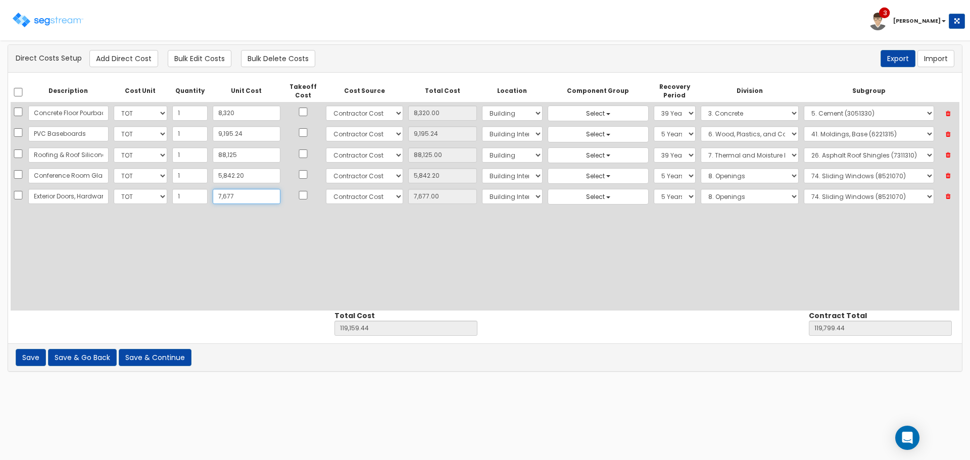
type input "7,6776"
type input "188,258.44"
type input "188,898.44"
type input "76,776"
type input "76,776.00"
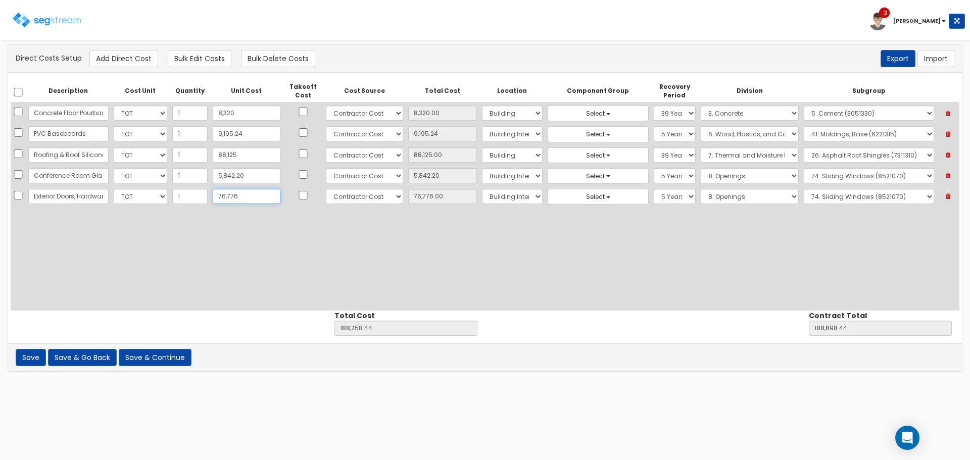
type input "76,776.5"
type input "188,258.94"
type input "188,898.94"
type input "76,776.50"
type input "76,776.58"
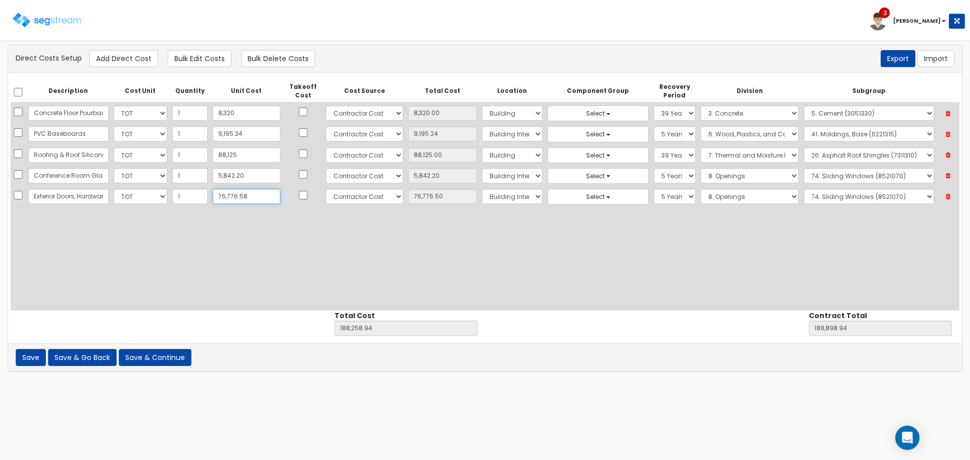
type input "188,259.02"
type input "188,899.02"
type input "76,776.58"
click at [482, 193] on select "Select Building Building Interior Site Improvements Add Additional Location" at bounding box center [512, 196] width 61 height 15
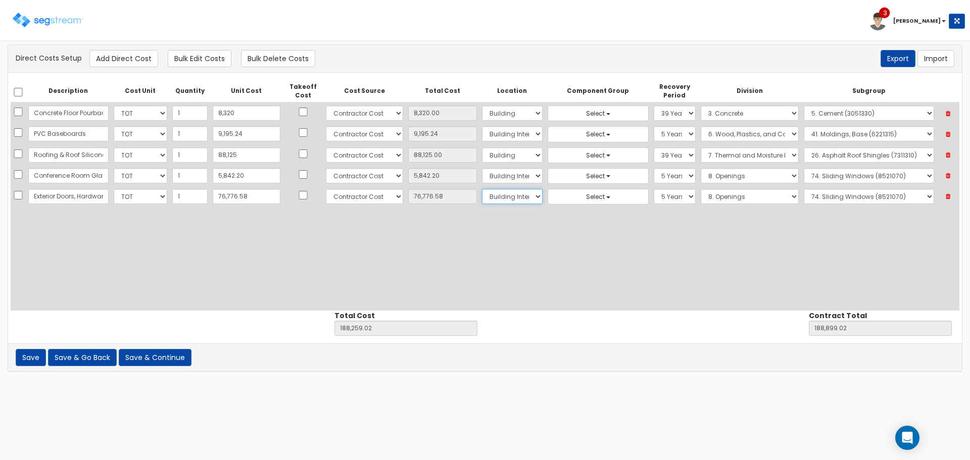
select select "6"
click at [482, 189] on select "Select Building Building Interior Site Improvements Add Additional Location" at bounding box center [512, 196] width 61 height 15
click at [654, 196] on select "Select 5 Years 7 Years 9 Years 10 Years 15 Years 15 Year QLI 15 Year QRP 15 Yea…" at bounding box center [675, 196] width 42 height 15
select select "39Y"
click at [654, 189] on select "Select 5 Years 7 Years 9 Years 10 Years 15 Years 15 Year QLI 15 Year QRP 15 Yea…" at bounding box center [675, 196] width 42 height 15
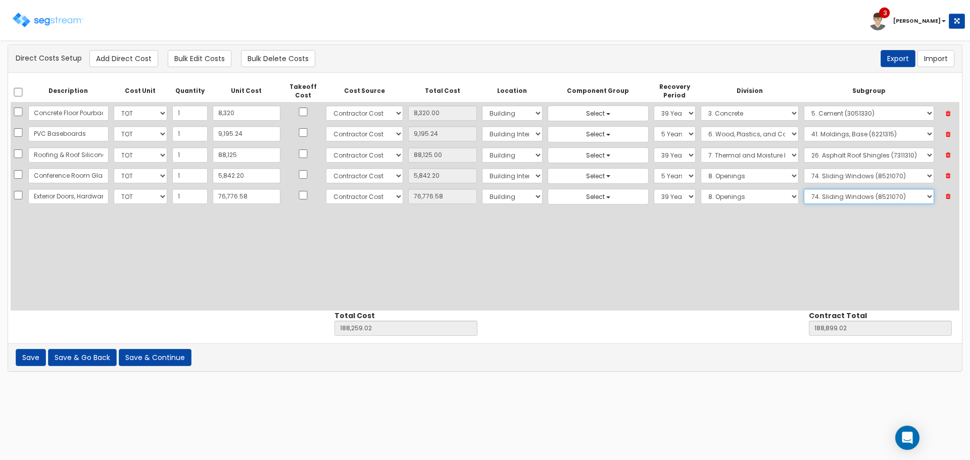
click at [827, 196] on select "Select 1. Selective Demolition Doors (8050510) 2. Selective Demolition Of Windo…" at bounding box center [869, 196] width 130 height 15
select select "8131313"
click at [804, 189] on select "Select 1. Selective Demolition Doors (8050510) 2. Selective Demolition Of Windo…" at bounding box center [869, 196] width 130 height 15
click at [117, 59] on button "Add Direct Cost" at bounding box center [123, 58] width 69 height 17
select select "10"
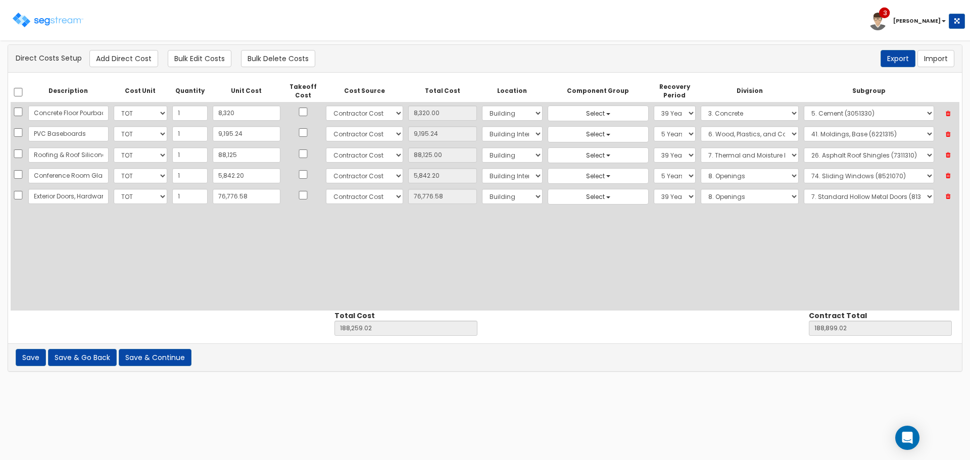
select select "6"
select select "39Y"
select select "8"
select select "8131313"
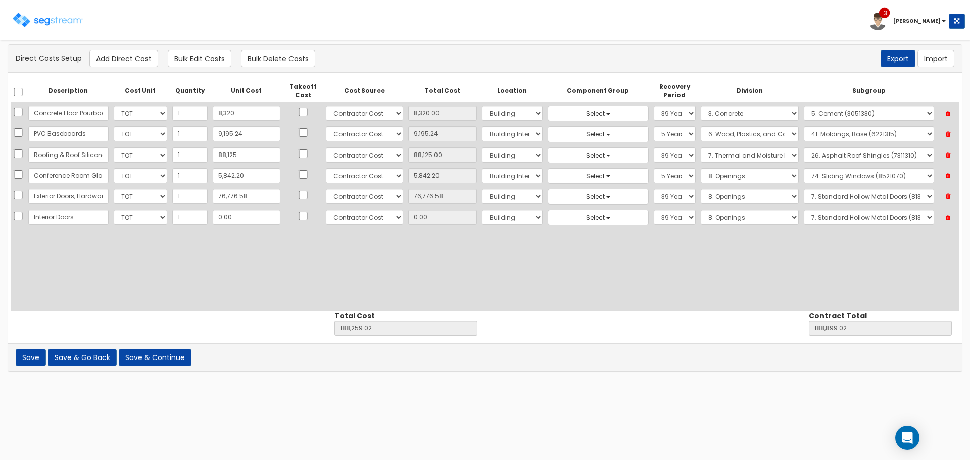
type input "Interior Doors"
type input "3"
type input "188,262.02"
type input "188,902.02"
type input "3.00"
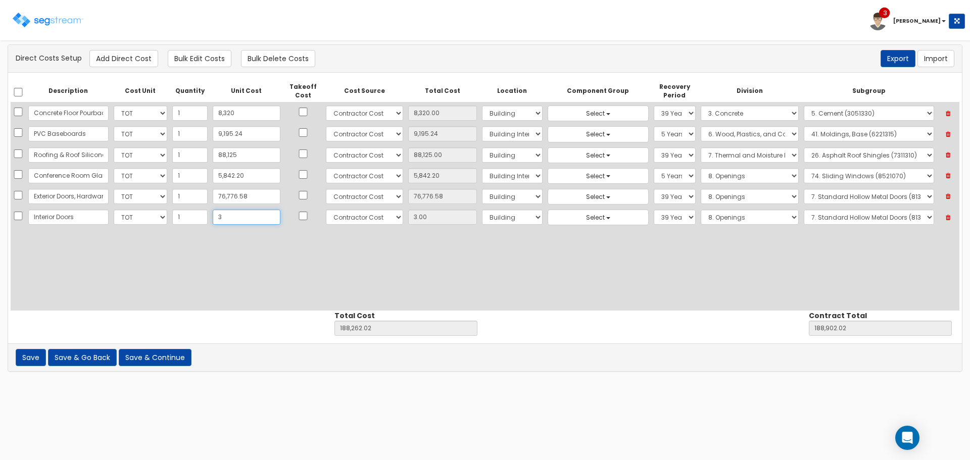
type input "35"
type input "188,294.02"
type input "188,934.02"
type input "35.00"
type input "352"
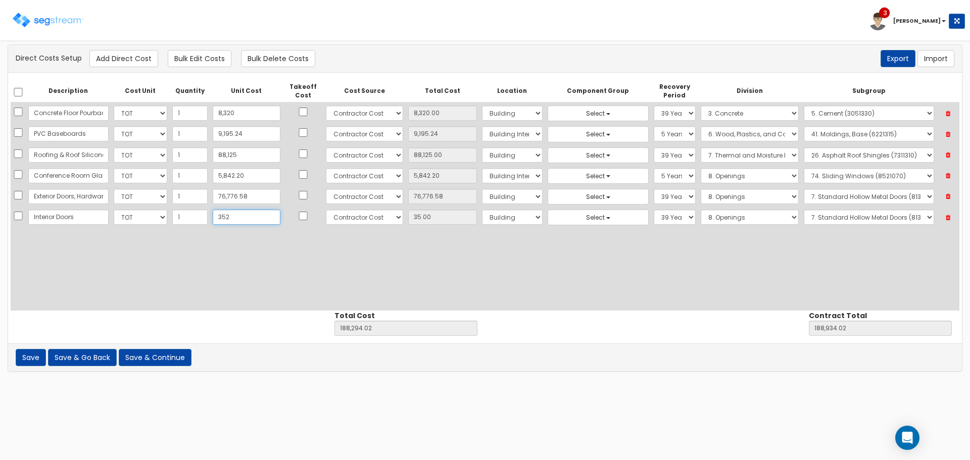
type input "188,611.02"
type input "189,251.02"
type input "352.00"
type input "3522"
type input "191,781.02"
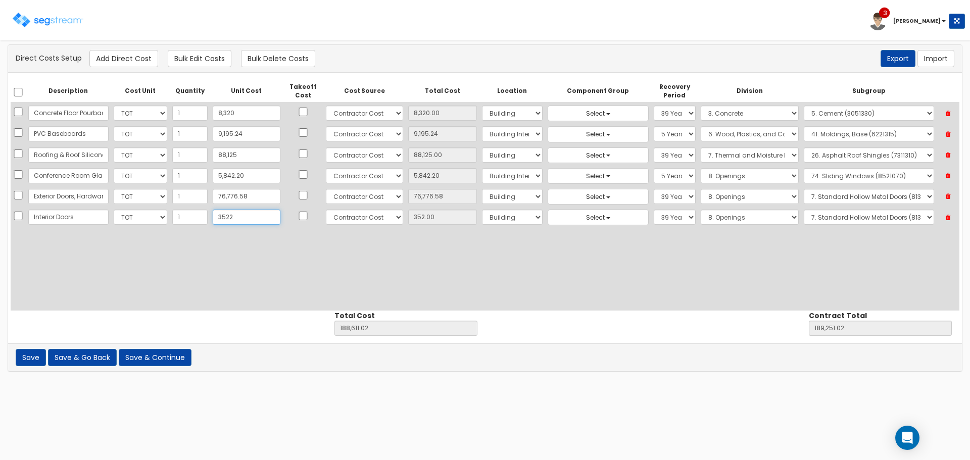
type input "192,421.02"
type input "3,522"
type input "3,522.00"
type input "3,5224"
type input "223,483.02"
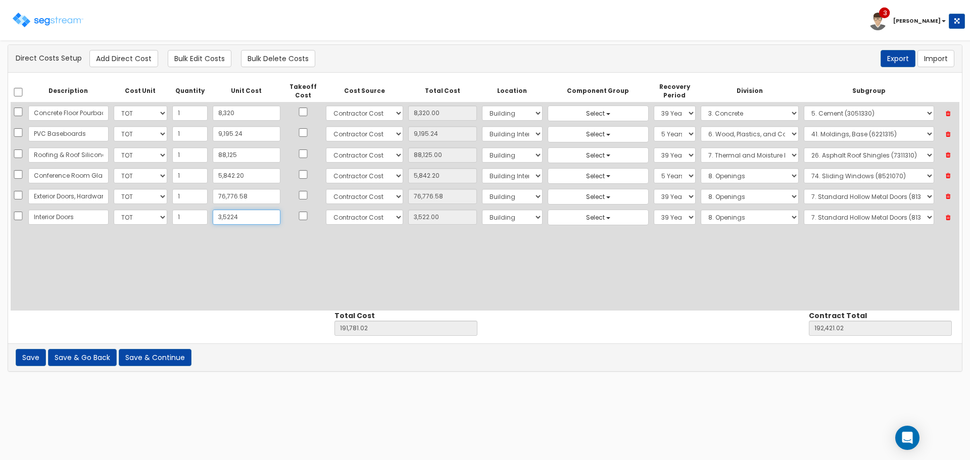
type input "224,123.02"
type input "35,224"
type input "35,224.00"
type input "35,224.9"
type input "223,483.92"
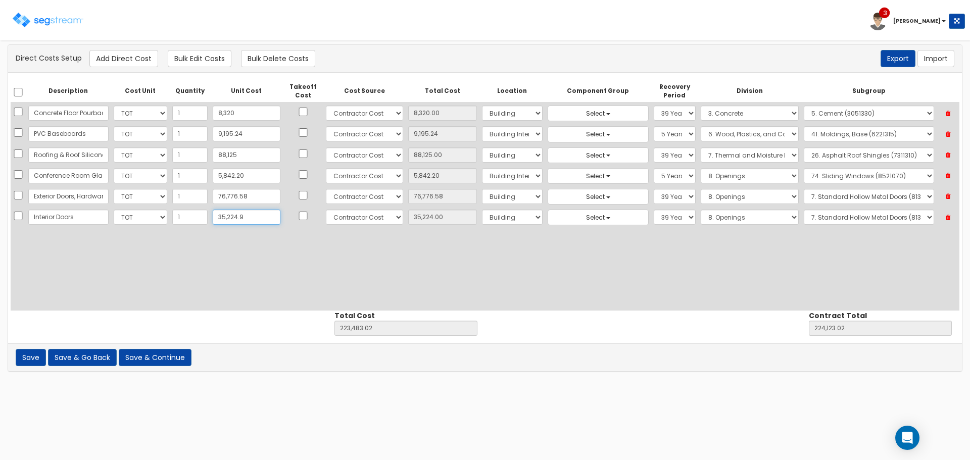
type input "224,123.92"
type input "35,224.90"
click at [484, 221] on select "Select Building Building Interior Site Improvements Add Additional Location" at bounding box center [512, 217] width 61 height 15
click at [482, 210] on select "Select Building Building Interior Site Improvements Add Additional Location" at bounding box center [512, 217] width 61 height 15
click at [654, 217] on select "Select 5 Years 7 Years 9 Years 10 Years 15 Years 15 Year QLI 15 Year QRP 15 Yea…" at bounding box center [675, 217] width 42 height 15
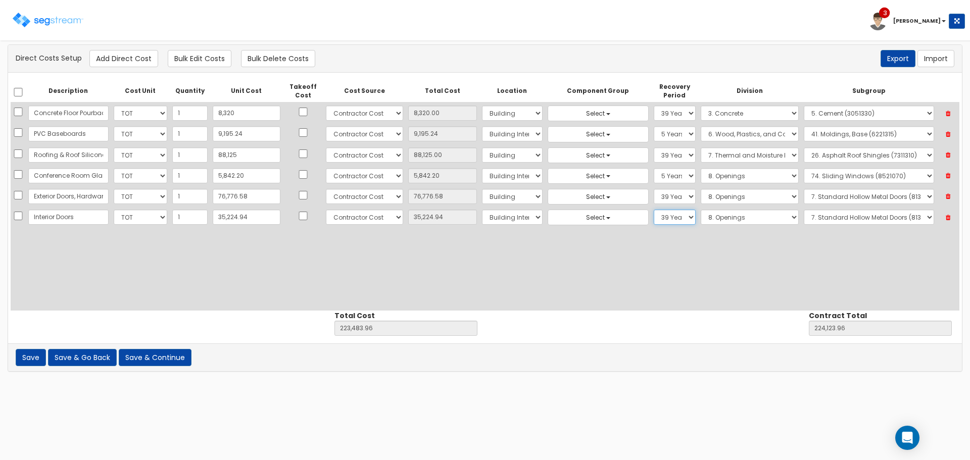
click at [654, 210] on select "Select 5 Years 7 Years 9 Years 10 Years 15 Years 15 Year QLI 15 Year QRP 15 Yea…" at bounding box center [675, 217] width 42 height 15
click at [118, 61] on button "Add Direct Cost" at bounding box center [123, 58] width 69 height 17
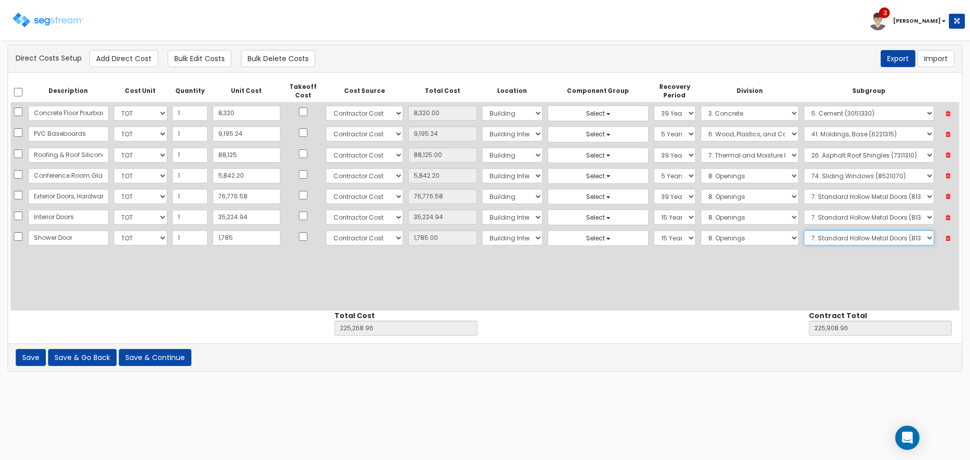
click at [827, 235] on select "Select 1. Selective Demolition Doors (8050510) 2. Selective Demolition Of Windo…" at bounding box center [869, 237] width 130 height 15
click at [764, 240] on select "Select 1. General Requirements 2. Existing Conditions 3. Concrete 4. Masonry 5.…" at bounding box center [750, 237] width 98 height 15
click at [701, 230] on select "Select 1. General Requirements 2. Existing Conditions 3. Concrete 4. Masonry 5.…" at bounding box center [750, 237] width 98 height 15
click at [824, 232] on select "Select 1. Metal Horizontal Louver Blinds (12211313) 2. Vinyl Horizontal Louver …" at bounding box center [869, 237] width 130 height 15
click at [769, 238] on select "Select 1. General Requirements 2. Existing Conditions 3. Concrete 4. Masonry 5.…" at bounding box center [750, 237] width 98 height 15
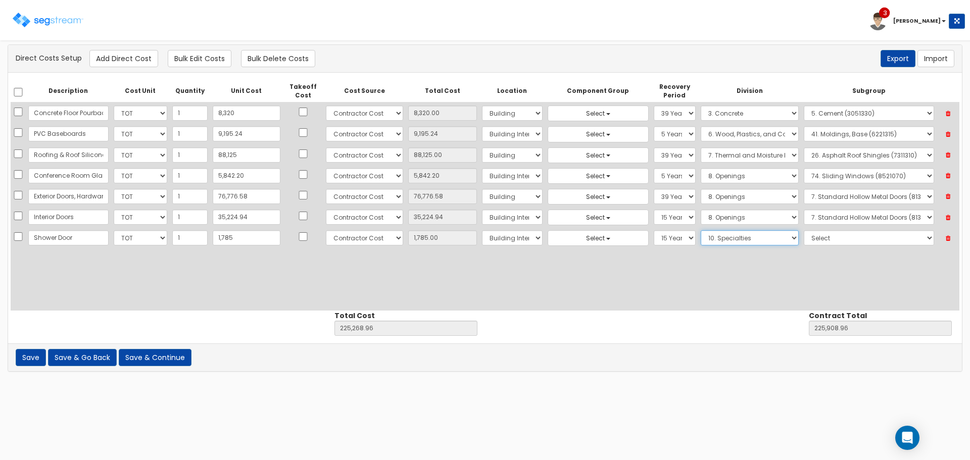
click at [701, 230] on select "Select 1. General Requirements 2. Existing Conditions 3. Concrete 4. Masonry 5.…" at bounding box center [750, 237] width 98 height 15
click at [865, 242] on select "Select 1. Selective Demolition, Specialties (10050510) 2. Fixed Chalkboards (10…" at bounding box center [869, 237] width 130 height 15
click at [777, 242] on select "Select 1. General Requirements 2. Existing Conditions 3. Concrete 4. Masonry 5.…" at bounding box center [750, 237] width 98 height 15
click at [701, 230] on select "Select 1. General Requirements 2. Existing Conditions 3. Concrete 4. Masonry 5.…" at bounding box center [750, 237] width 98 height 15
click at [842, 240] on select "Select 1. Plumbing Demolition (22050510) 2. Valves, Brass (22052310) 3. Valves,…" at bounding box center [867, 237] width 133 height 15
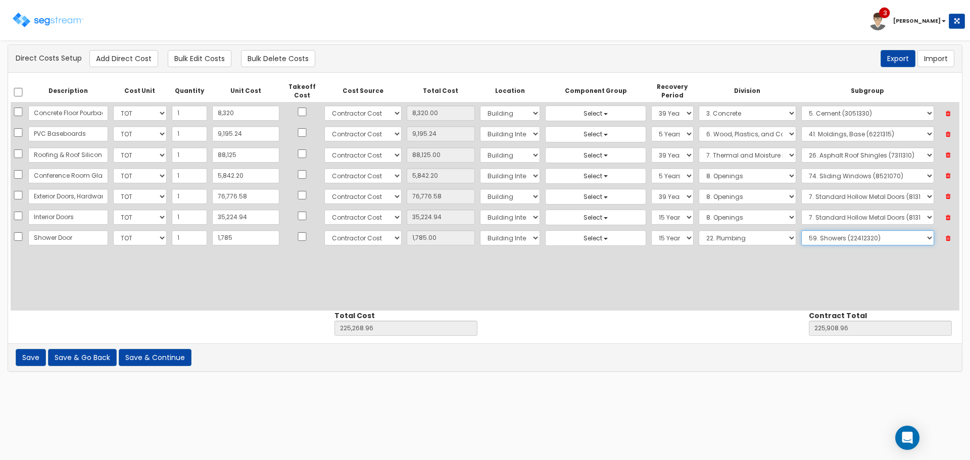
click at [801, 230] on select "Select 1. Plumbing Demolition (22050510) 2. Valves, Brass (22052310) 3. Valves,…" at bounding box center [867, 237] width 133 height 15
click at [134, 64] on button "Add Direct Cost" at bounding box center [123, 58] width 69 height 17
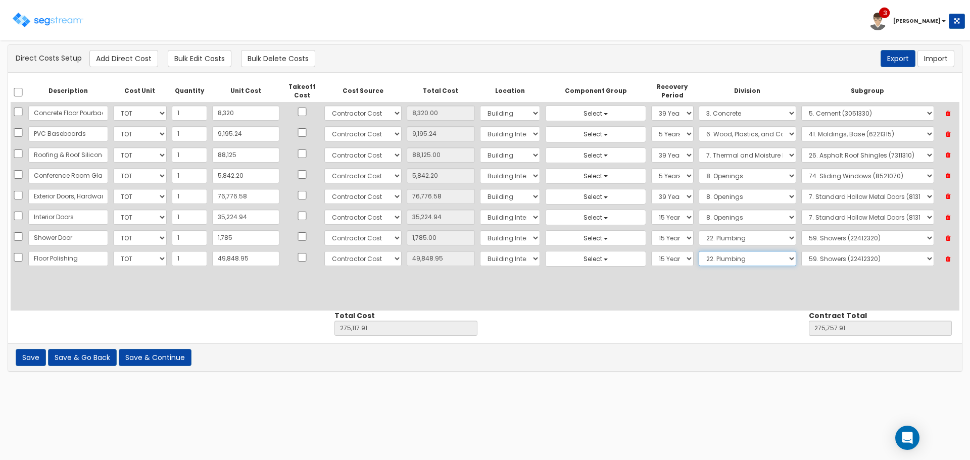
click at [699, 258] on select "Select 1. General Requirements 2. Existing Conditions 3. Concrete 4. Masonry 5.…" at bounding box center [748, 258] width 98 height 15
click at [699, 251] on select "Select 1. General Requirements 2. Existing Conditions 3. Concrete 4. Masonry 5.…" at bounding box center [748, 258] width 98 height 15
click at [860, 266] on select "Select 1. Carpet Maintenance (9016010) 2. Gypsum Wallboard Repairs (9017010) 3.…" at bounding box center [867, 258] width 133 height 15
click at [801, 251] on select "Select 1. Carpet Maintenance (9016010) 2. Gypsum Wallboard Repairs (9017010) 3.…" at bounding box center [867, 258] width 133 height 15
click at [133, 62] on button "Add Direct Cost" at bounding box center [123, 58] width 69 height 17
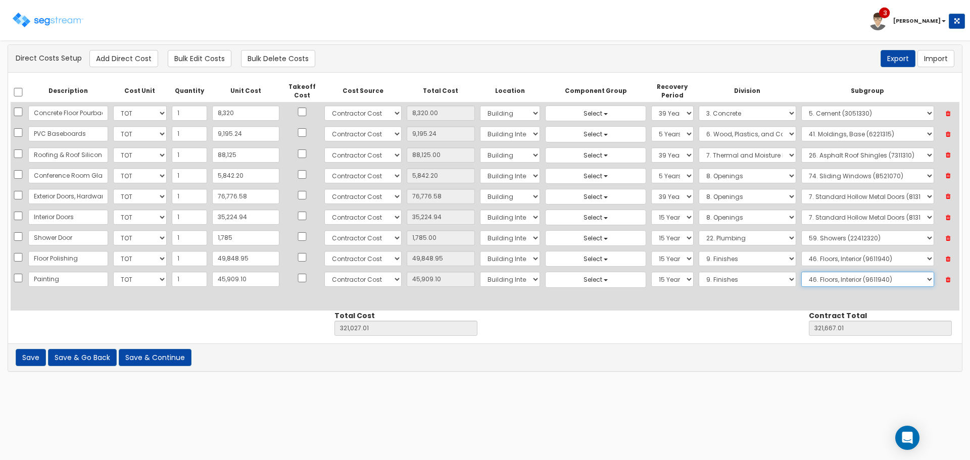
click at [854, 274] on select "Select 1. Carpet Maintenance (9016010) 2. Gypsum Wallboard Repairs (9017010) 3.…" at bounding box center [867, 279] width 133 height 15
click at [801, 272] on select "Select 1. Carpet Maintenance (9016010) 2. Gypsum Wallboard Repairs (9017010) 3.…" at bounding box center [867, 279] width 133 height 15
click at [109, 61] on button "Add Direct Cost" at bounding box center [123, 58] width 69 height 17
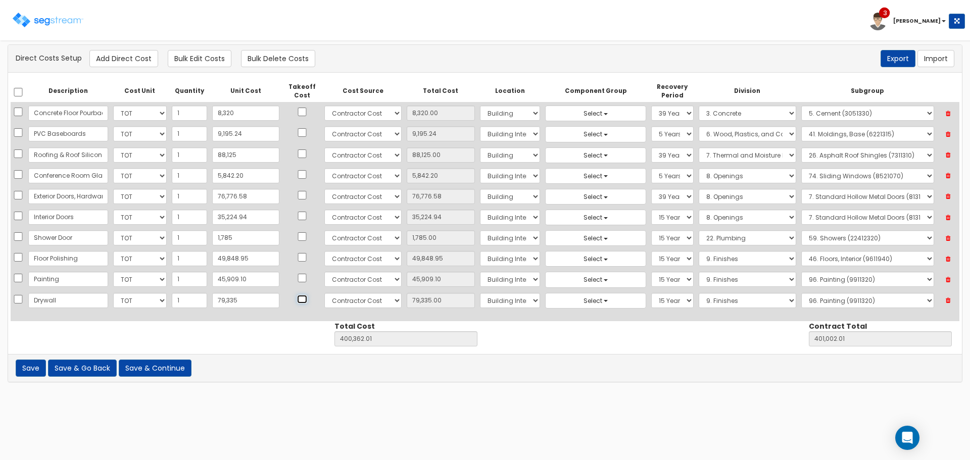
click at [297, 299] on input "checkbox" at bounding box center [302, 299] width 10 height 9
click at [837, 303] on select "Select 1. Carpet Maintenance (9016010) 2. Gypsum Wallboard Repairs (9017010) 3.…" at bounding box center [867, 300] width 133 height 15
click at [801, 293] on select "Select 1. Carpet Maintenance (9016010) 2. Gypsum Wallboard Repairs (9017010) 3.…" at bounding box center [867, 300] width 133 height 15
click at [115, 51] on button "Add Direct Cost" at bounding box center [123, 58] width 69 height 17
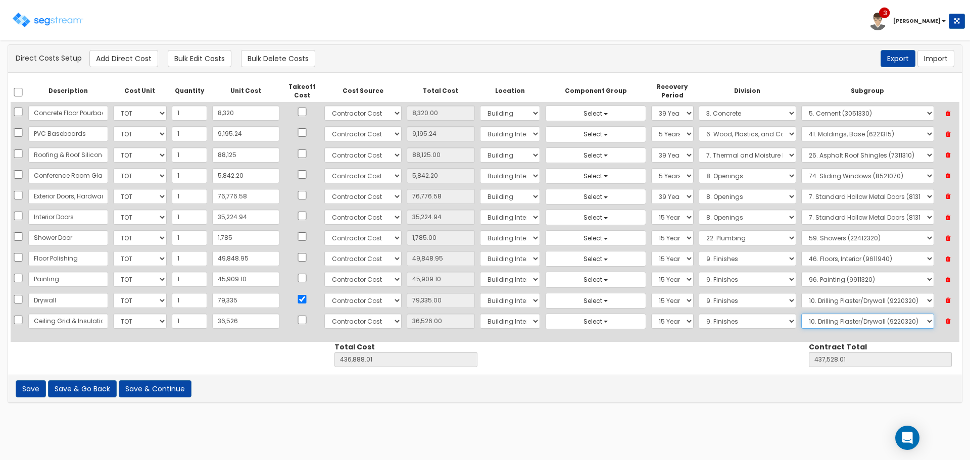
click at [874, 320] on select "Select 1. Carpet Maintenance (9016010) 2. Gypsum Wallboard Repairs (9017010) 3.…" at bounding box center [867, 321] width 133 height 15
click at [801, 314] on select "Select 1. Carpet Maintenance (9016010) 2. Gypsum Wallboard Repairs (9017010) 3.…" at bounding box center [867, 321] width 133 height 15
click at [137, 57] on button "Add Direct Cost" at bounding box center [123, 58] width 69 height 17
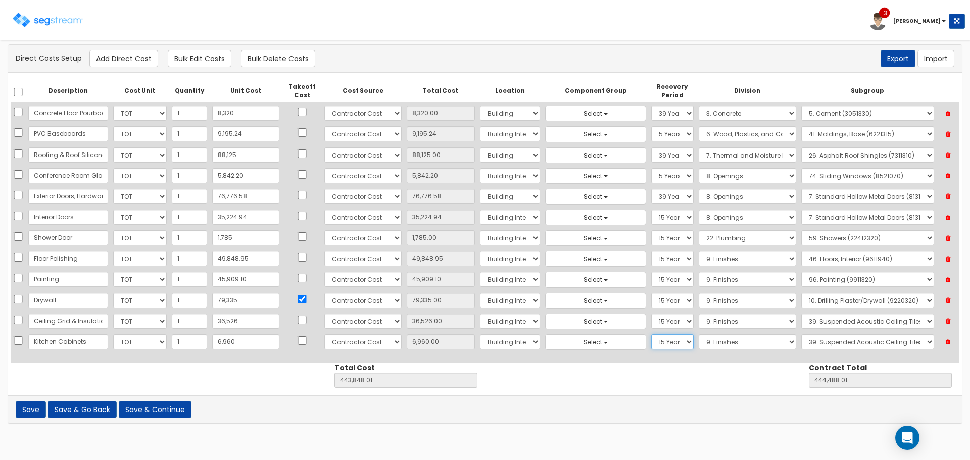
click at [651, 343] on select "Select 5 Years 7 Years 9 Years 10 Years 15 Years 15 Year QLI 15 Year QRP 15 Yea…" at bounding box center [672, 341] width 42 height 15
click at [651, 334] on select "Select 5 Years 7 Years 9 Years 10 Years 15 Years 15 Year QLI 15 Year QRP 15 Yea…" at bounding box center [672, 341] width 42 height 15
click at [723, 343] on select "Select 1. General Requirements 2. Existing Conditions 3. Concrete 4. Masonry 5.…" at bounding box center [748, 341] width 98 height 15
click at [699, 334] on select "Select 1. General Requirements 2. Existing Conditions 3. Concrete 4. Masonry 5.…" at bounding box center [748, 341] width 98 height 15
click at [818, 349] on select "Select 1. Metal Horizontal Louver Blinds (12211313) 2. Vinyl Horizontal Louver …" at bounding box center [867, 341] width 133 height 15
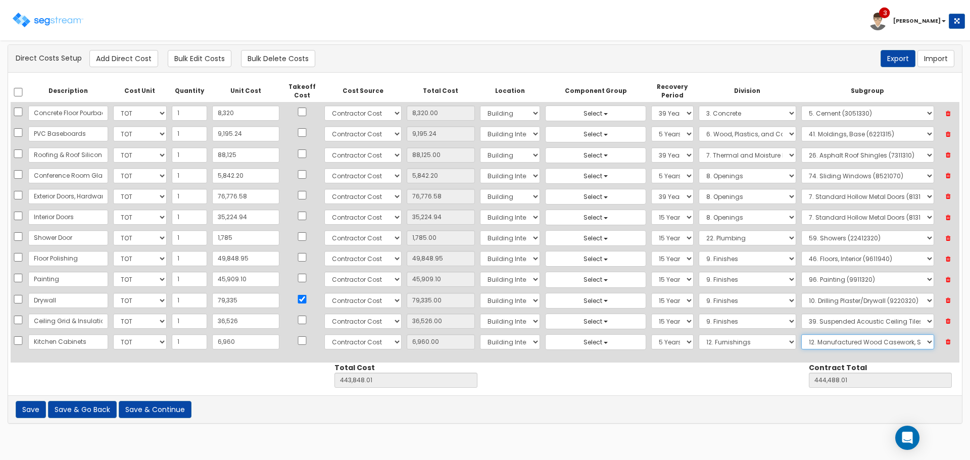
click at [801, 334] on select "Select 1. Metal Horizontal Louver Blinds (12211313) 2. Vinyl Horizontal Louver …" at bounding box center [867, 341] width 133 height 15
click at [140, 63] on button "Add Direct Cost" at bounding box center [123, 58] width 69 height 17
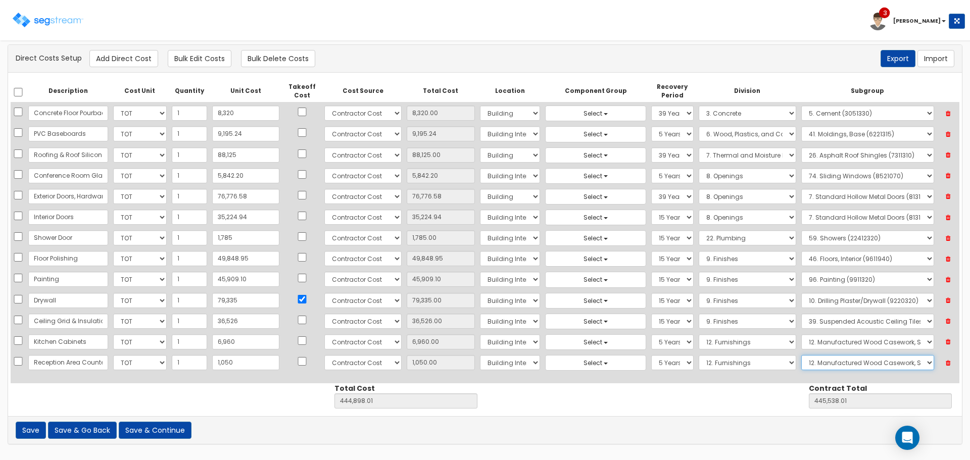
click at [827, 363] on select "Select 1. Metal Horizontal Louver Blinds (12211313) 2. Vinyl Horizontal Louver …" at bounding box center [867, 362] width 133 height 15
click at [801, 355] on select "Select 1. Metal Horizontal Louver Blinds (12211313) 2. Vinyl Horizontal Louver …" at bounding box center [867, 362] width 133 height 15
click at [126, 55] on button "Add Direct Cost" at bounding box center [123, 58] width 69 height 17
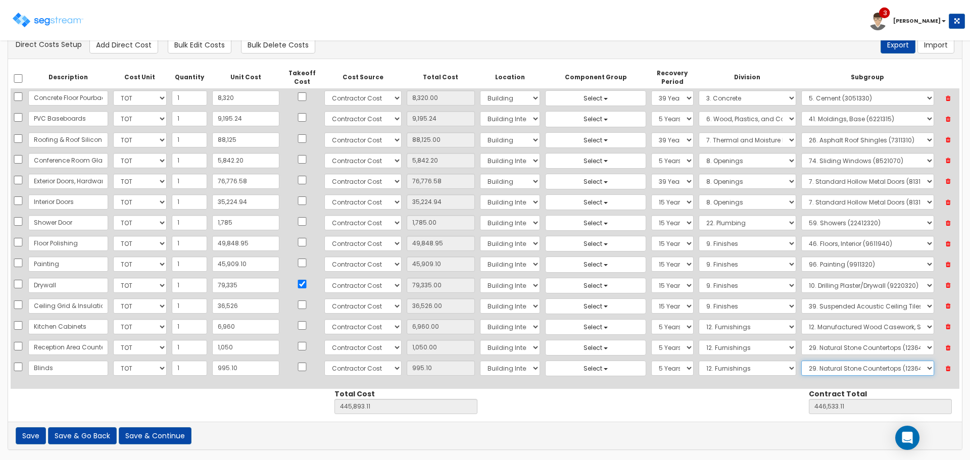
click at [817, 369] on select "Select 1. Metal Horizontal Louver Blinds (12211313) 2. Vinyl Horizontal Louver …" at bounding box center [867, 368] width 133 height 15
click at [801, 361] on select "Select 1. Metal Horizontal Louver Blinds (12211313) 2. Vinyl Horizontal Louver …" at bounding box center [867, 368] width 133 height 15
click at [128, 43] on button "Add Direct Cost" at bounding box center [123, 44] width 69 height 17
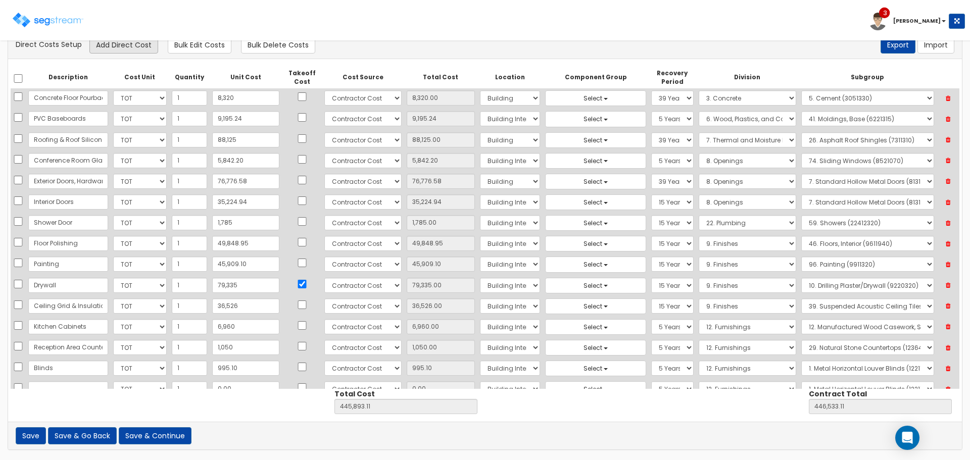
scroll to position [22, 0]
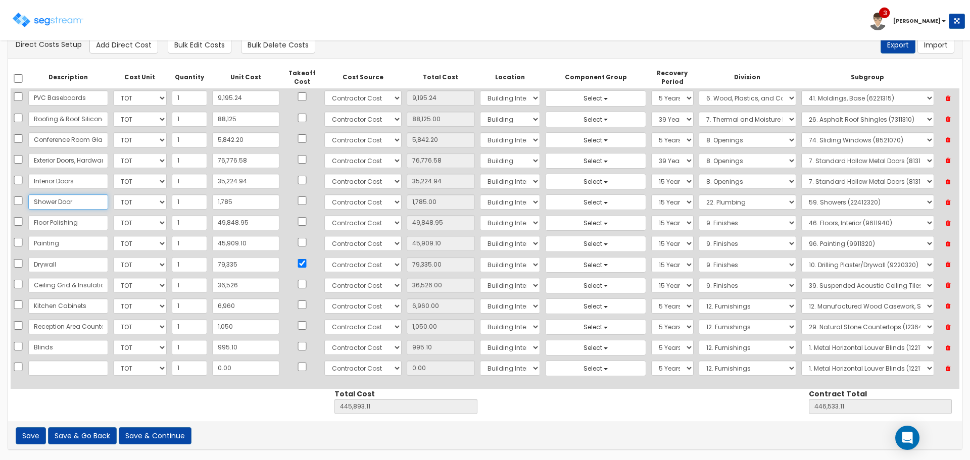
click at [60, 204] on input "Shower Door" at bounding box center [68, 202] width 80 height 15
click at [227, 206] on input "1,785" at bounding box center [245, 202] width 67 height 15
drag, startPoint x: 241, startPoint y: 203, endPoint x: 156, endPoint y: 203, distance: 84.9
click at [158, 203] on tr "Shower & Shower Door Select CF Custo Custo Custo Custo Custo Custo Custo Custo …" at bounding box center [485, 202] width 949 height 21
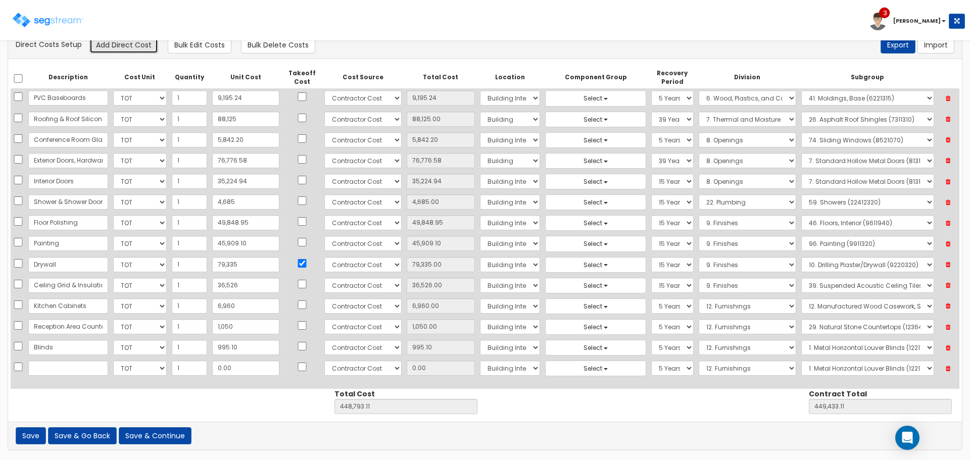
click at [106, 46] on button "Add Direct Cost" at bounding box center [123, 44] width 69 height 17
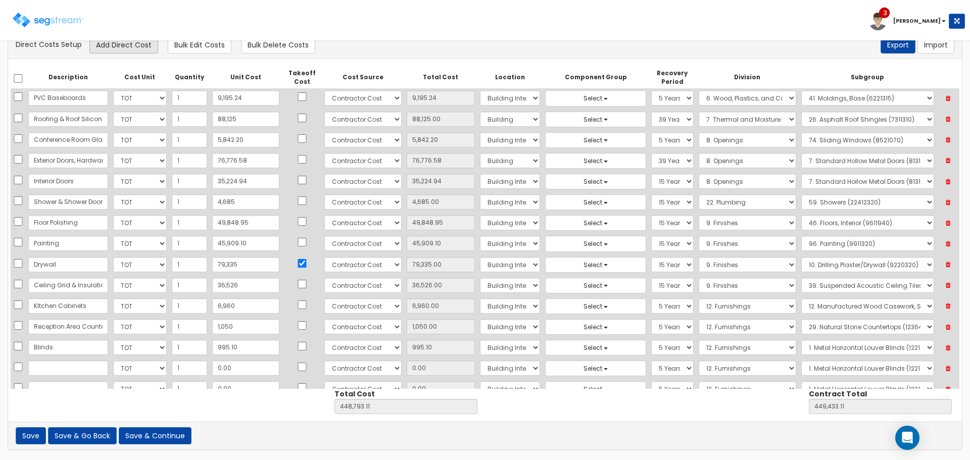
scroll to position [43, 0]
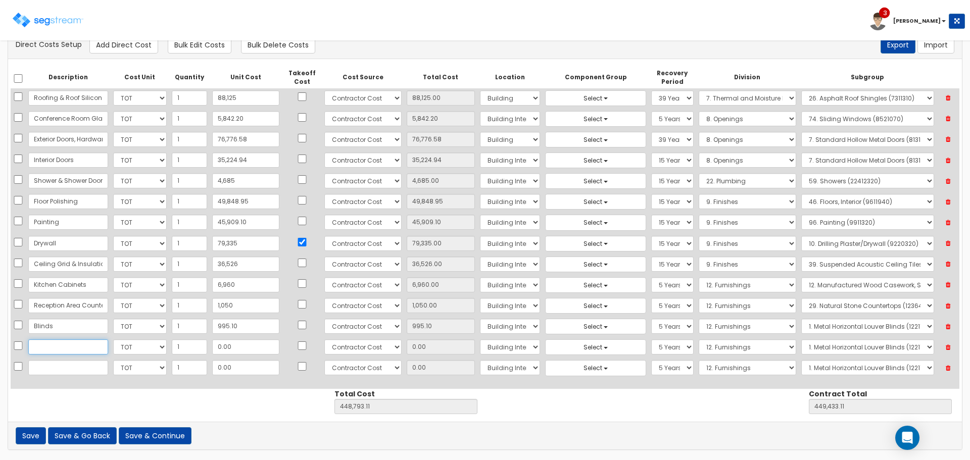
click at [75, 344] on input "text" at bounding box center [68, 347] width 80 height 15
click at [297, 344] on input "checkbox" at bounding box center [302, 346] width 10 height 9
click at [651, 348] on select "Select 5 Years 7 Years 9 Years 10 Years 15 Years 15 Year QLI 15 Year QRP 15 Yea…" at bounding box center [672, 347] width 42 height 15
click at [651, 340] on select "Select 5 Years 7 Years 9 Years 10 Years 15 Years 15 Year QLI 15 Year QRP 15 Yea…" at bounding box center [672, 347] width 42 height 15
click at [708, 349] on select "Select 1. General Requirements 2. Existing Conditions 3. Concrete 4. Masonry 5.…" at bounding box center [748, 347] width 98 height 15
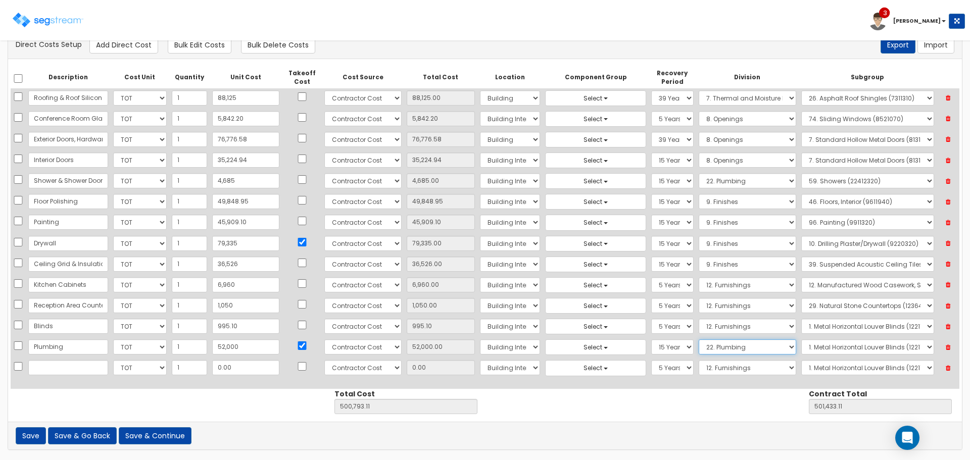
click at [699, 340] on select "Select 1. General Requirements 2. Existing Conditions 3. Concrete 4. Masonry 5.…" at bounding box center [748, 347] width 98 height 15
drag, startPoint x: 801, startPoint y: 347, endPoint x: 805, endPoint y: 340, distance: 8.6
click at [801, 347] on select "Select 1. Plumbing Demolition (22050510) 2. Valves, Brass (22052310) 3. Valves,…" at bounding box center [867, 347] width 133 height 15
click at [801, 340] on select "Select 1. Plumbing Demolition (22050510) 2. Valves, Brass (22052310) 3. Valves,…" at bounding box center [867, 347] width 133 height 15
click at [44, 365] on input "text" at bounding box center [68, 367] width 80 height 15
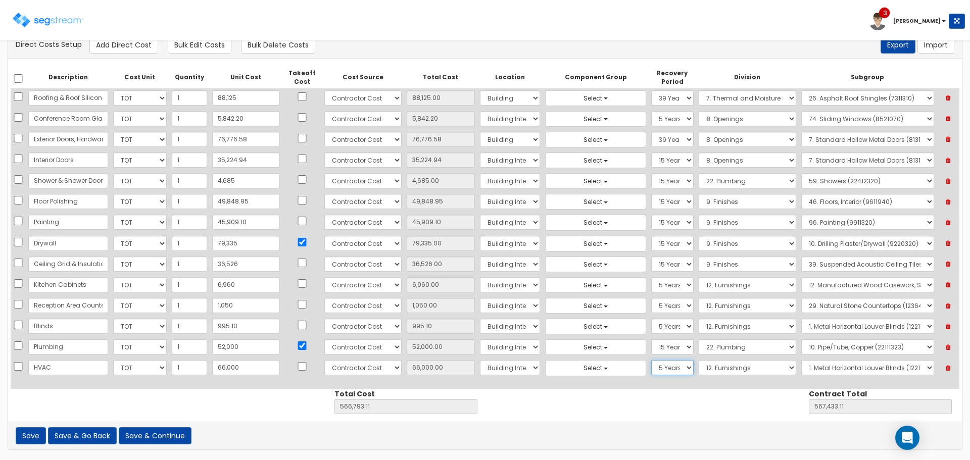
click at [651, 365] on select "Select 5 Years 7 Years 9 Years 10 Years 15 Years 15 Year QLI 15 Year QRP 15 Yea…" at bounding box center [672, 367] width 42 height 15
click at [651, 360] on select "Select 5 Years 7 Years 9 Years 10 Years 15 Years 15 Year QLI 15 Year QRP 15 Yea…" at bounding box center [672, 367] width 42 height 15
click at [705, 366] on select "Select 1. General Requirements 2. Existing Conditions 3. Concrete 4. Masonry 5.…" at bounding box center [748, 367] width 98 height 15
click at [699, 360] on select "Select 1. General Requirements 2. Existing Conditions 3. Concrete 4. Masonry 5.…" at bounding box center [748, 367] width 98 height 15
click at [801, 368] on select "Select 1. Ductwork (23050500) 2. HVAC Demolition (23050510) 3. Valves, Iron Bod…" at bounding box center [867, 367] width 133 height 15
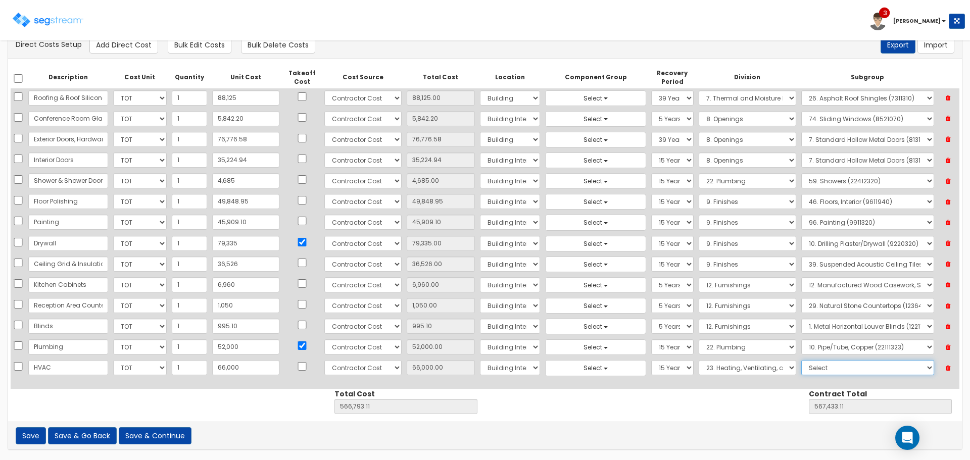
click at [801, 360] on select "Select 1. Ductwork (23050500) 2. HVAC Demolition (23050510) 3. Valves, Iron Bod…" at bounding box center [867, 367] width 133 height 15
click at [143, 47] on button "Add Direct Cost" at bounding box center [123, 44] width 69 height 17
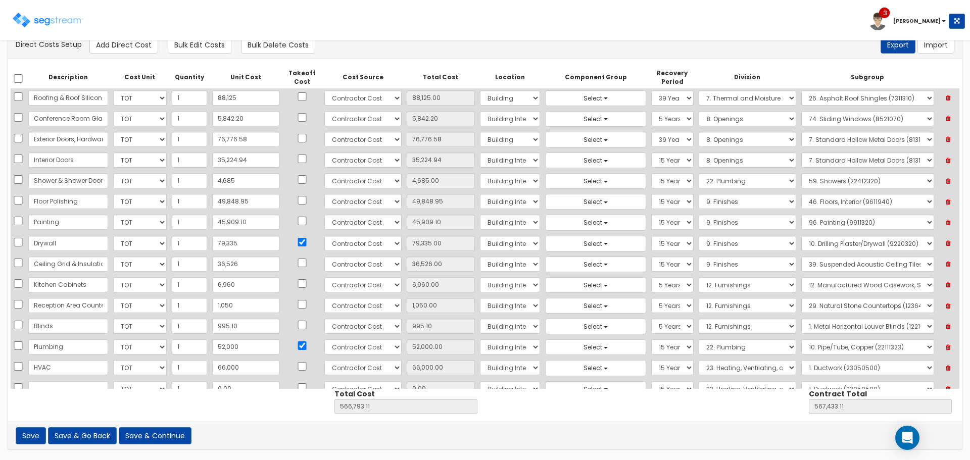
scroll to position [64, 0]
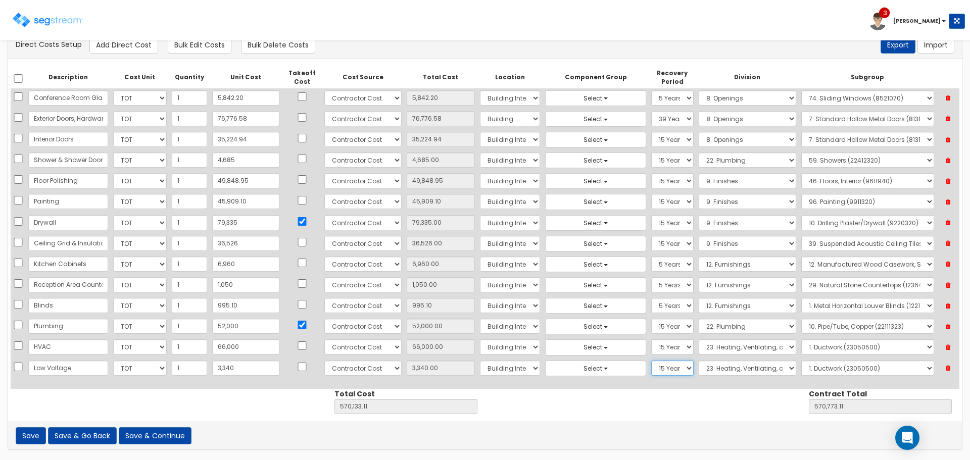
click at [651, 368] on select "Select 5 Years 7 Years 9 Years 10 Years 15 Years 15 Year QLI 15 Year QRP 15 Yea…" at bounding box center [672, 368] width 42 height 15
click at [651, 361] on select "Select 5 Years 7 Years 9 Years 10 Years 15 Years 15 Year QLI 15 Year QRP 15 Yea…" at bounding box center [672, 368] width 42 height 15
click at [743, 366] on select "Select 1. General Requirements 2. Existing Conditions 3. Concrete 4. Masonry 5.…" at bounding box center [748, 368] width 98 height 15
click at [699, 361] on select "Select 1. General Requirements 2. Existing Conditions 3. Concrete 4. Masonry 5.…" at bounding box center [748, 368] width 98 height 15
click at [801, 364] on select "Select 1. Square Foot Systems (27111900) 2. Termination Blocks And Patch Panels…" at bounding box center [867, 368] width 133 height 15
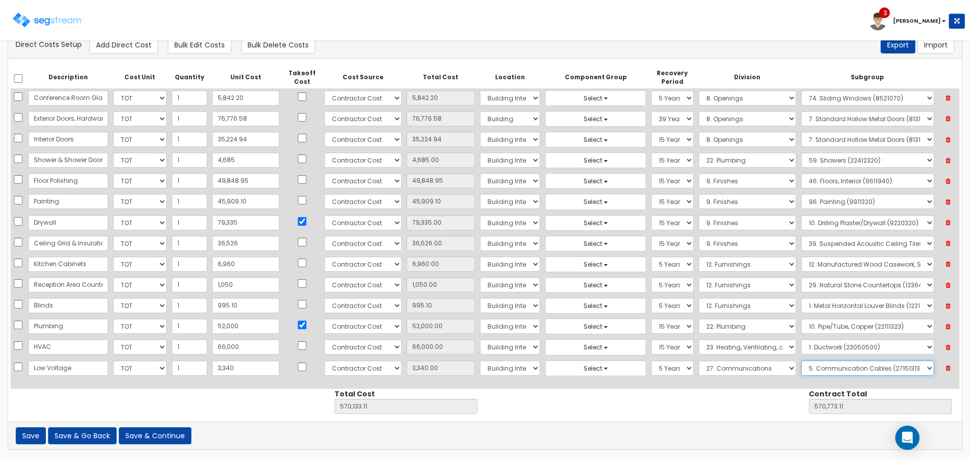
click at [801, 361] on select "Select 1. Square Foot Systems (27111900) 2. Termination Blocks And Patch Panels…" at bounding box center [867, 368] width 133 height 15
click at [105, 46] on button "Add Direct Cost" at bounding box center [123, 44] width 69 height 17
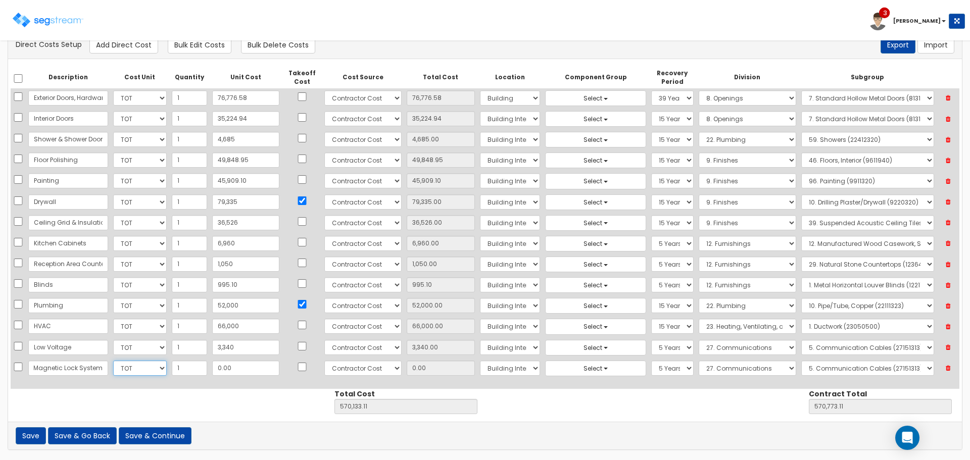
scroll to position [0, 0]
click at [711, 370] on select "Select 1. General Requirements 2. Existing Conditions 3. Concrete 4. Masonry 5.…" at bounding box center [748, 368] width 98 height 15
click at [699, 361] on select "Select 1. General Requirements 2. Existing Conditions 3. Concrete 4. Masonry 5.…" at bounding box center [748, 368] width 98 height 15
click at [817, 367] on select "Select 1. Square Foot Systems (28135010) 2. Security Access Metal Detectors (28…" at bounding box center [867, 368] width 133 height 15
click at [801, 361] on select "Select 1. Square Foot Systems (28135010) 2. Security Access Metal Detectors (28…" at bounding box center [867, 368] width 133 height 15
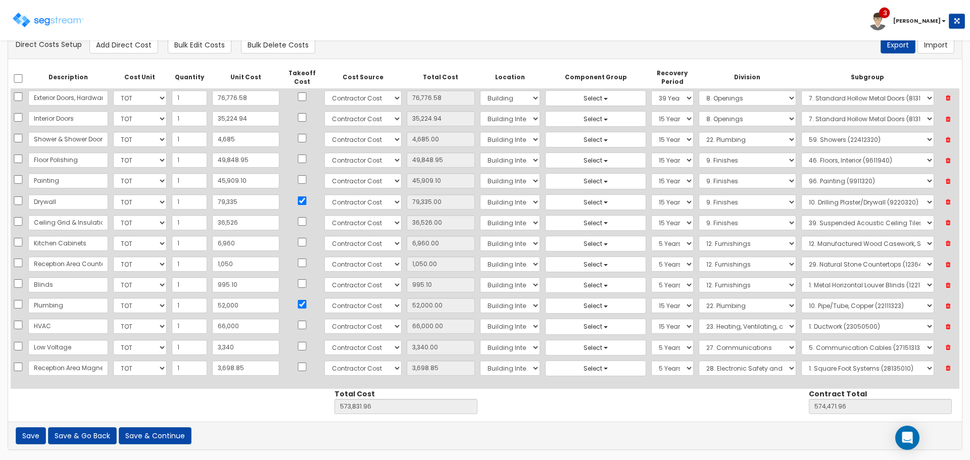
click at [139, 54] on div "There should be at least one direct cost with a cost source equal to one of the…" at bounding box center [485, 45] width 954 height 28
click at [139, 52] on button "Add Direct Cost" at bounding box center [123, 44] width 69 height 17
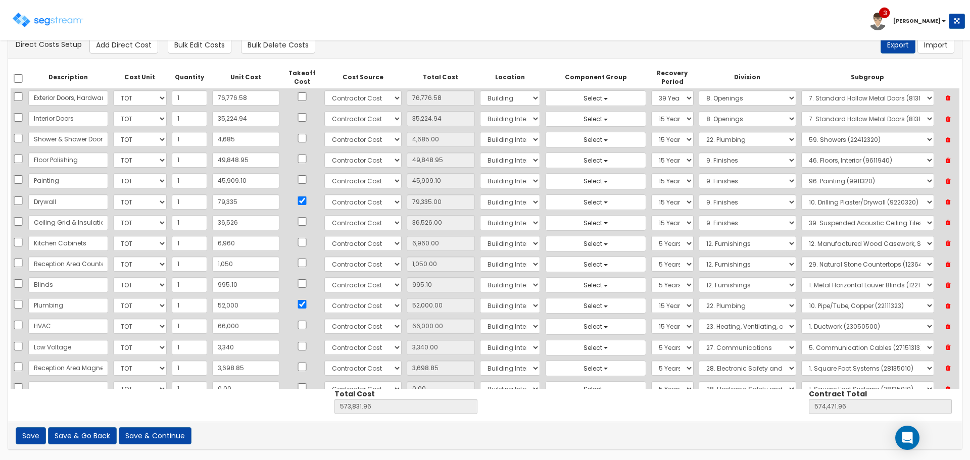
scroll to position [106, 0]
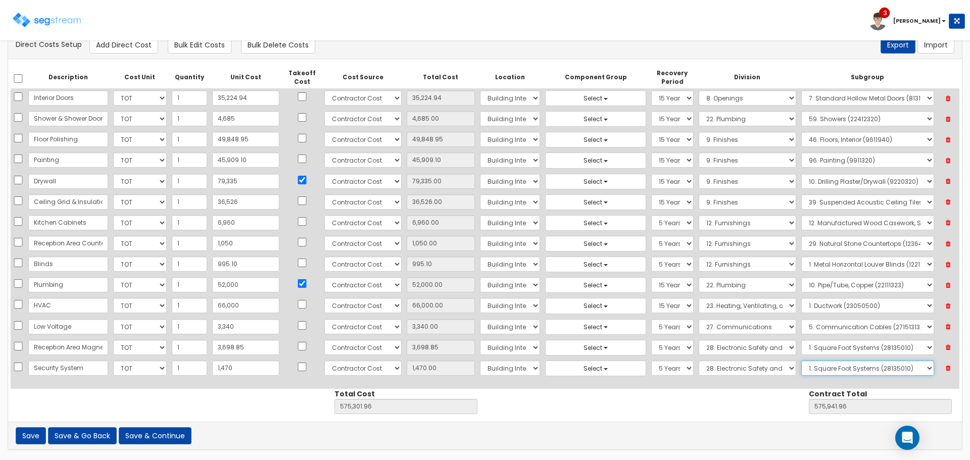
click at [804, 365] on select "Select 1. Square Foot Systems (28135010) 2. Security Access Metal Detectors (28…" at bounding box center [867, 368] width 133 height 15
click at [801, 361] on select "Select 1. Square Foot Systems (28135010) 2. Security Access Metal Detectors (28…" at bounding box center [867, 368] width 133 height 15
click at [136, 47] on button "Add Direct Cost" at bounding box center [123, 44] width 69 height 17
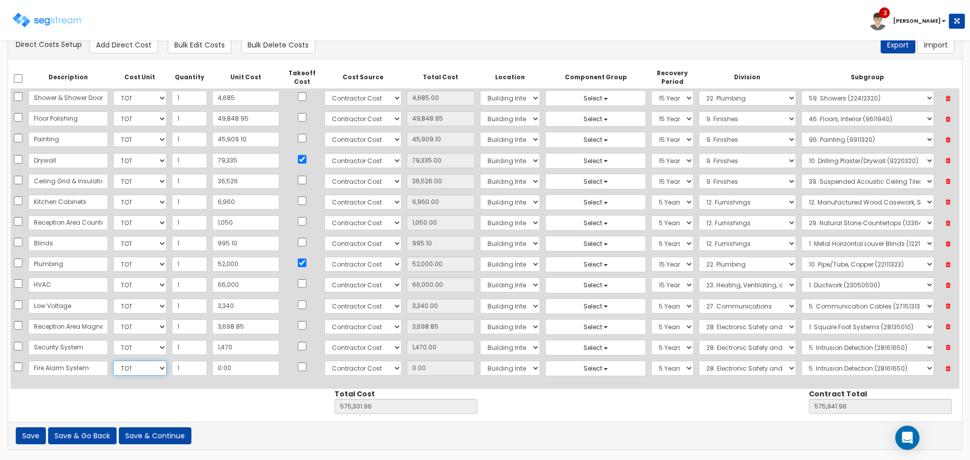
scroll to position [0, 0]
click at [803, 367] on select "Select 1. Square Foot Systems (28135010) 2. Security Access Metal Detectors (28…" at bounding box center [867, 368] width 133 height 15
click at [801, 361] on select "Select 1. Square Foot Systems (28135010) 2. Security Access Metal Detectors (28…" at bounding box center [867, 368] width 133 height 15
click at [122, 51] on button "Add Direct Cost" at bounding box center [123, 44] width 69 height 17
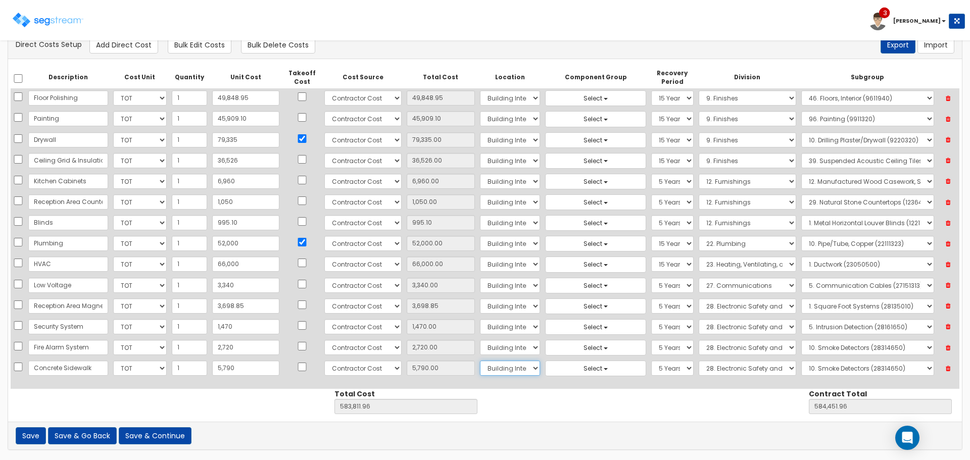
click at [486, 372] on select "Select Building Building Interior Site Improvements Add Additional Location" at bounding box center [510, 368] width 60 height 15
click at [480, 361] on select "Select Building Building Interior Site Improvements Add Additional Location" at bounding box center [510, 368] width 60 height 15
click at [651, 371] on select "Select 5 Years 7 Years 9 Years 10 Years 15 Years 15 Year QLI 15 Year QRP 15 Yea…" at bounding box center [672, 368] width 42 height 15
click at [651, 361] on select "Select 5 Years 7 Years 9 Years 10 Years 15 Years 15 Year QLI 15 Year QRP 15 Yea…" at bounding box center [672, 368] width 42 height 15
click at [733, 372] on select "Select 1. General Requirements 2. Existing Conditions 3. Concrete 4. Masonry 5.…" at bounding box center [748, 368] width 98 height 15
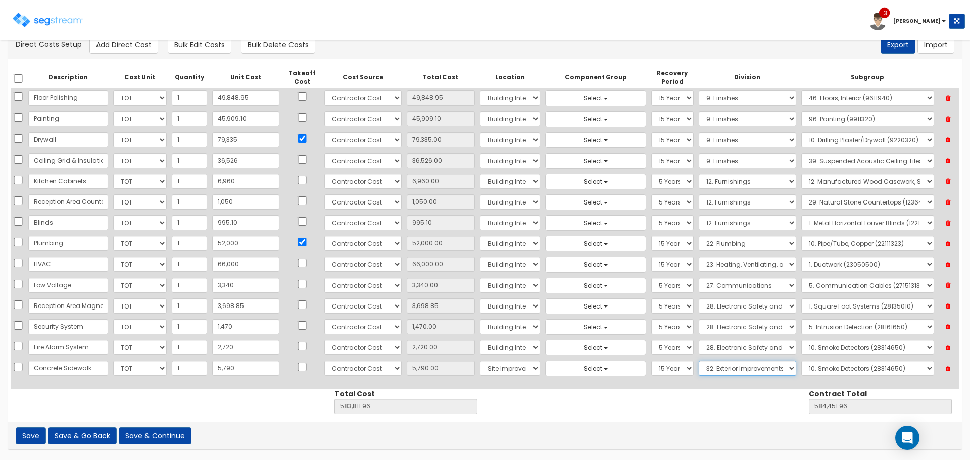
click at [699, 361] on select "Select 1. General Requirements 2. Existing Conditions 3. Concrete 4. Masonry 5.…" at bounding box center [748, 368] width 98 height 15
click at [830, 369] on select "Select 1. Landscaping (32011300) 2. Slurry Seal (Latex Modified) (32011361) 3. …" at bounding box center [867, 368] width 133 height 15
click at [801, 361] on select "Select 1. Landscaping (32011300) 2. Slurry Seal (Latex Modified) (32011361) 3. …" at bounding box center [867, 368] width 133 height 15
click at [164, 437] on button "Save & Continue" at bounding box center [155, 435] width 73 height 17
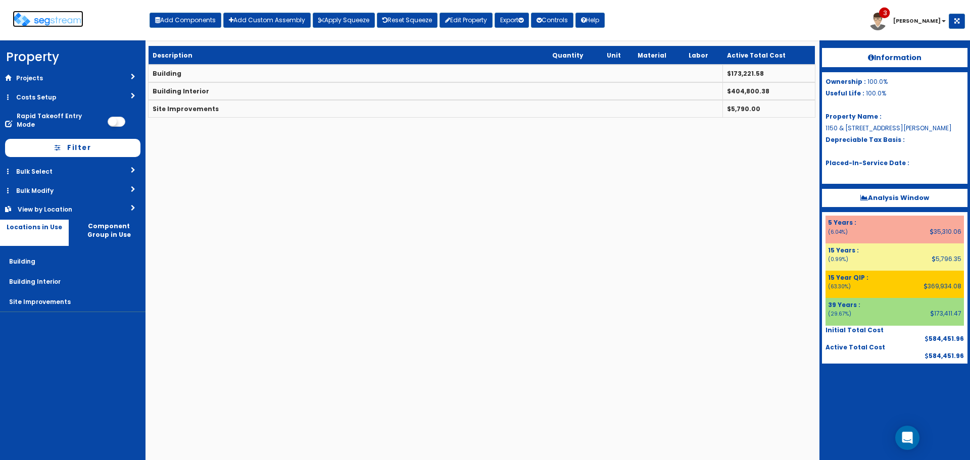
click at [66, 18] on img at bounding box center [48, 20] width 71 height 15
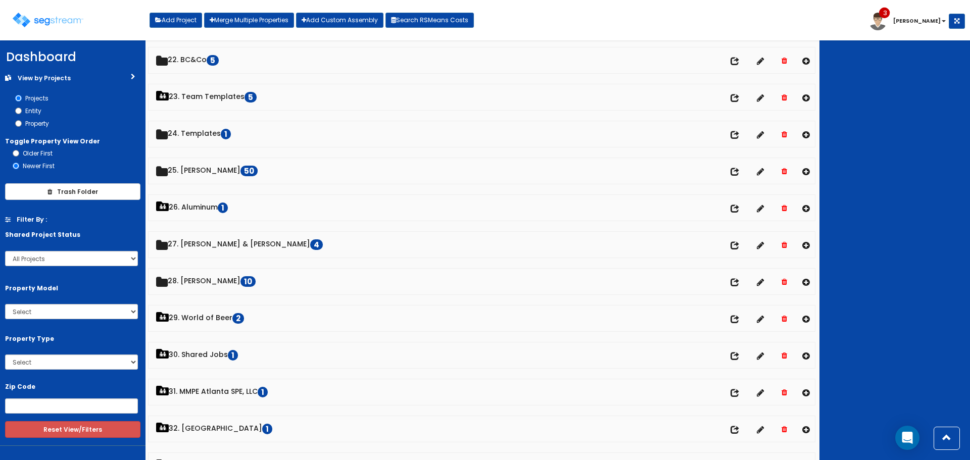
scroll to position [808, 0]
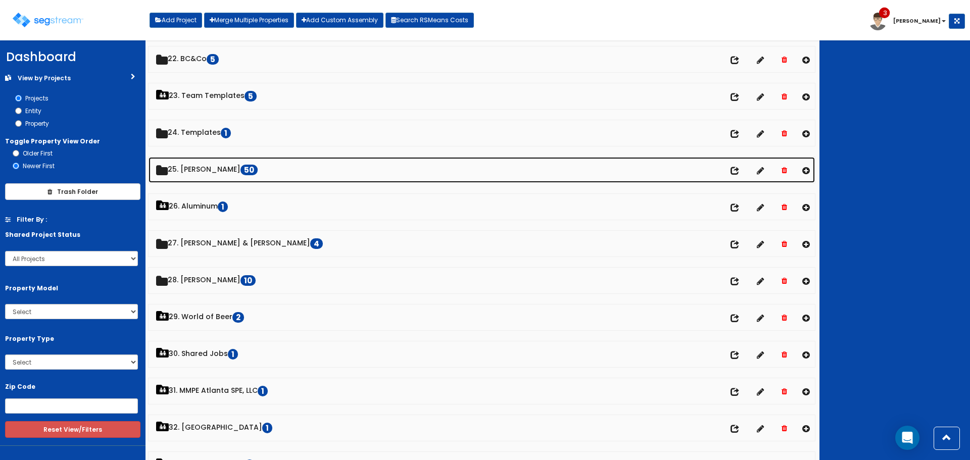
click at [191, 165] on link "25. Dawn Polin 50" at bounding box center [482, 170] width 666 height 26
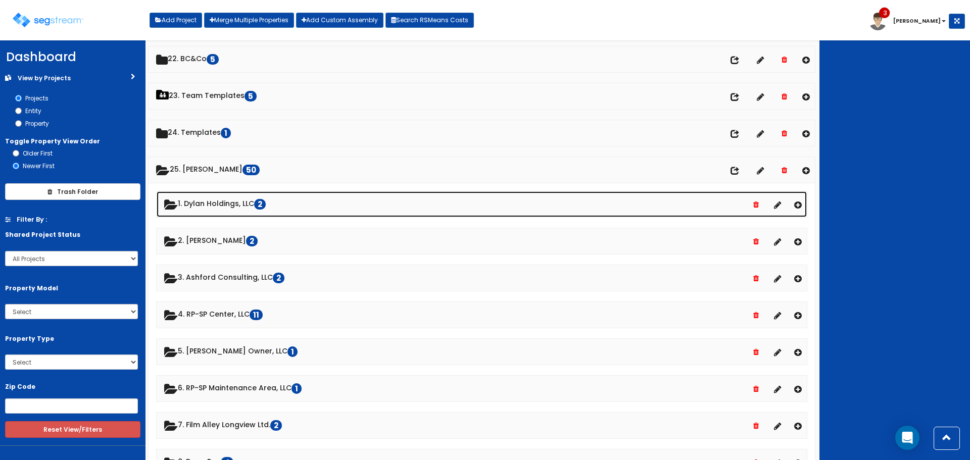
click at [203, 201] on link "1. Dylan Holdings, LLC 2" at bounding box center [482, 204] width 650 height 26
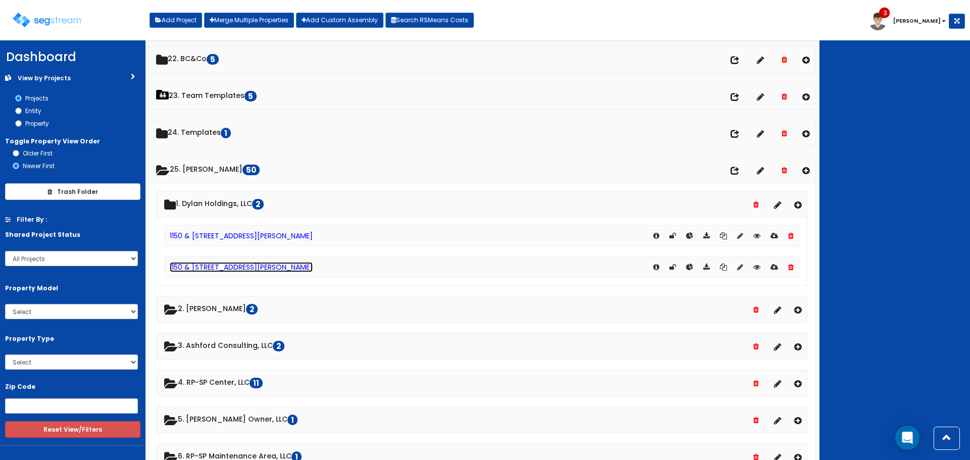
click at [217, 271] on link "1150 & [STREET_ADDRESS][PERSON_NAME]" at bounding box center [241, 267] width 143 height 10
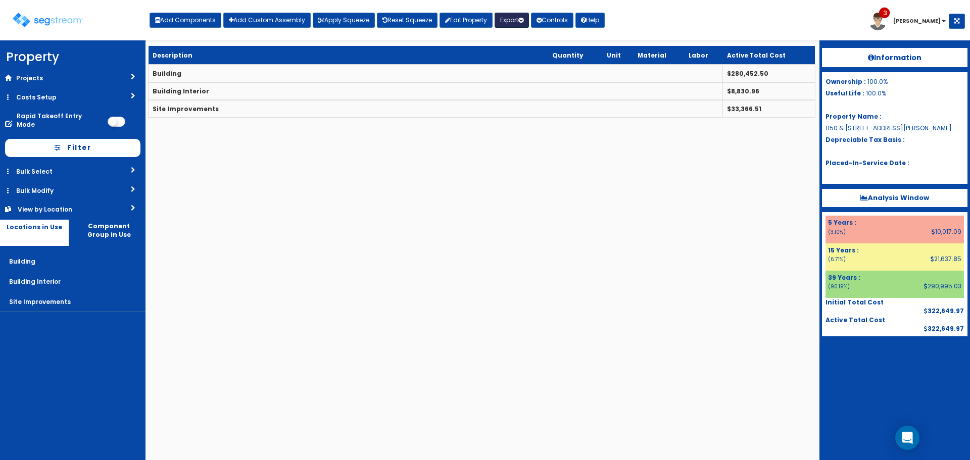
drag, startPoint x: 513, startPoint y: 17, endPoint x: 529, endPoint y: 56, distance: 41.9
click at [513, 17] on button "Export" at bounding box center [512, 20] width 34 height 15
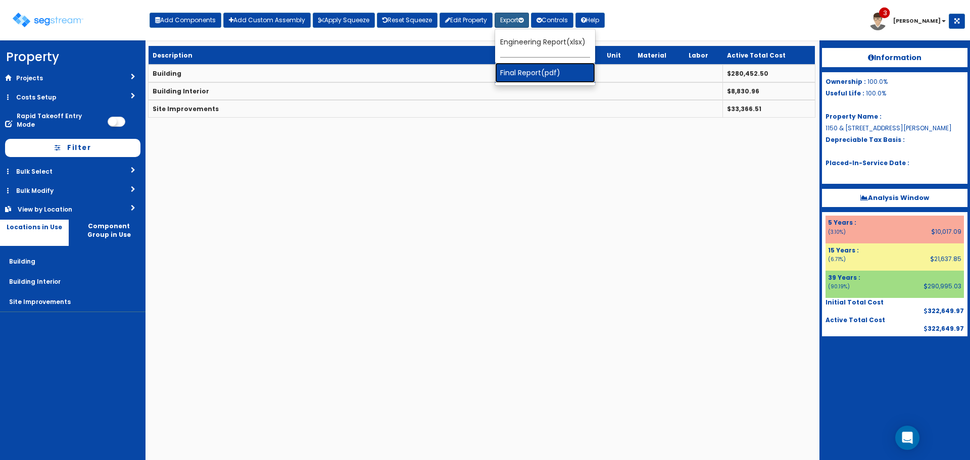
click at [536, 71] on link "Final Report(pdf)" at bounding box center [545, 73] width 100 height 20
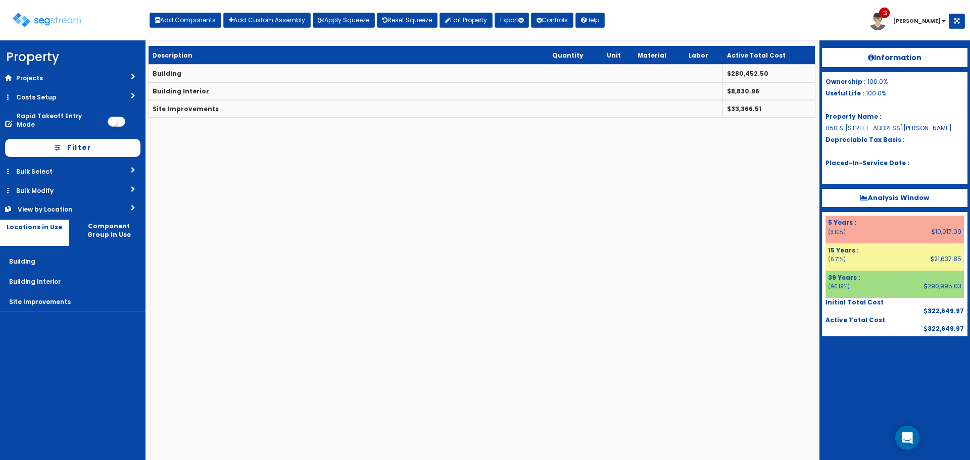
click at [880, 198] on b "Analysis Window" at bounding box center [894, 198] width 69 height 10
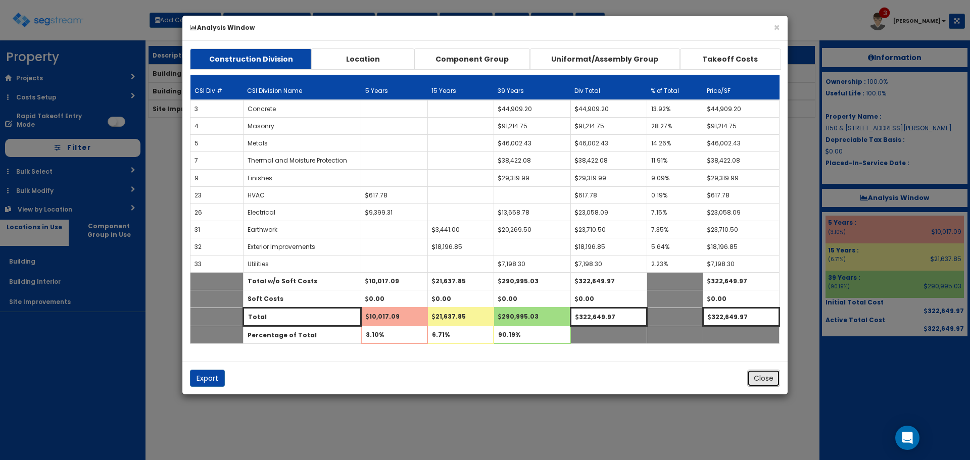
click at [769, 378] on button "Close" at bounding box center [763, 378] width 33 height 17
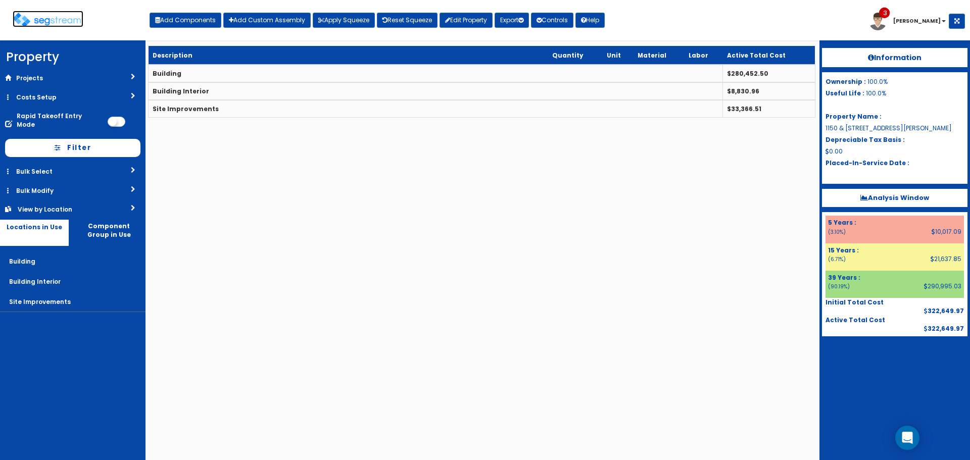
click at [42, 19] on img at bounding box center [48, 20] width 71 height 15
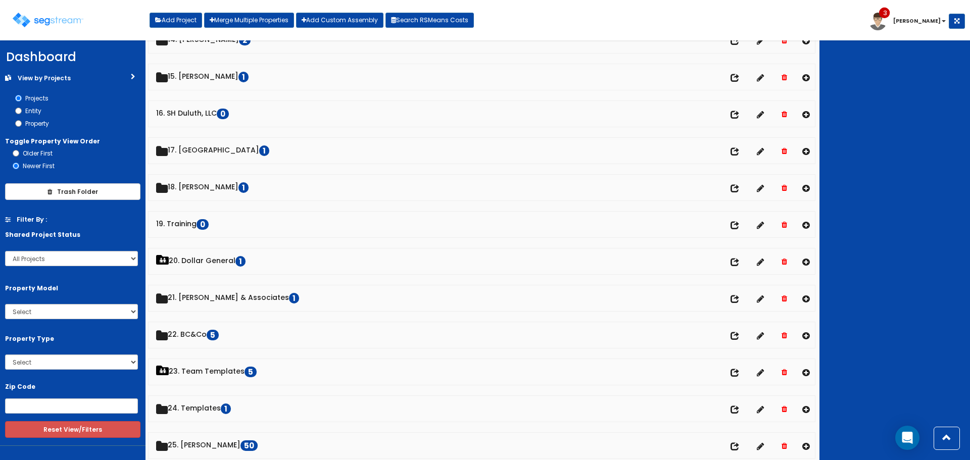
scroll to position [657, 0]
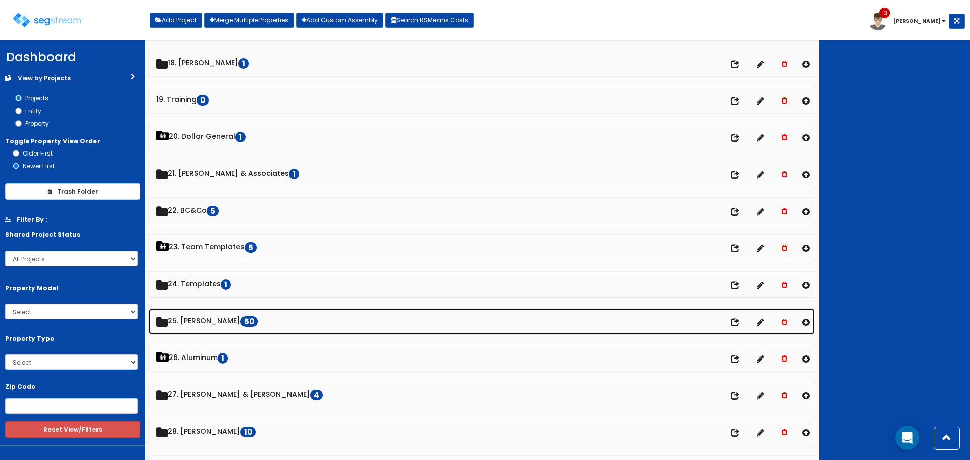
click at [212, 319] on link "25. Dawn Polin 50" at bounding box center [482, 322] width 666 height 26
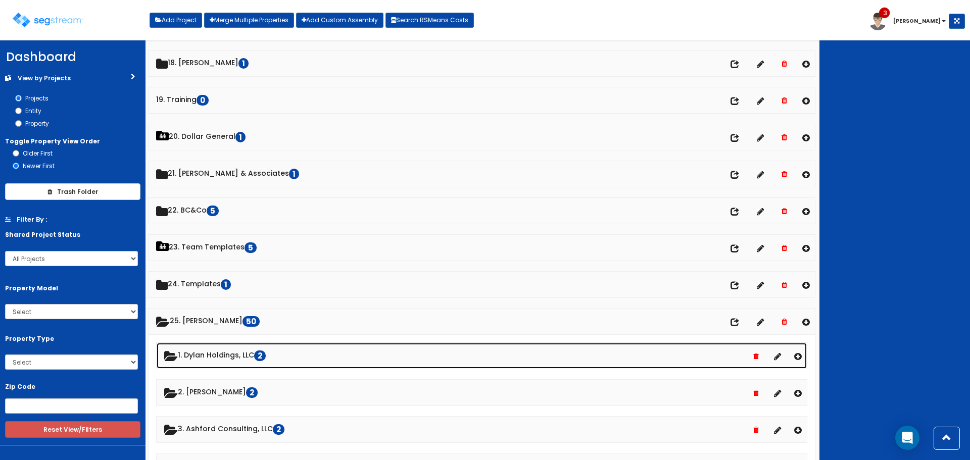
click at [232, 354] on link "1. Dylan Holdings, LLC 2" at bounding box center [482, 356] width 650 height 26
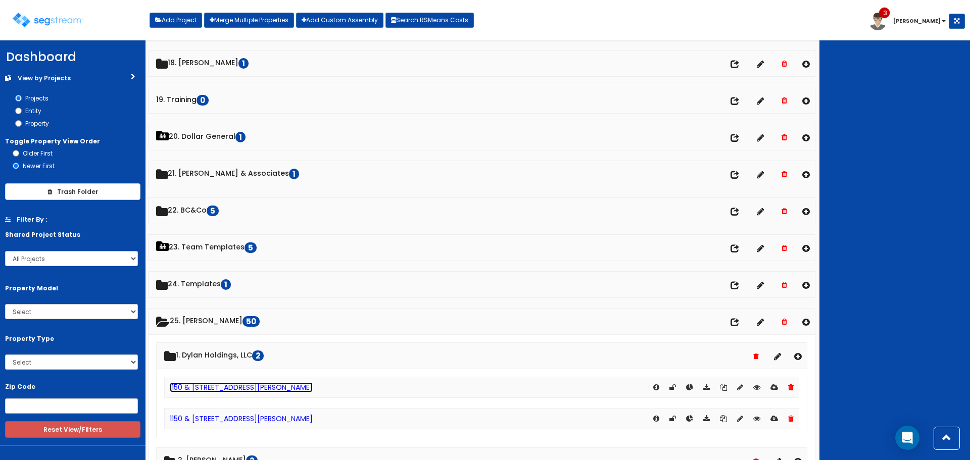
click at [232, 385] on link "1150 & [STREET_ADDRESS][PERSON_NAME]" at bounding box center [241, 387] width 143 height 10
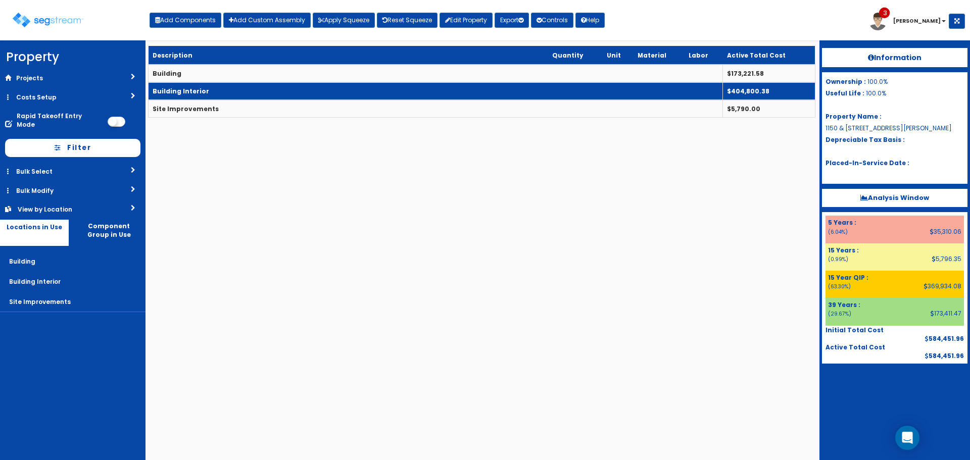
click at [234, 91] on td "Building Interior" at bounding box center [436, 91] width 574 height 18
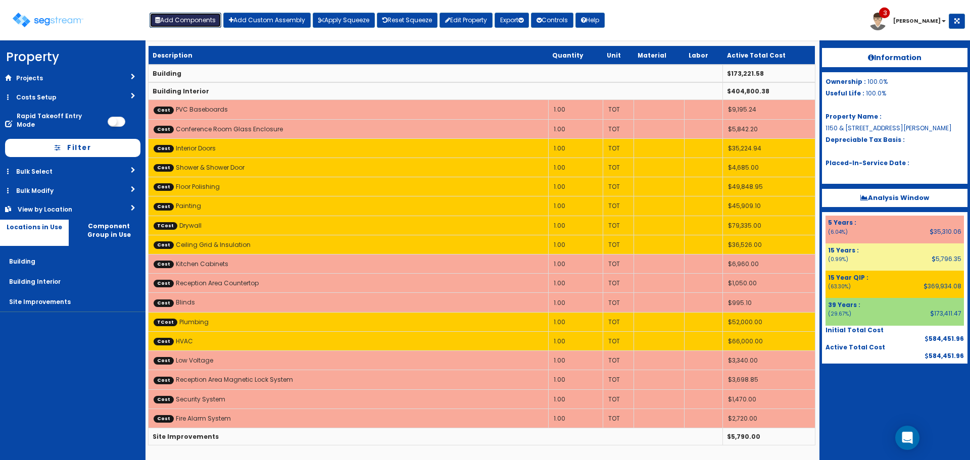
click at [195, 19] on button "Add Components" at bounding box center [186, 20] width 72 height 15
select select "5Y"
select select "default"
select select
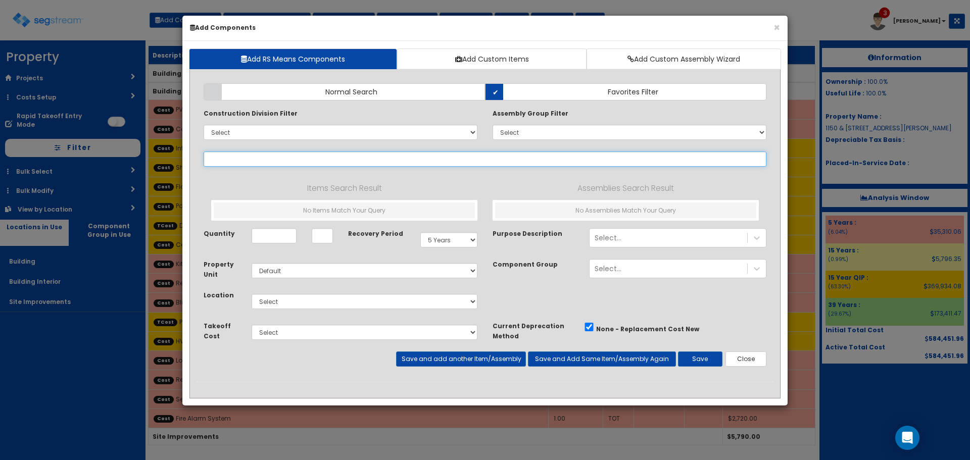
click at [361, 160] on input "text" at bounding box center [485, 159] width 563 height 15
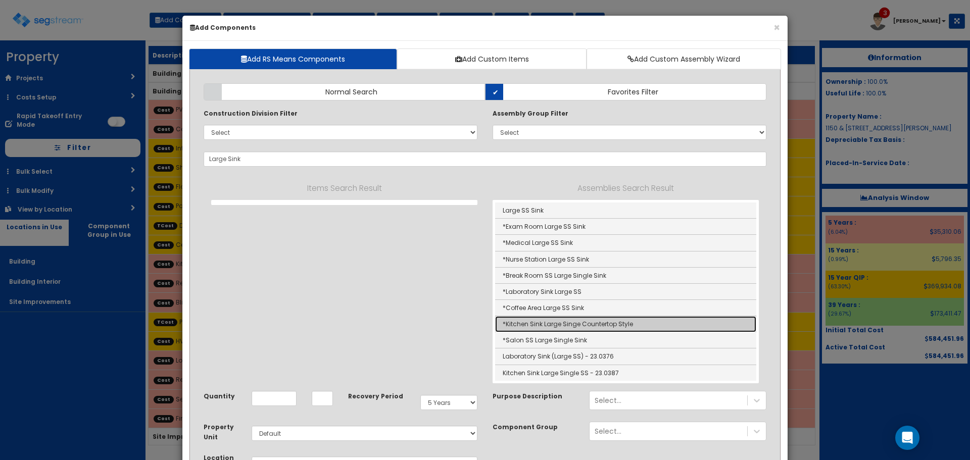
click at [595, 321] on link "*Kitchen Sink Large Singe Countertop Style" at bounding box center [625, 324] width 261 height 16
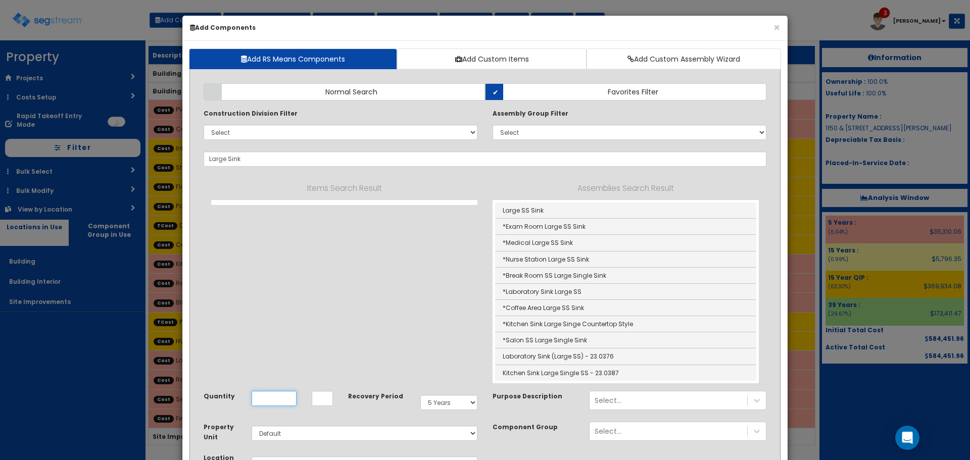
type input "*Kitchen Sink Large Singe Countertop Style"
type input "EA"
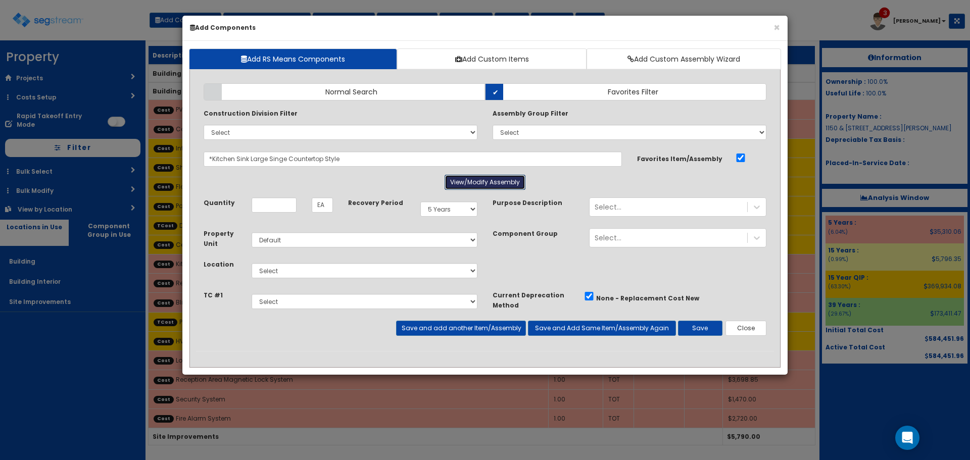
click at [489, 177] on button "View/Modify Assembly" at bounding box center [485, 182] width 81 height 15
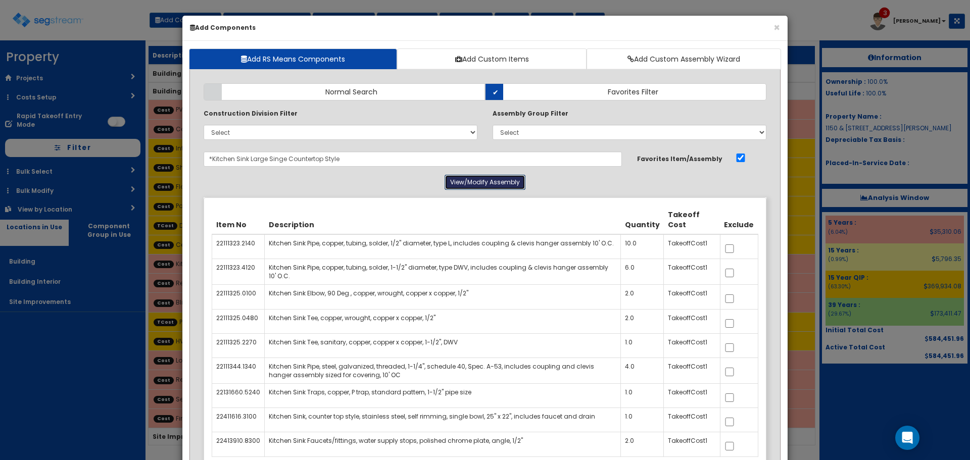
click at [489, 183] on button "View/Modify Assembly" at bounding box center [485, 182] width 81 height 15
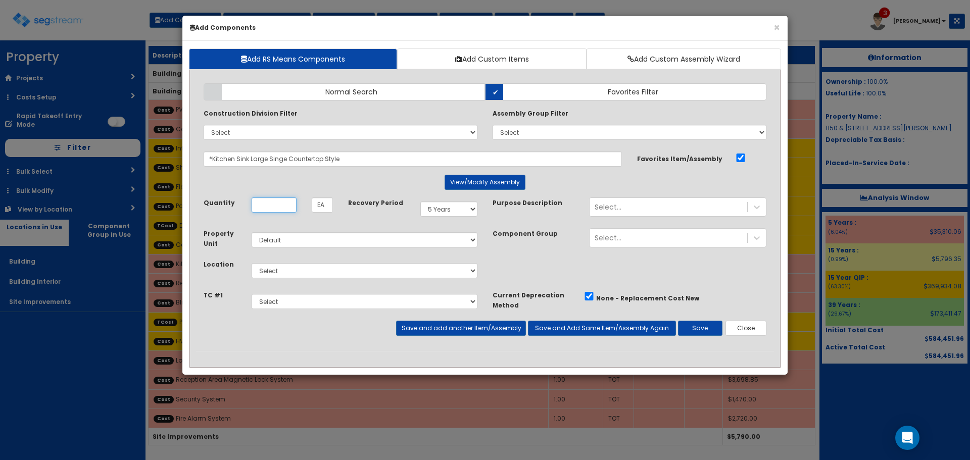
click at [274, 207] on input "Quantity" at bounding box center [274, 205] width 45 height 15
type input "1"
select select "7"
select select "5278016"
click at [693, 332] on button "Save" at bounding box center [700, 328] width 44 height 15
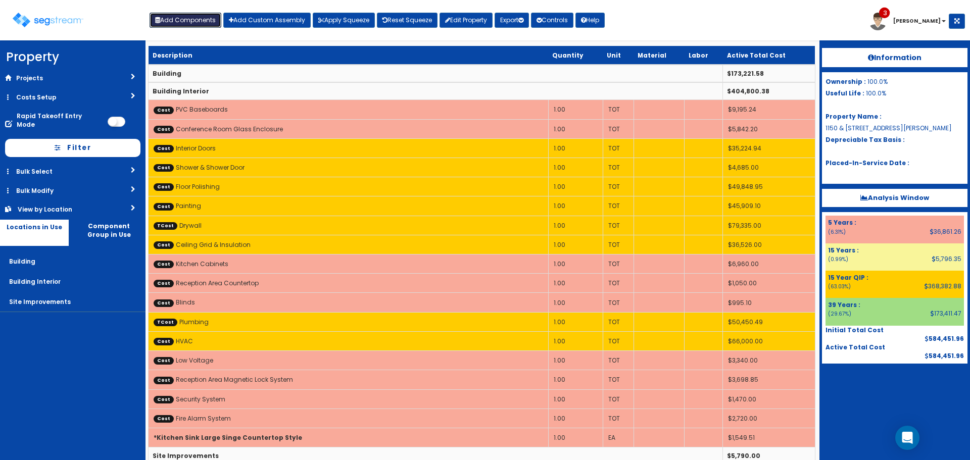
drag, startPoint x: 205, startPoint y: 21, endPoint x: 215, endPoint y: 32, distance: 15.4
click at [205, 21] on button "Add Components" at bounding box center [186, 20] width 72 height 15
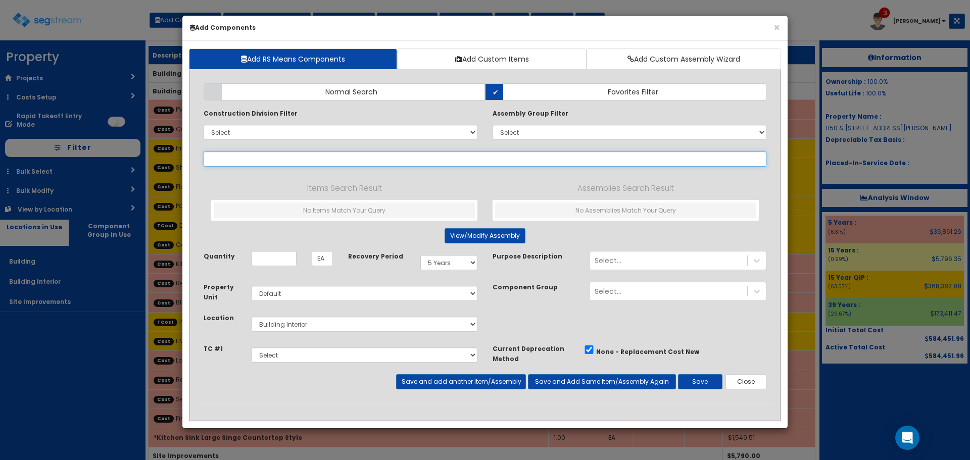
select select
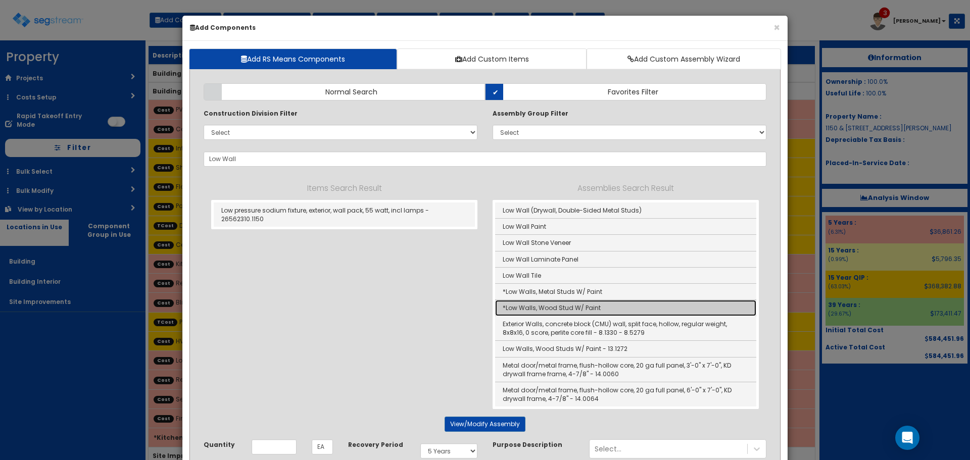
click at [524, 311] on link "*Low Walls, Wood Stud W/ Paint" at bounding box center [625, 308] width 261 height 16
type input "*Low Walls, Wood Stud W/ Paint"
type input "SF"
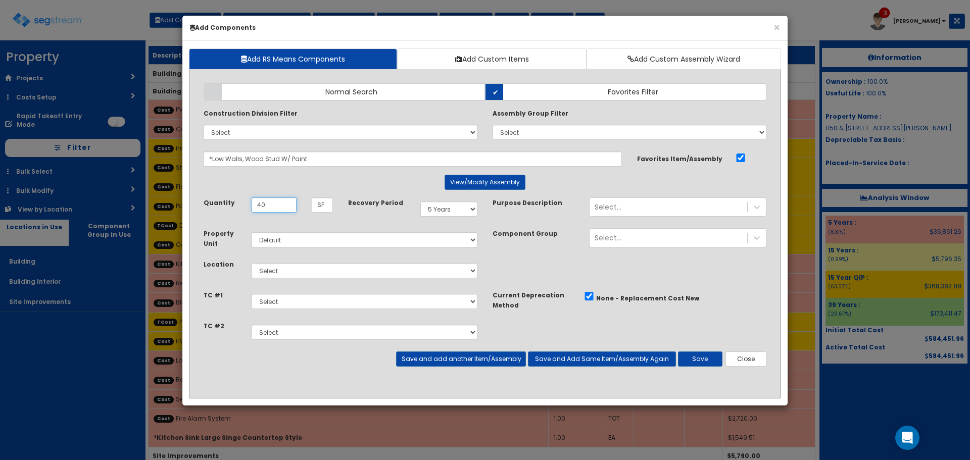
type input "40"
select select "7"
select select "5278011"
click at [474, 335] on select "Select Drywall Plumbing" at bounding box center [365, 332] width 226 height 15
select select "5278011"
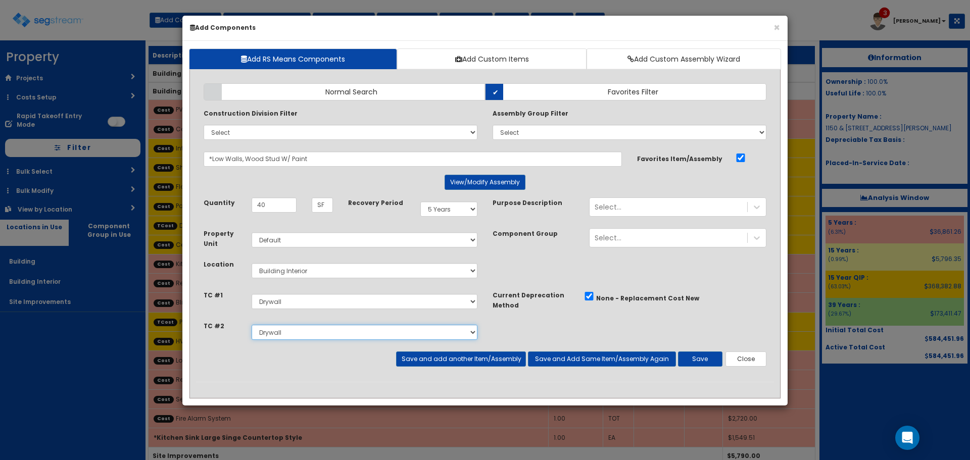
click at [252, 325] on select "Select Drywall Plumbing" at bounding box center [365, 332] width 226 height 15
click at [694, 355] on button "Save" at bounding box center [700, 359] width 44 height 15
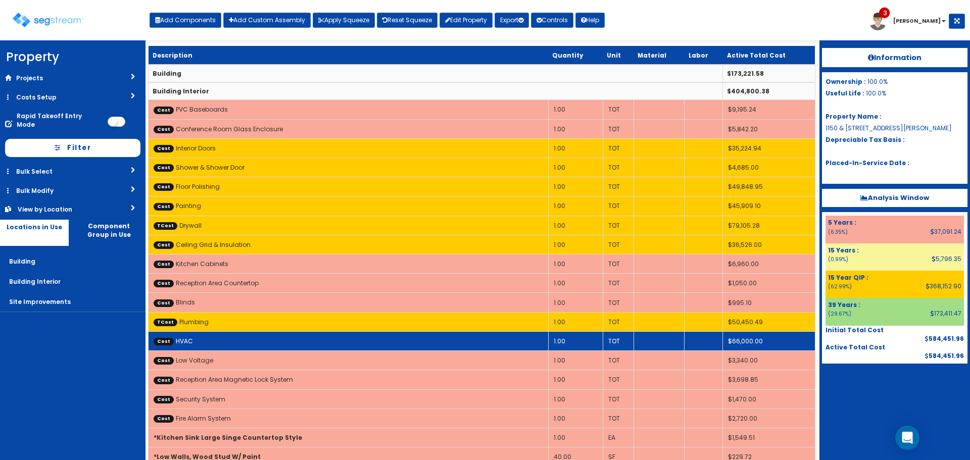
click at [251, 341] on td "Cost HVAC" at bounding box center [349, 340] width 400 height 19
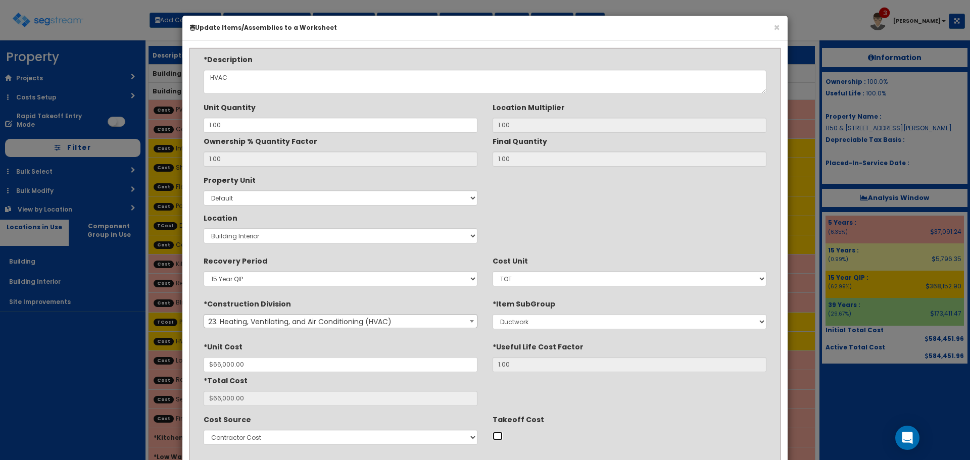
click at [500, 437] on input "Takeoff Cost" at bounding box center [498, 436] width 10 height 9
checkbox input "true"
click at [649, 401] on div "*Unit Cost $66,000.00 *Useful Life Cost Factor 1.00 *Total Cost $66,000.00" at bounding box center [485, 373] width 578 height 68
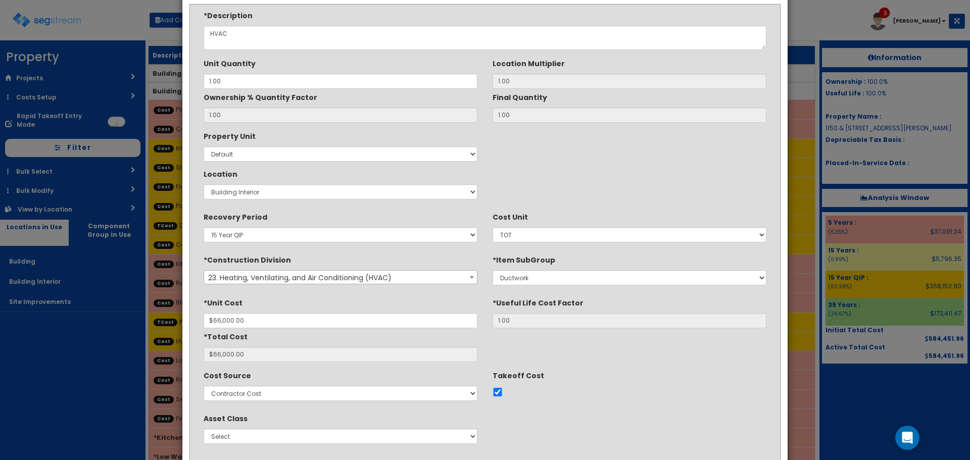
scroll to position [101, 0]
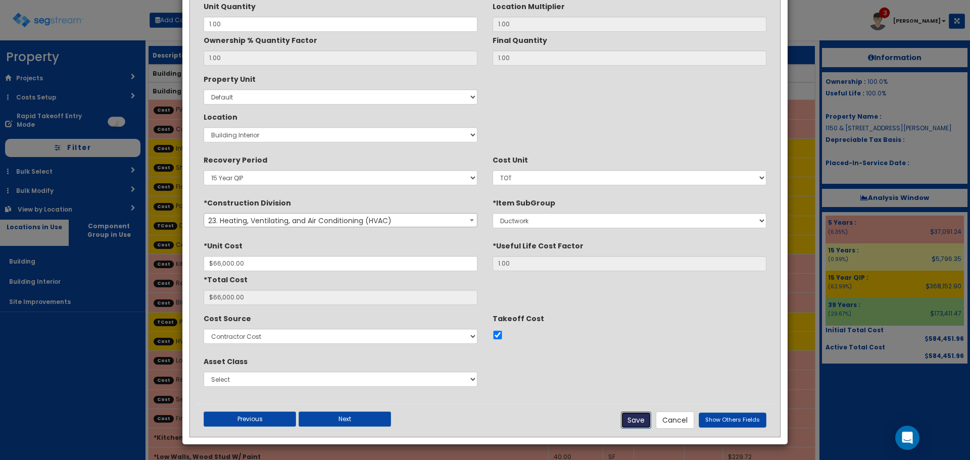
click at [648, 421] on button "Save" at bounding box center [636, 420] width 30 height 17
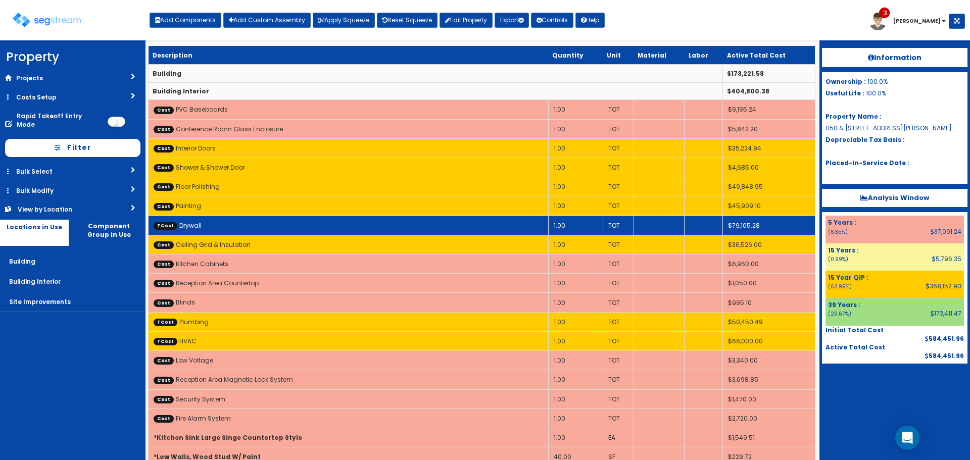
click at [234, 220] on td "TCost Drywall" at bounding box center [349, 225] width 400 height 19
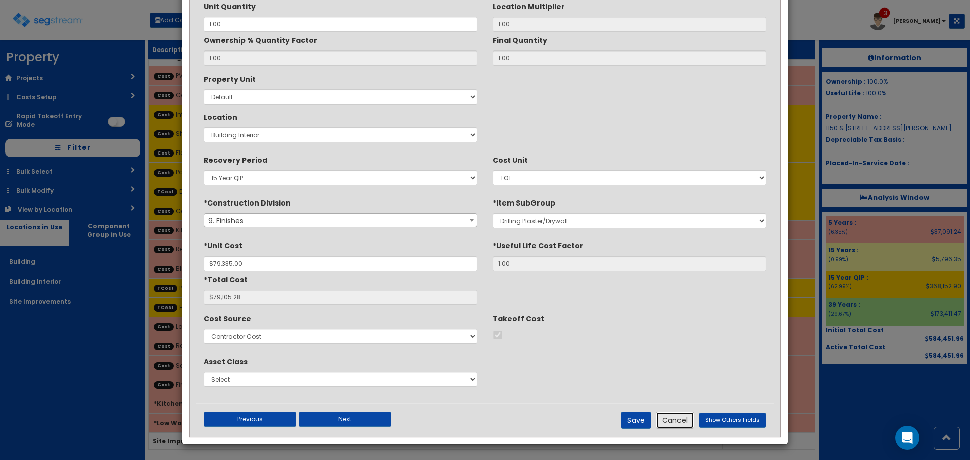
click at [665, 417] on button "Cancel" at bounding box center [675, 420] width 38 height 17
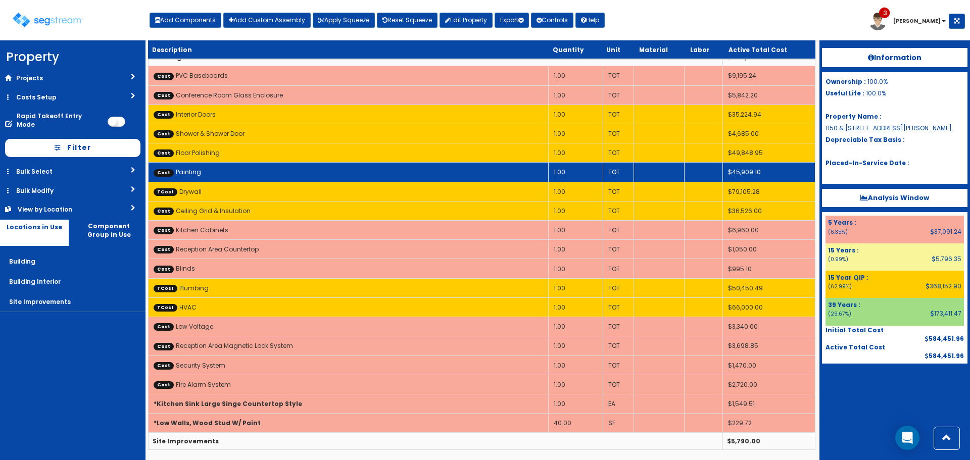
click at [342, 169] on td "Cost Painting" at bounding box center [349, 172] width 400 height 19
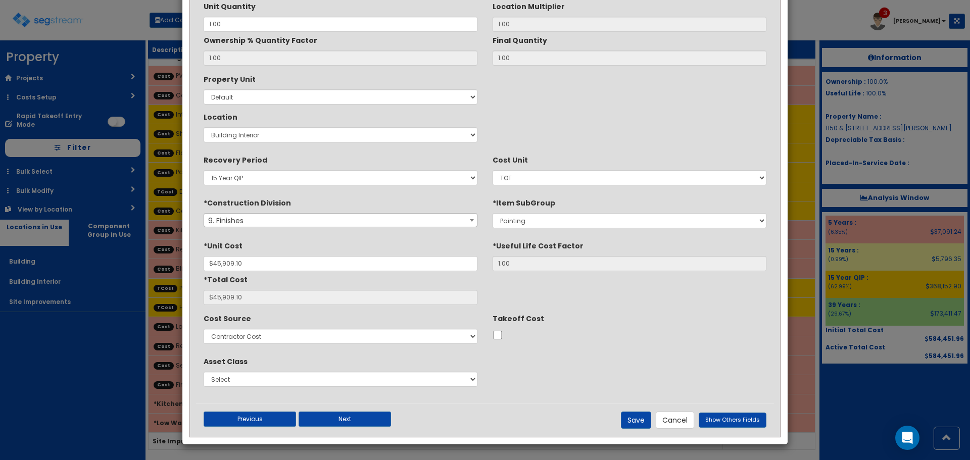
scroll to position [0, 0]
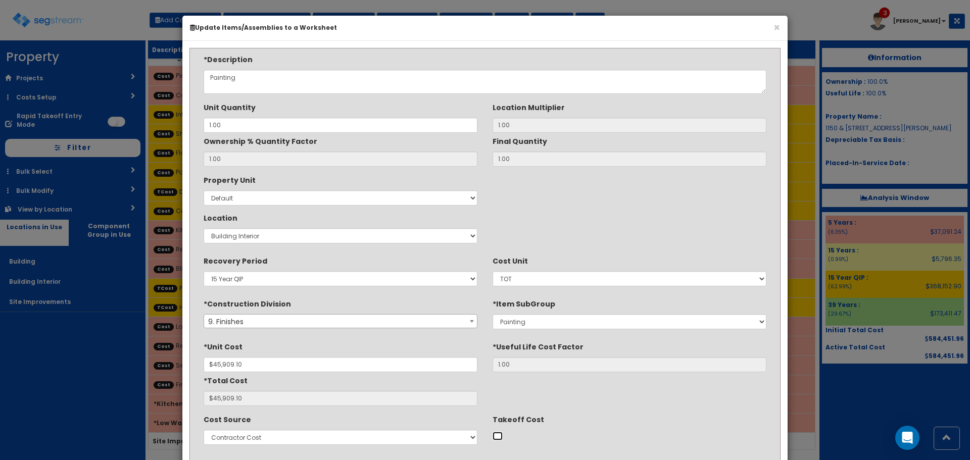
click at [494, 438] on input "Takeoff Cost" at bounding box center [498, 436] width 10 height 9
checkbox input "true"
click at [592, 415] on div "*Description Painting Unit Quantity 1.00 Location Multiplier 1.00 1.00 1.00" at bounding box center [485, 280] width 578 height 450
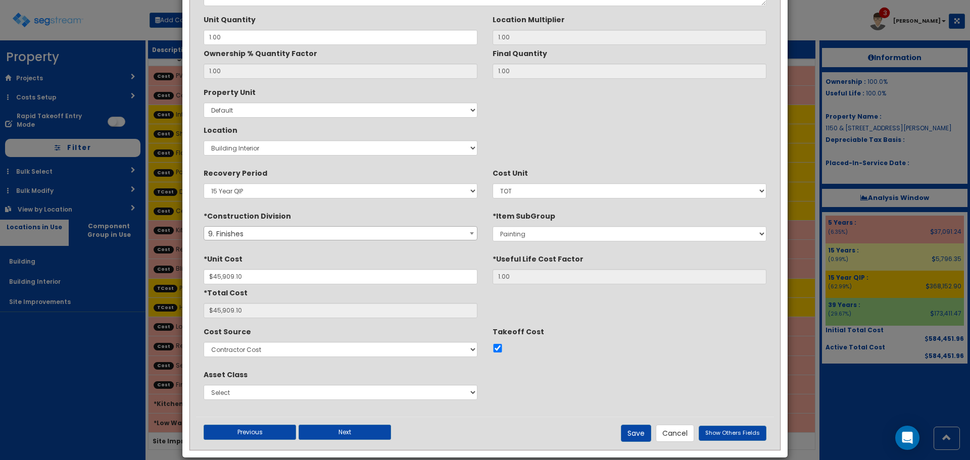
scroll to position [101, 0]
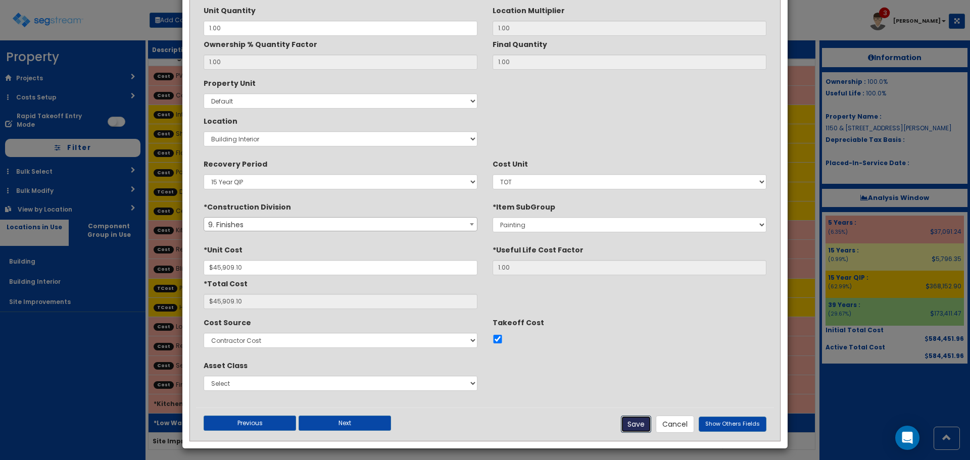
click at [633, 425] on button "Save" at bounding box center [636, 424] width 30 height 17
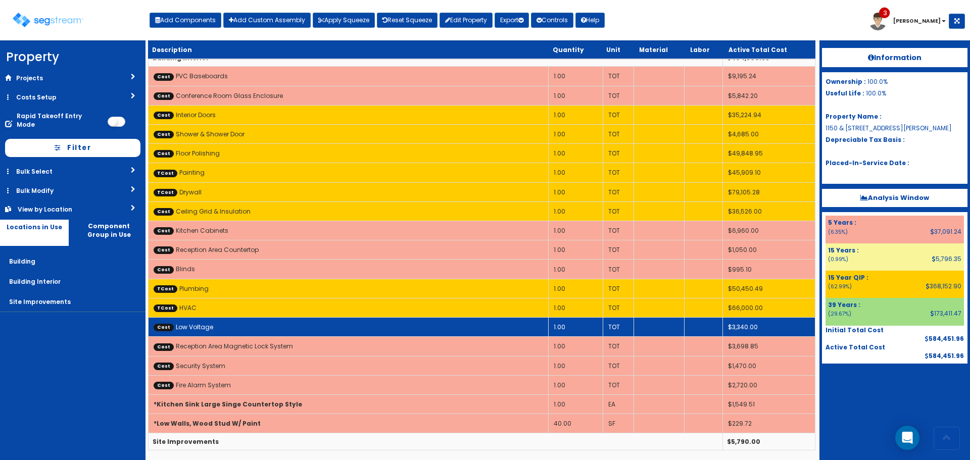
scroll to position [34, 0]
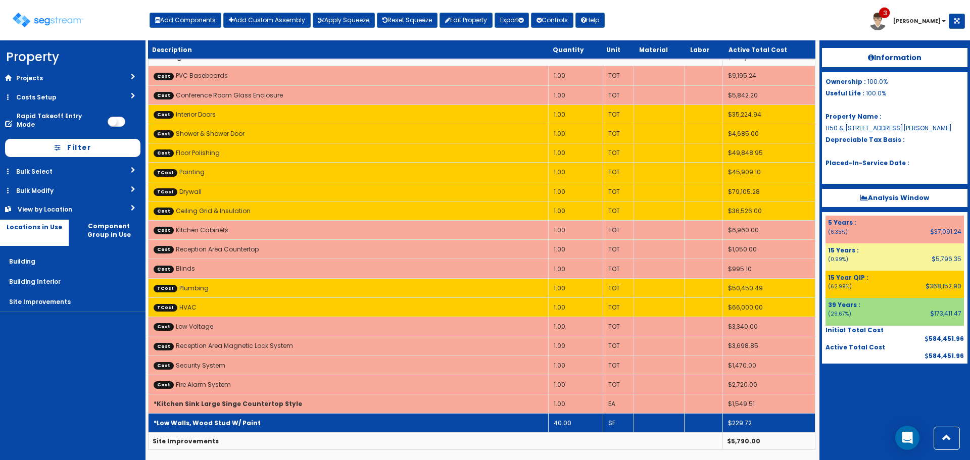
click at [291, 425] on td "*Low Walls, Wood Stud W/ Paint" at bounding box center [349, 423] width 400 height 19
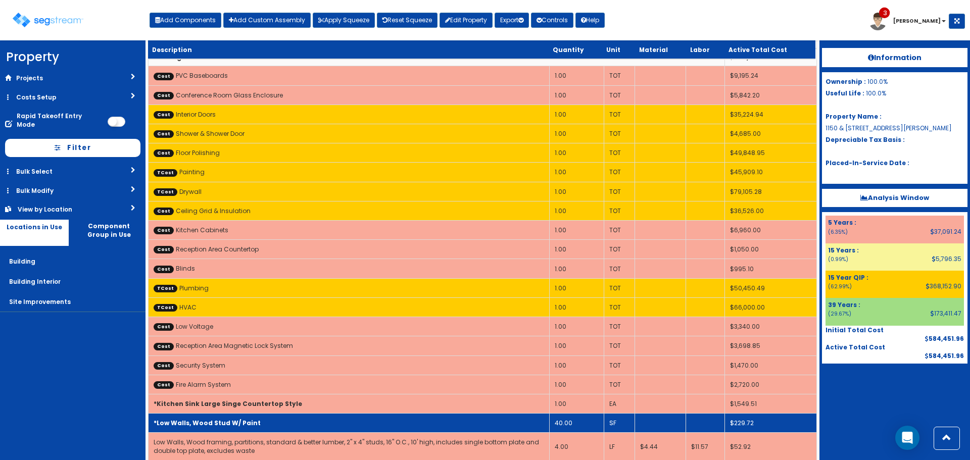
click at [291, 425] on td "*Low Walls, Wood Stud W/ Paint" at bounding box center [349, 423] width 401 height 19
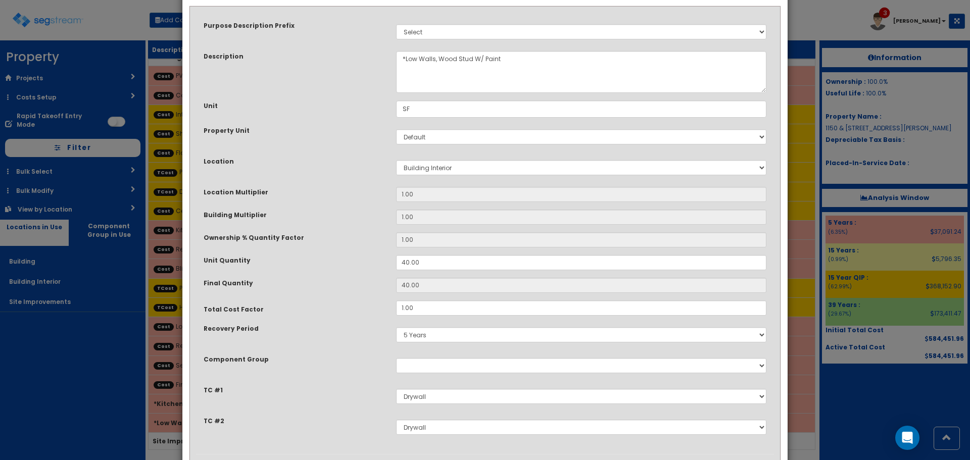
scroll to position [101, 0]
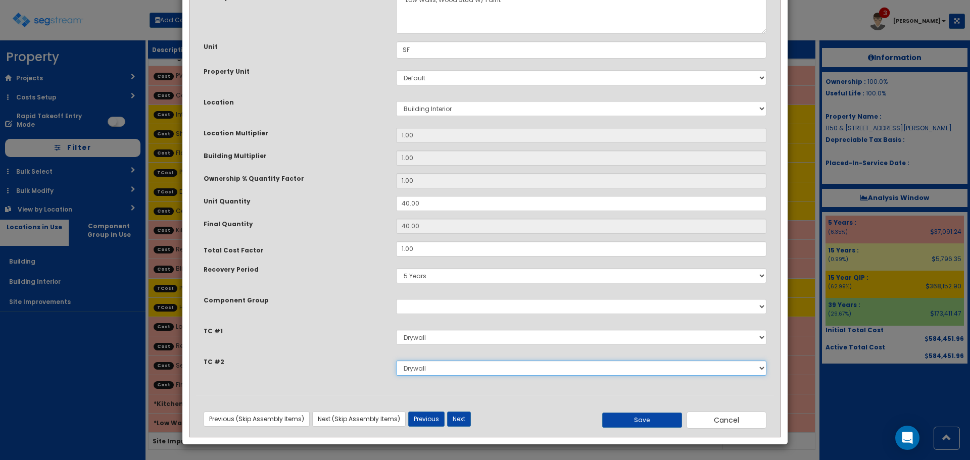
click at [427, 374] on select "Select Painting [GEOGRAPHIC_DATA] Plumbing HVAC" at bounding box center [581, 368] width 370 height 15
select select "5278010"
click at [396, 361] on select "Select Painting [GEOGRAPHIC_DATA] Plumbing HVAC" at bounding box center [581, 368] width 370 height 15
click at [340, 307] on div "Component Group" at bounding box center [292, 301] width 192 height 13
click at [657, 419] on button "Save" at bounding box center [642, 420] width 80 height 15
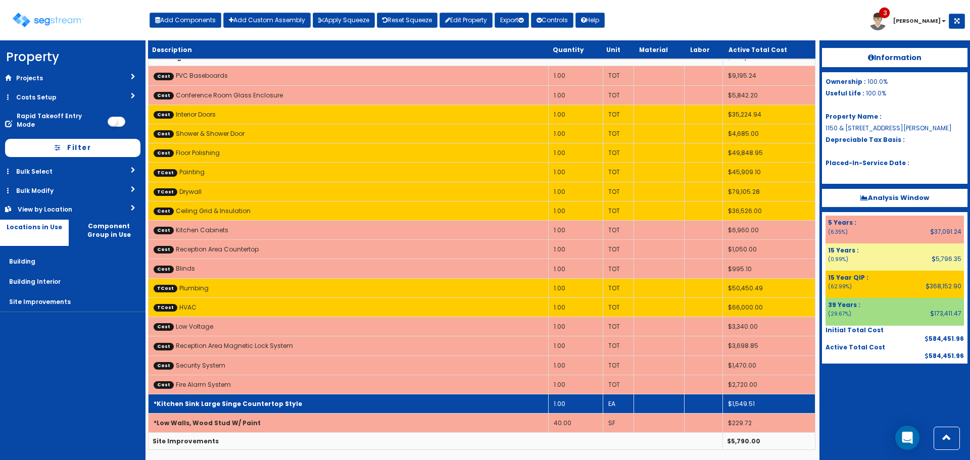
click at [360, 400] on td "*Kitchen Sink Large Singe Countertop Style" at bounding box center [349, 404] width 400 height 19
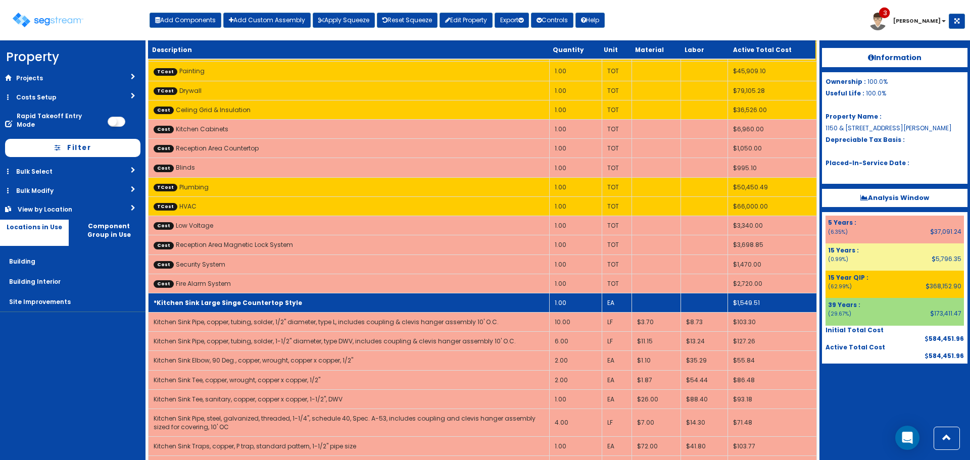
scroll to position [216, 0]
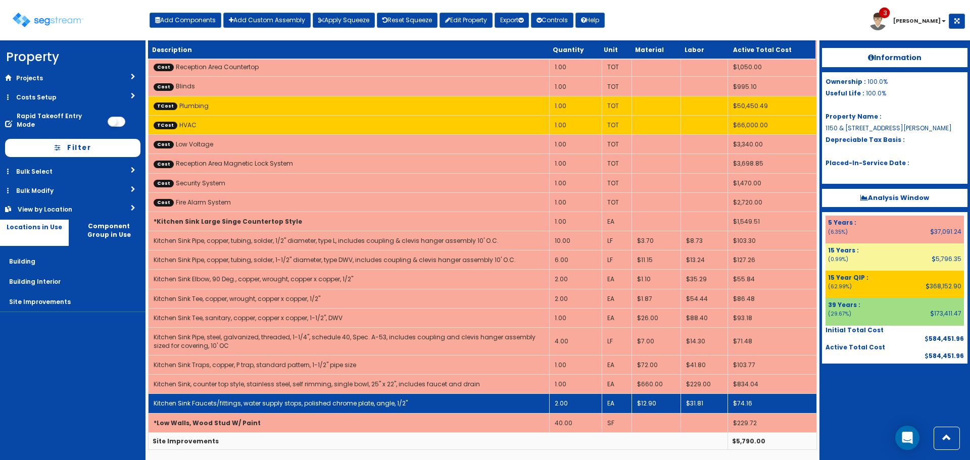
click at [361, 400] on link "Kitchen Sink Faucets/fittings, water supply stops, polished chrome plate, angle…" at bounding box center [281, 403] width 254 height 9
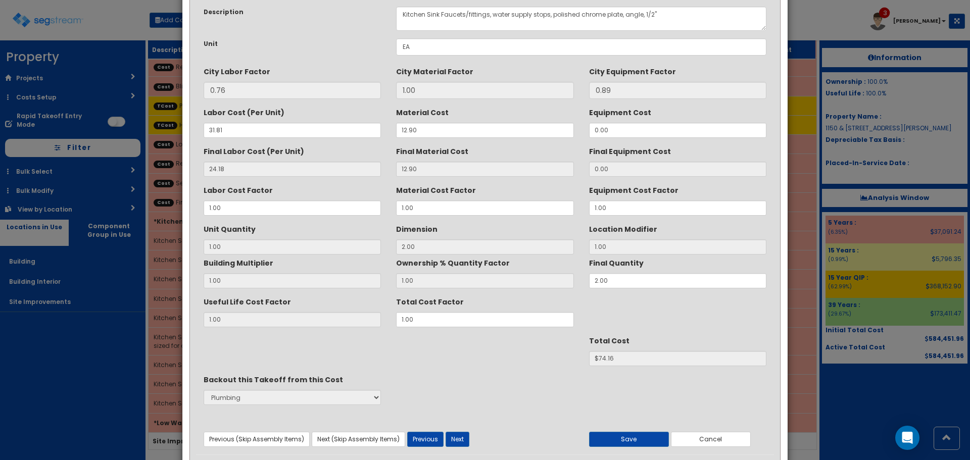
scroll to position [89, 0]
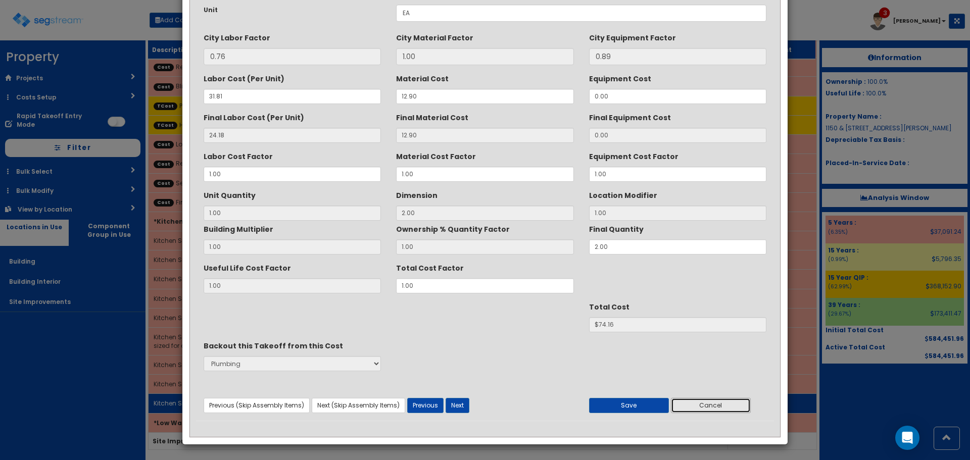
click at [705, 404] on button "Cancel" at bounding box center [711, 405] width 80 height 15
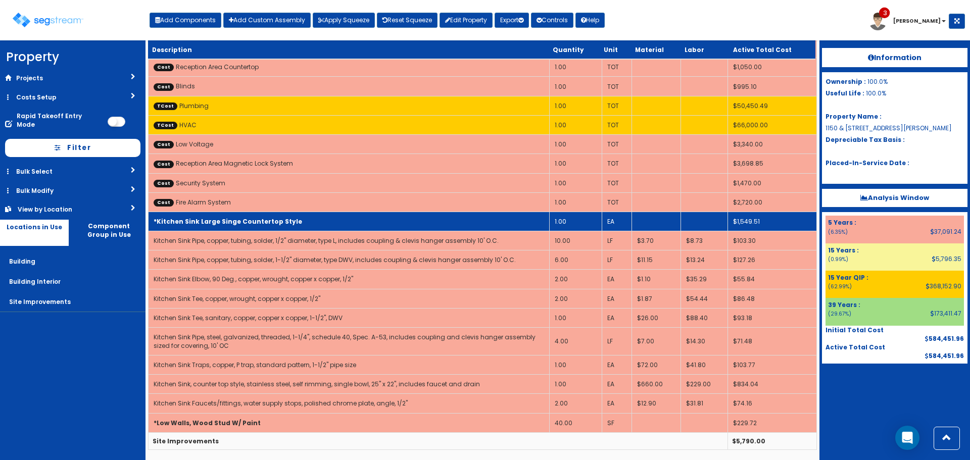
click at [340, 216] on td "*Kitchen Sink Large Singe Countertop Style" at bounding box center [349, 221] width 401 height 19
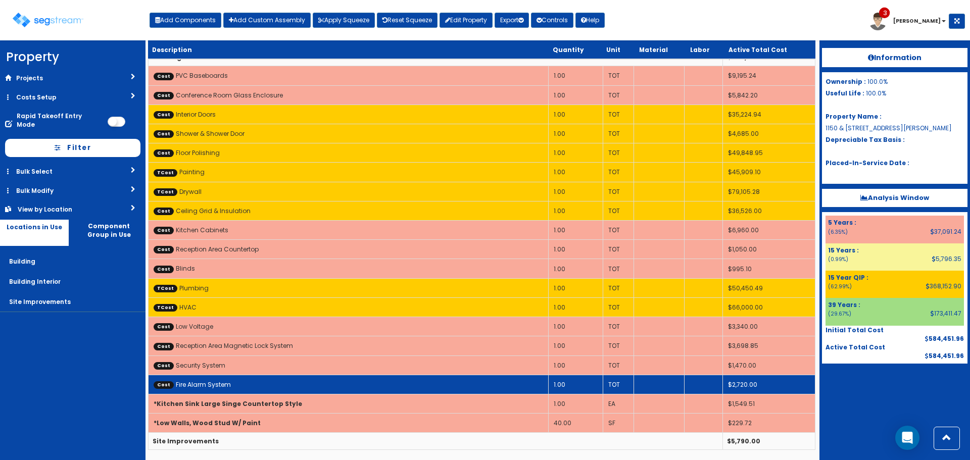
click at [283, 381] on td "Cost Fire Alarm System" at bounding box center [349, 384] width 400 height 19
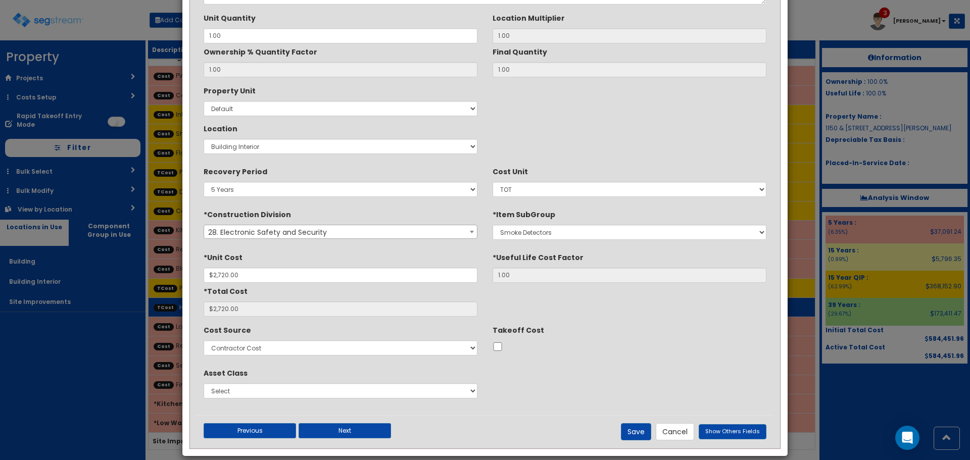
scroll to position [0, 0]
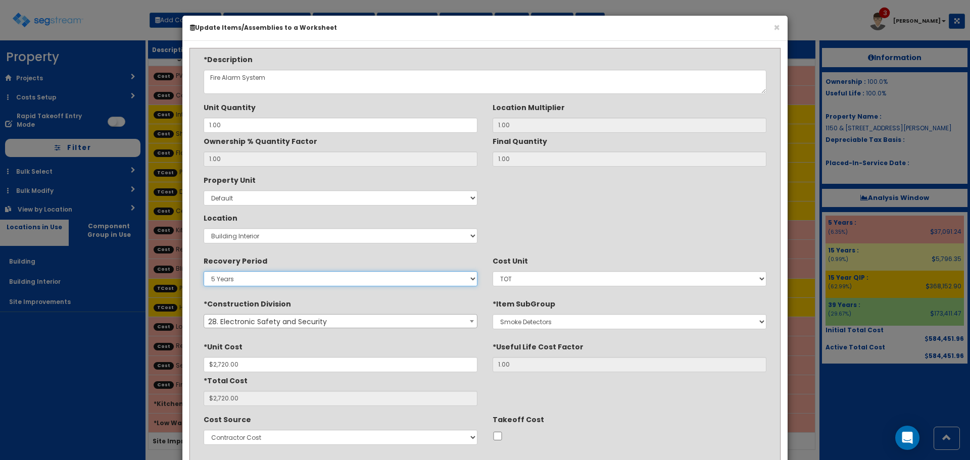
click at [279, 281] on select "5 Years 7 Years 9 Years 10 Years 15 Years 15 Year QLI 15 Year QRP 15 Year QIP 2…" at bounding box center [341, 278] width 274 height 15
select select "15Y_1"
click at [204, 271] on select "5 Years 7 Years 9 Years 10 Years 15 Years 15 Year QLI 15 Year QRP 15 Year QIP 2…" at bounding box center [341, 278] width 274 height 15
click at [575, 197] on div "Property Unit Select Default Location Select Building Building Interior Site Im…" at bounding box center [485, 210] width 578 height 76
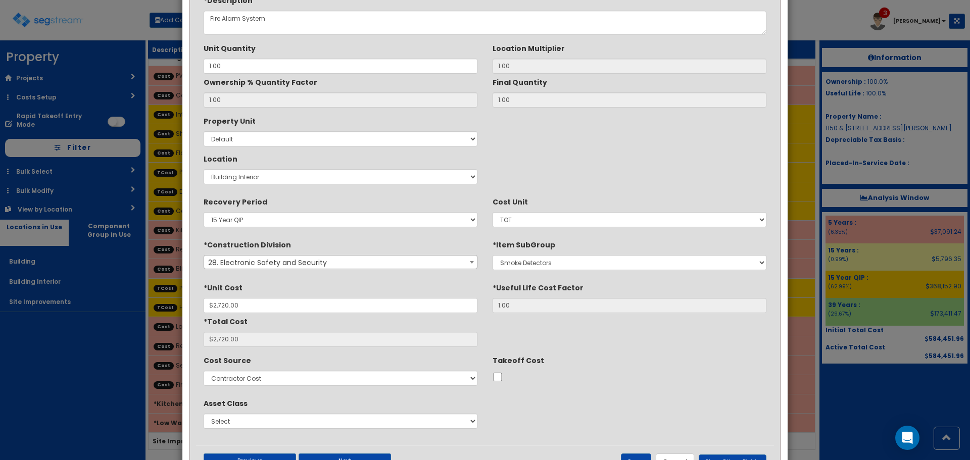
scroll to position [101, 0]
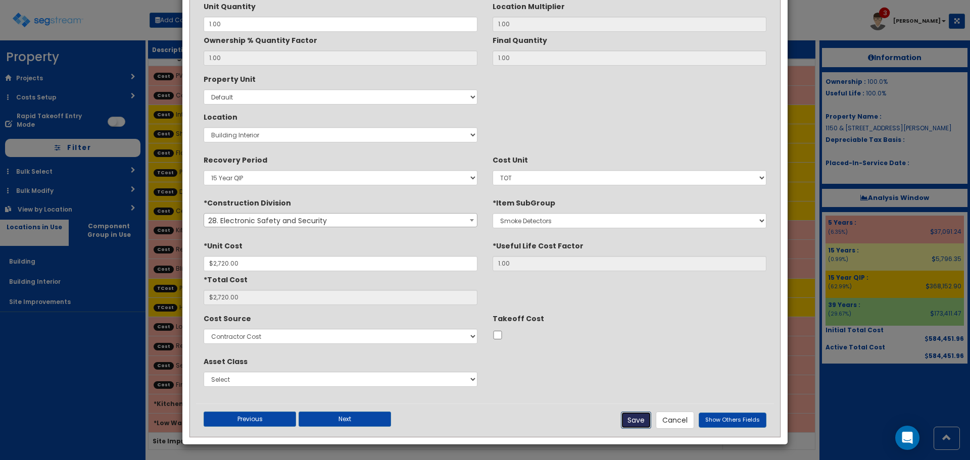
click at [639, 417] on button "Save" at bounding box center [636, 420] width 30 height 17
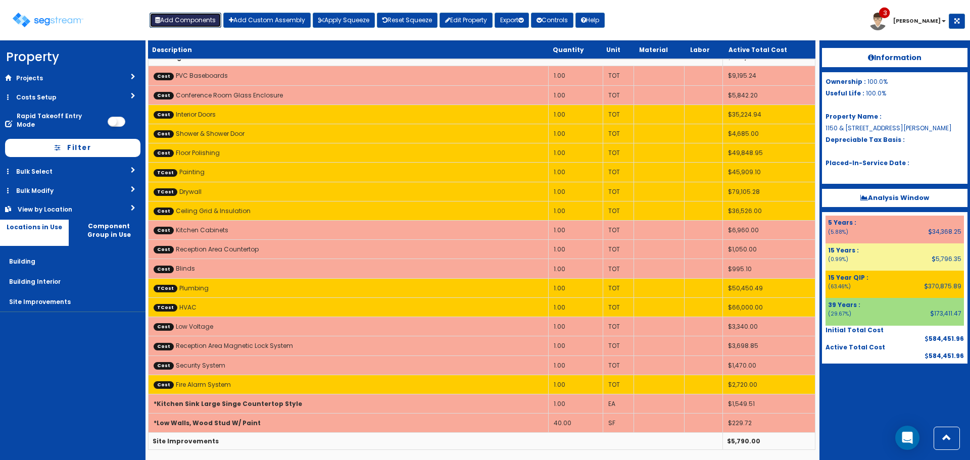
click at [205, 19] on button "Add Components" at bounding box center [186, 20] width 72 height 15
select select "5Y"
select select "default"
select select "7"
select select "5278011"
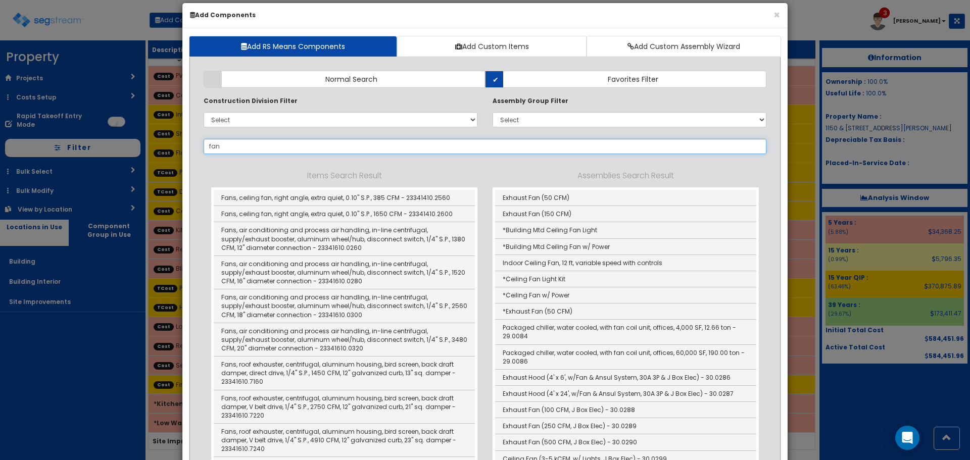
scroll to position [0, 0]
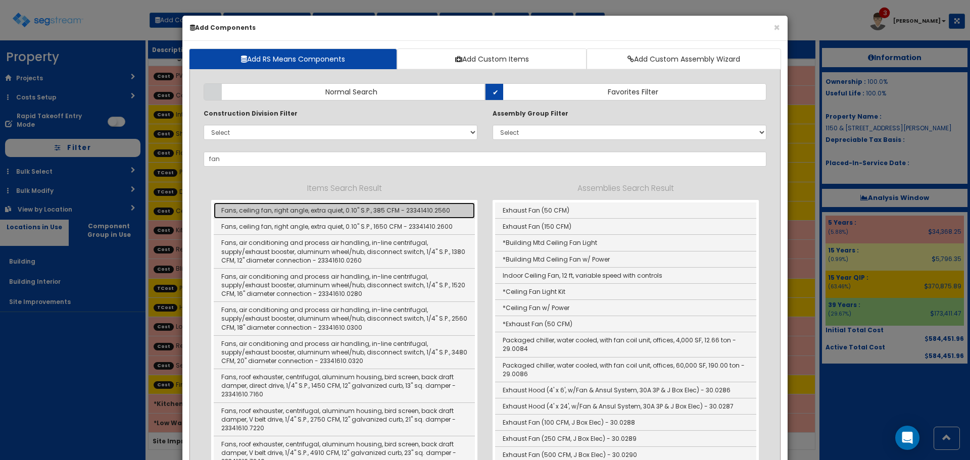
click at [392, 207] on link "Fans, ceiling fan, right angle, extra quiet, 0.10" S.P., 385 CFM - 23341410.2560" at bounding box center [344, 211] width 261 height 16
type input "Fans, ceiling fan, right angle, extra quiet, 0.10" S.P., 385 CFM - 23341410.2560"
type input "EA"
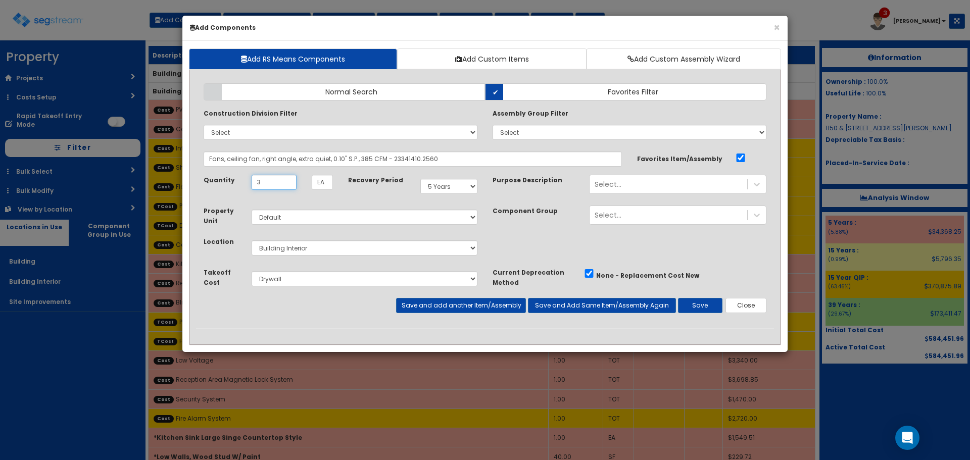
type input "3"
select select "5278017"
click at [703, 306] on button "Save" at bounding box center [700, 305] width 44 height 15
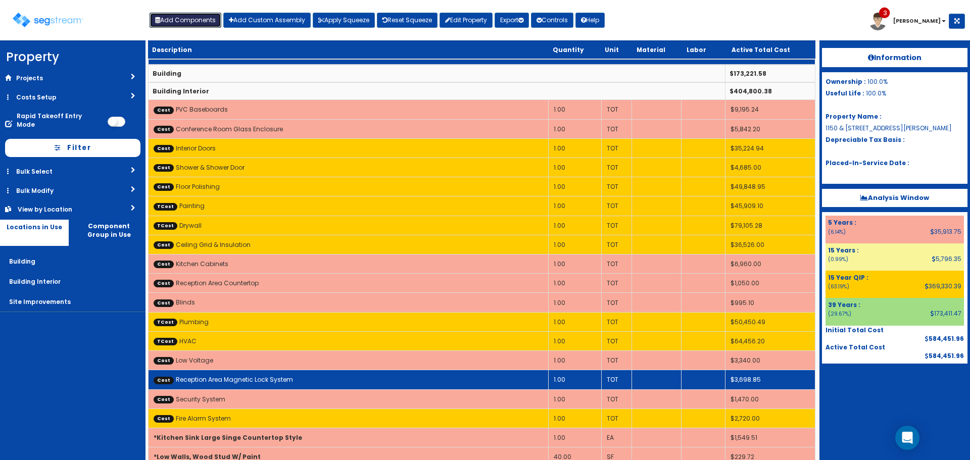
scroll to position [54, 0]
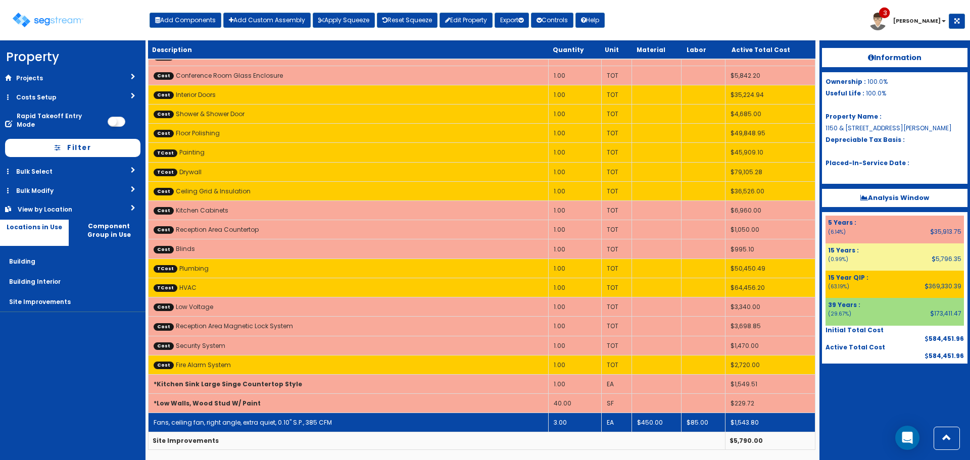
click at [344, 420] on td "Fans, ceiling fan, right angle, extra quiet, 0.10" S.P., 385 CFM" at bounding box center [349, 422] width 400 height 19
select select "5278017"
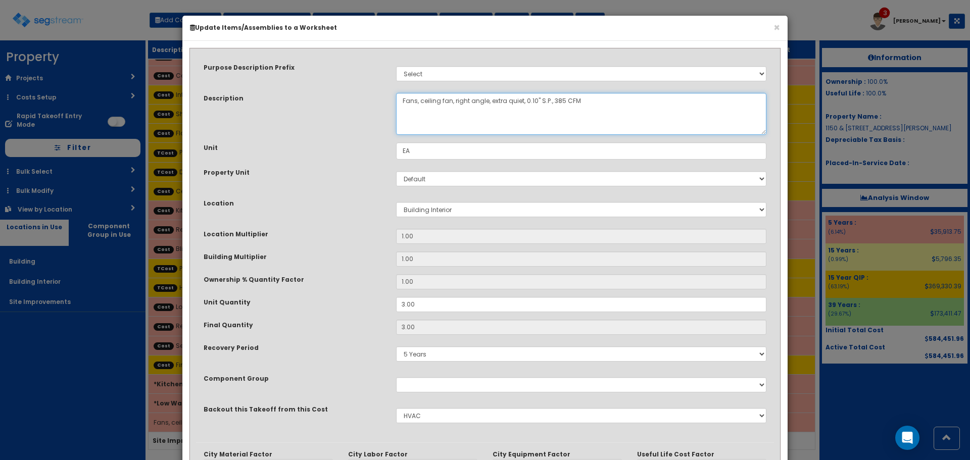
click at [402, 102] on textarea "Fans, ceiling fan, right angle, extra quiet, 0.10" S.P., 385 CFM" at bounding box center [581, 114] width 370 height 42
drag, startPoint x: 437, startPoint y: 105, endPoint x: 505, endPoint y: 108, distance: 68.8
click at [505, 108] on textarea "Fans, ceiling fan, right angle, extra quiet, 0.10" S.P., 385 CFM" at bounding box center [581, 114] width 370 height 42
drag, startPoint x: 469, startPoint y: 105, endPoint x: 554, endPoint y: 107, distance: 84.4
click at [554, 107] on textarea "Fans, ceiling fan, right angle, extra quiet, 0.10" S.P., 385 CFM" at bounding box center [581, 114] width 370 height 42
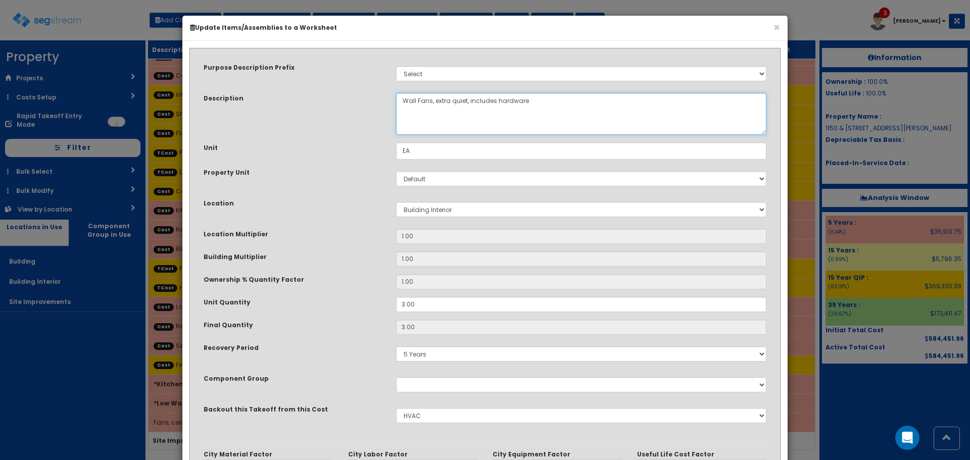
click at [499, 107] on textarea "Fans, ceiling fan, right angle, extra quiet, 0.10" S.P., 385 CFM" at bounding box center [581, 114] width 370 height 42
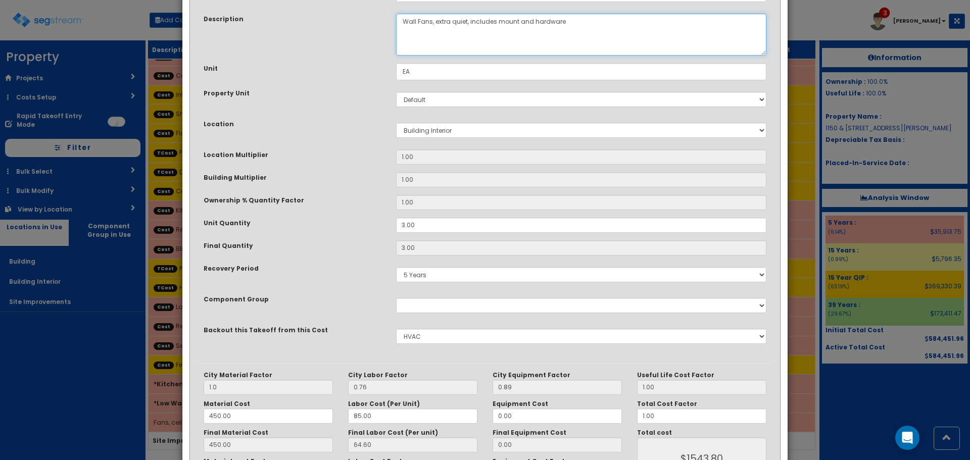
scroll to position [157, 0]
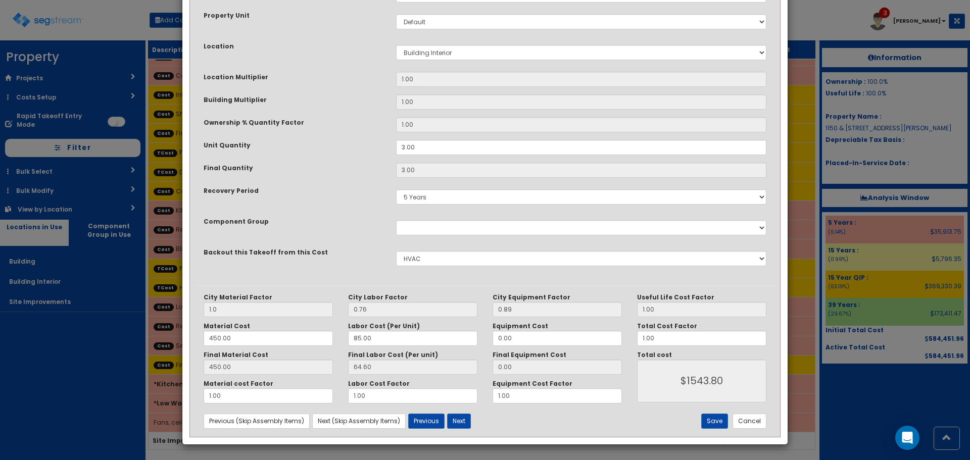
type textarea "Wall Fans, extra quiet, includes mount and hardware"
drag, startPoint x: 200, startPoint y: 341, endPoint x: 150, endPoint y: 341, distance: 50.0
click at [150, 341] on div "× Update Items/Assemblies to a Worksheet Purpose Description Prefix Select Stai…" at bounding box center [485, 230] width 970 height 460
drag, startPoint x: 668, startPoint y: 334, endPoint x: 601, endPoint y: 338, distance: 67.8
click at [601, 338] on div "City Material Factor 1.0 City Labor Factor 0.76 City Equipment Factor 0.89 Mate…" at bounding box center [485, 349] width 578 height 110
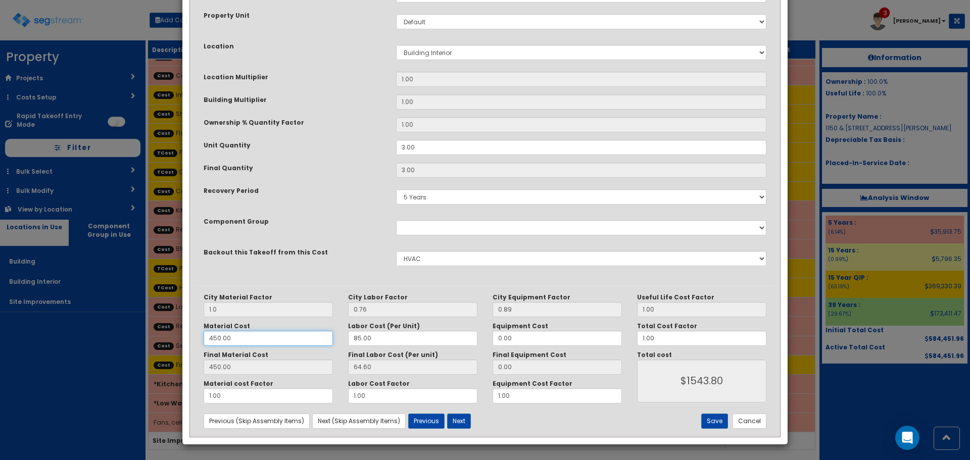
click at [253, 334] on input "450.00" at bounding box center [268, 338] width 129 height 15
drag, startPoint x: 245, startPoint y: 337, endPoint x: 79, endPoint y: 348, distance: 166.1
click at [79, 348] on div "× Update Items/Assemblies to a Worksheet Purpose Description Prefix Select Stai…" at bounding box center [485, 230] width 970 height 460
type input "8"
type input "8.00"
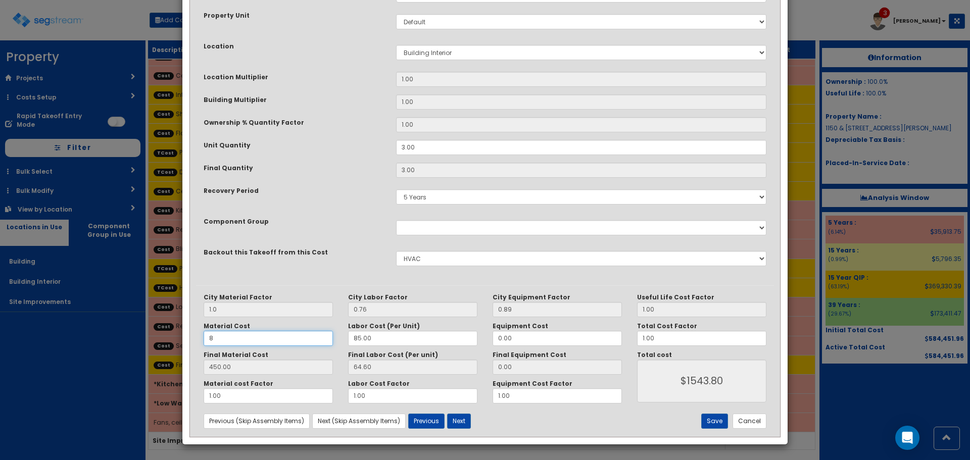
type input "$217.80"
type input "85"
type input "85.00"
type input "$448.80"
click at [381, 334] on input "85.00" at bounding box center [412, 338] width 129 height 15
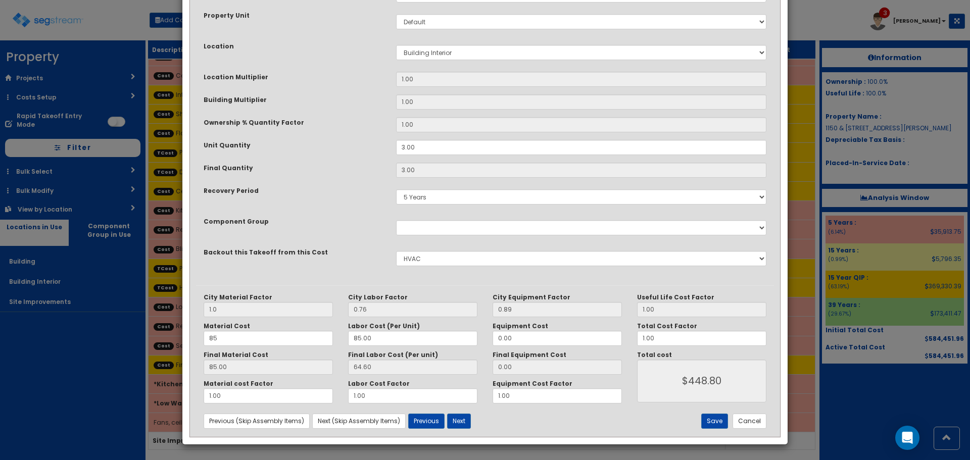
click at [569, 416] on div "Previous (Skip Assembly Items) Next (Skip Assembly Items) Previous Next" at bounding box center [388, 421] width 385 height 15
click at [209, 337] on input "85" at bounding box center [268, 338] width 129 height 15
type input "95"
type input "9.00"
type input "$220.80"
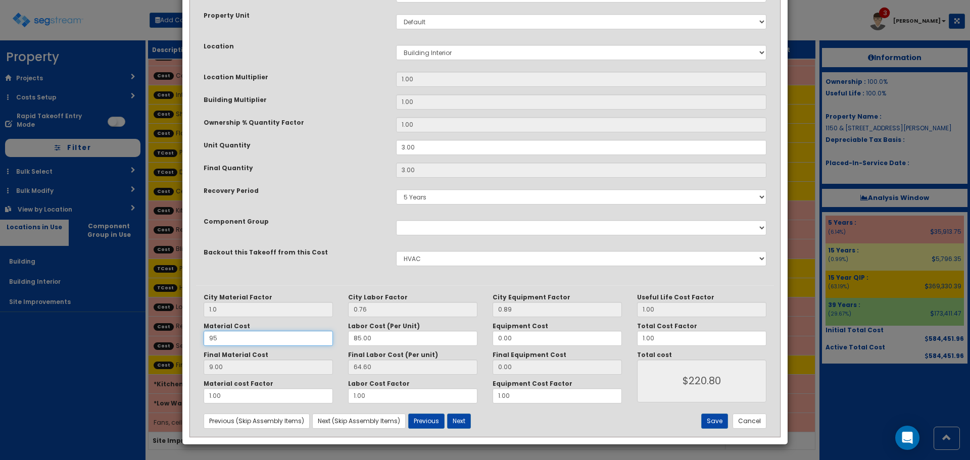
type input "95.00"
type input "$478.80"
click at [671, 413] on div "City Material Factor 1.0 City Labor Factor 0.76 City Equipment Factor 0.89 Mate…" at bounding box center [485, 360] width 578 height 151
drag, startPoint x: 223, startPoint y: 336, endPoint x: 188, endPoint y: 336, distance: 34.9
click at [189, 336] on div "Purpose Description Prefix Select Stair Construction, A/V System A/V System Equ…" at bounding box center [484, 166] width 593 height 539
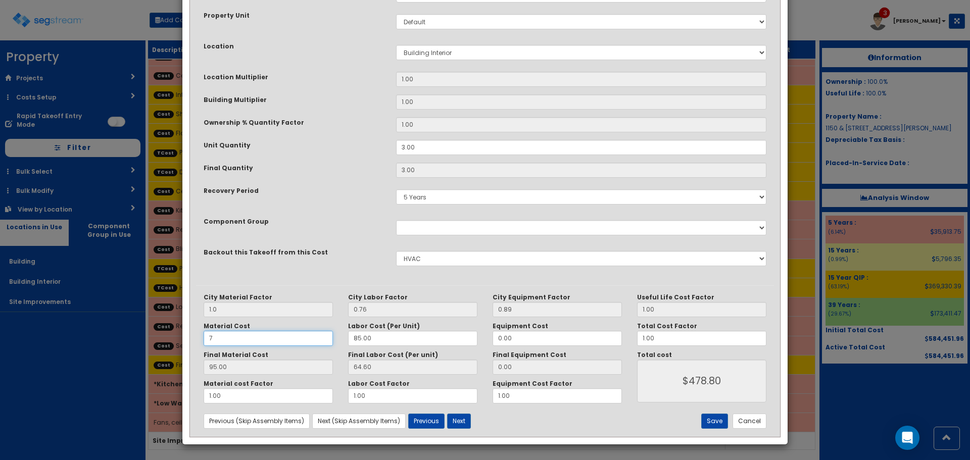
type input "70"
type input "7.00"
type input "$214.80"
type input "70.00"
type input "$403.80"
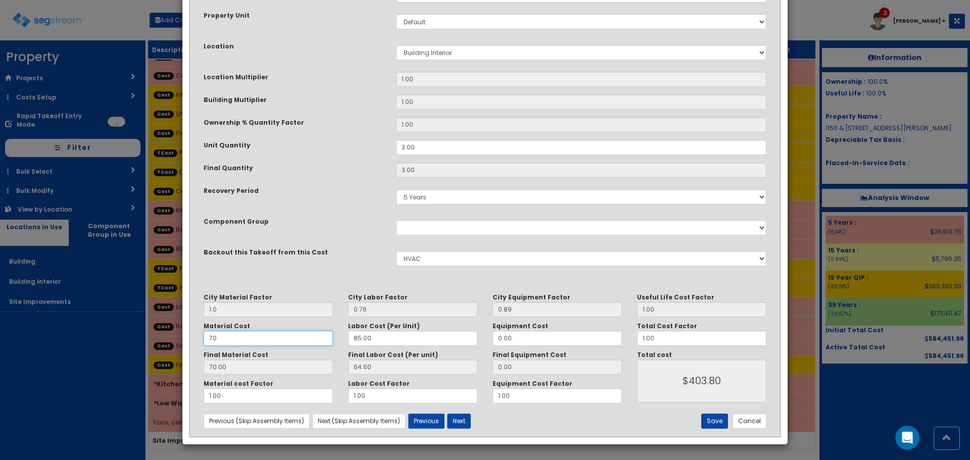
type input "70"
click at [720, 423] on button "Save" at bounding box center [714, 421] width 27 height 15
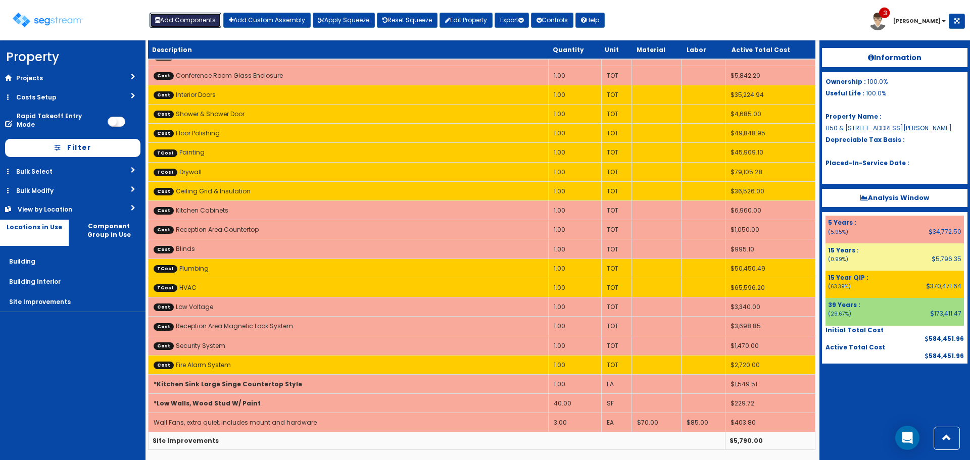
drag, startPoint x: 178, startPoint y: 18, endPoint x: 186, endPoint y: 21, distance: 8.6
click at [181, 20] on button "Add Components" at bounding box center [186, 20] width 72 height 15
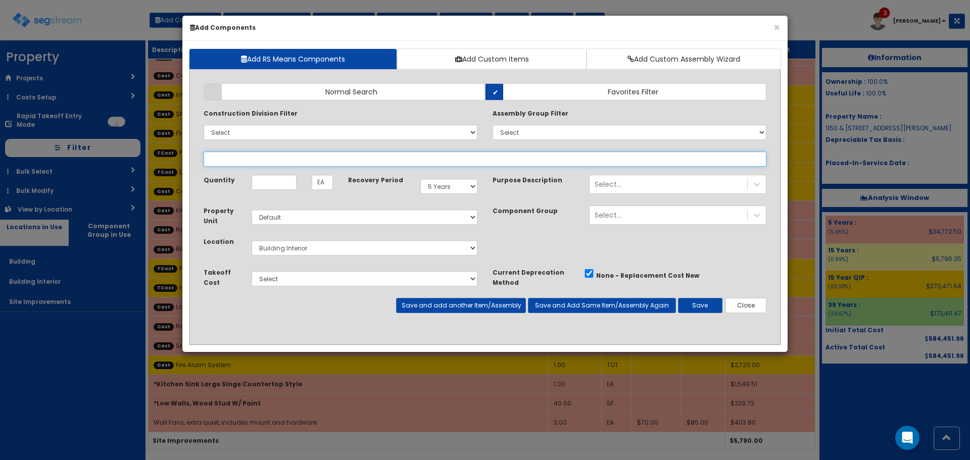
select select
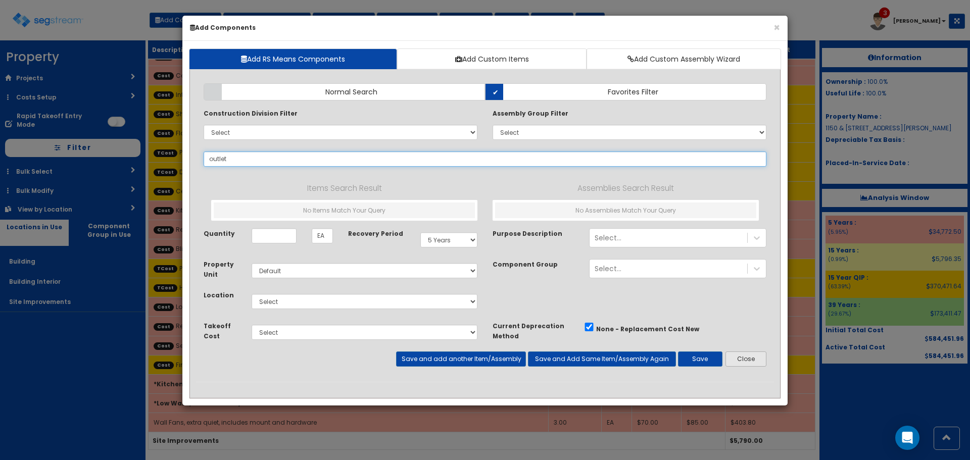
type input "outlet"
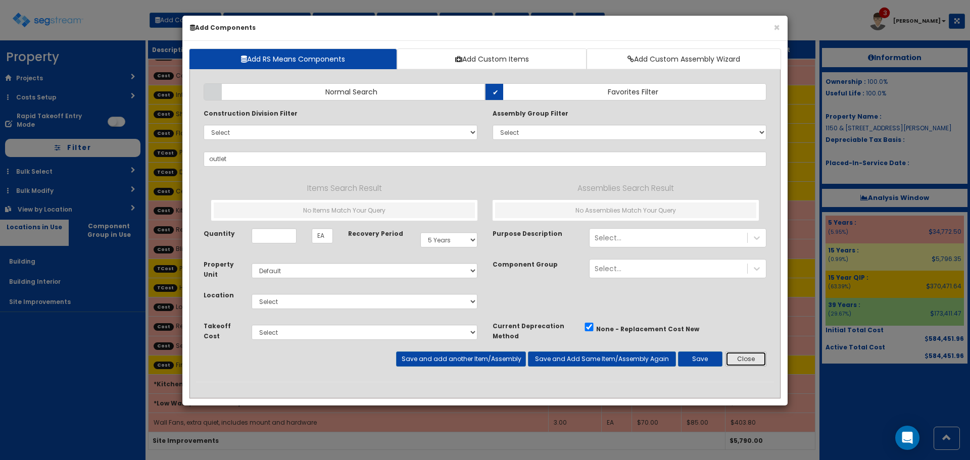
click at [749, 362] on button "Close" at bounding box center [746, 359] width 41 height 15
